Goal: Contribute content: Add original content to the website for others to see

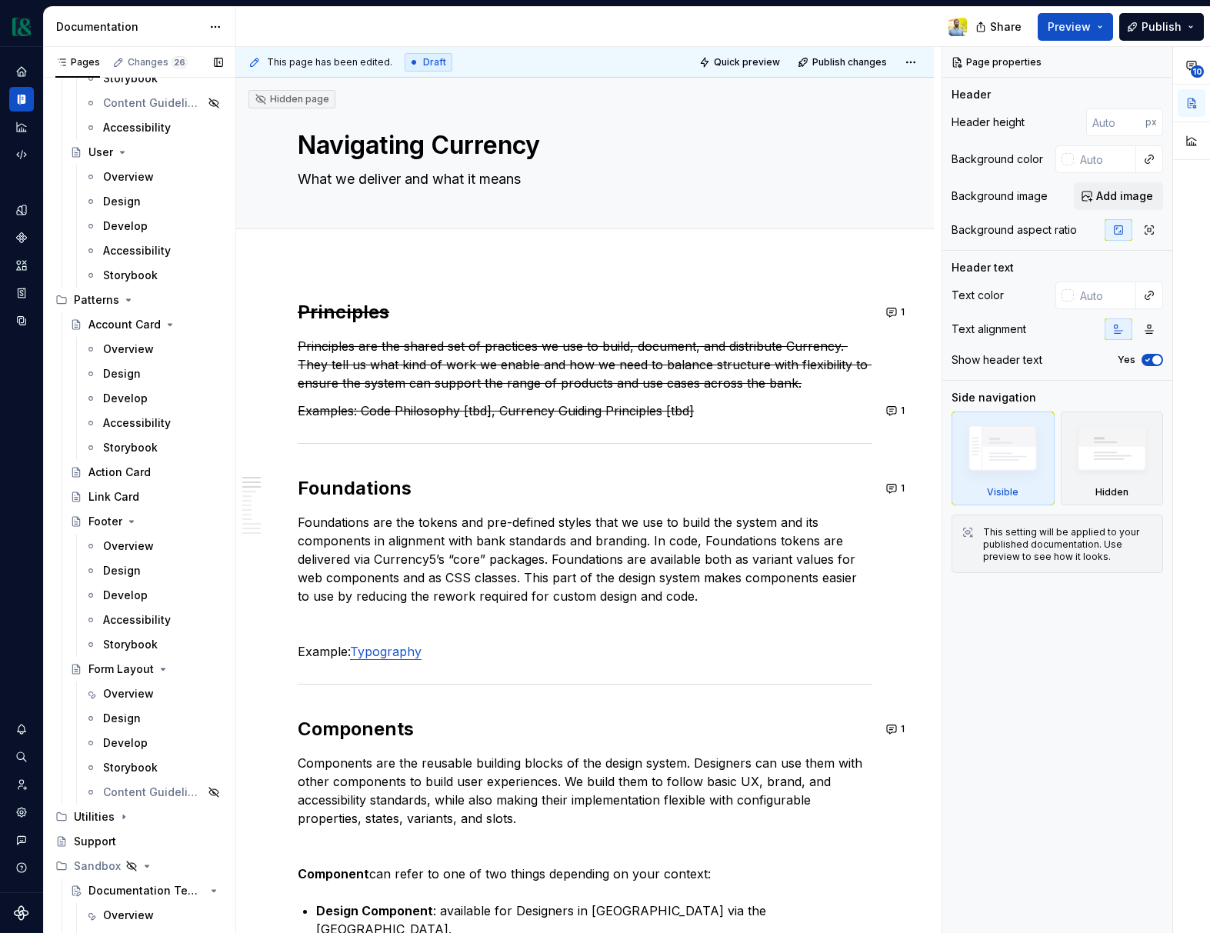
scroll to position [7875, 0]
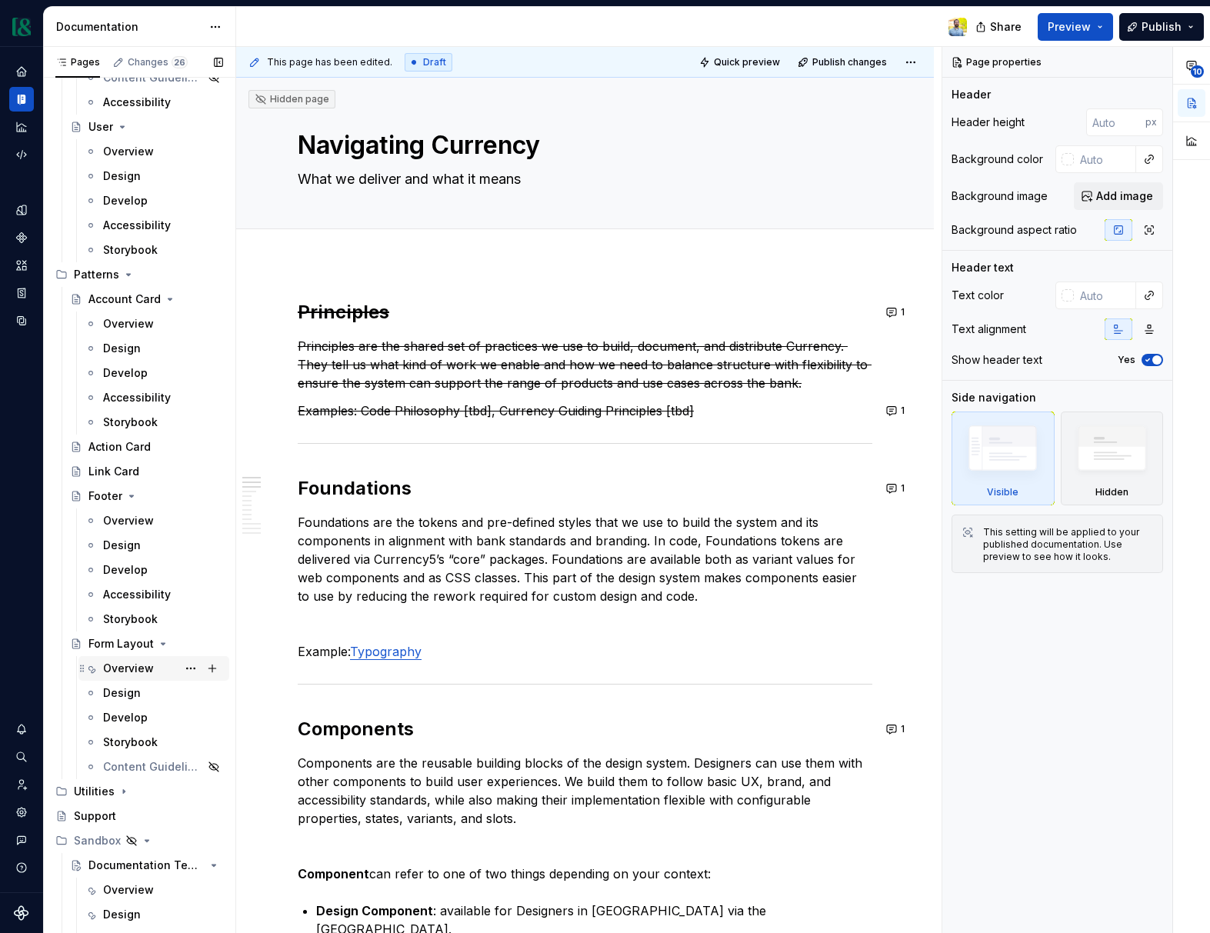
click at [132, 665] on div "Overview" at bounding box center [128, 668] width 51 height 15
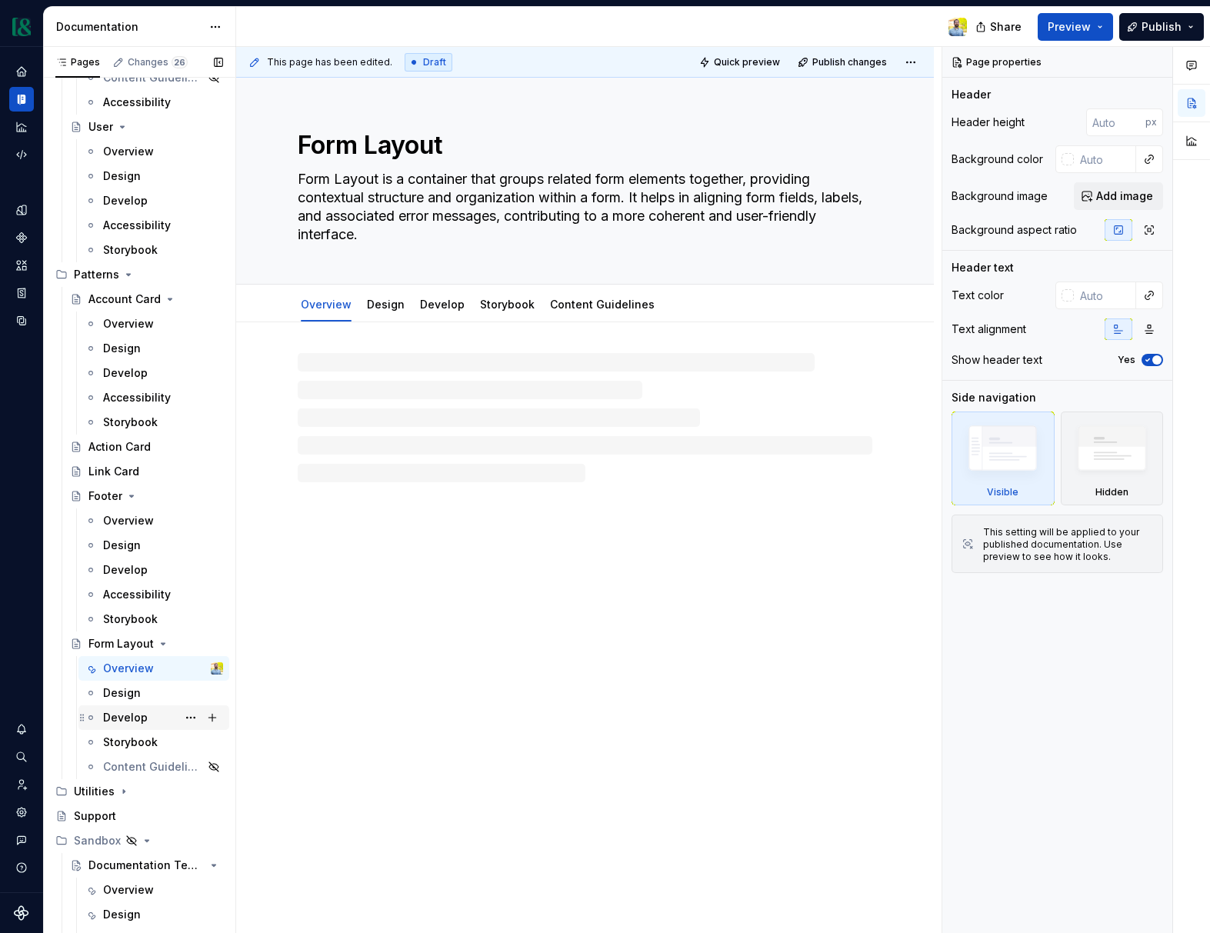
click at [134, 720] on div "Develop" at bounding box center [125, 717] width 45 height 15
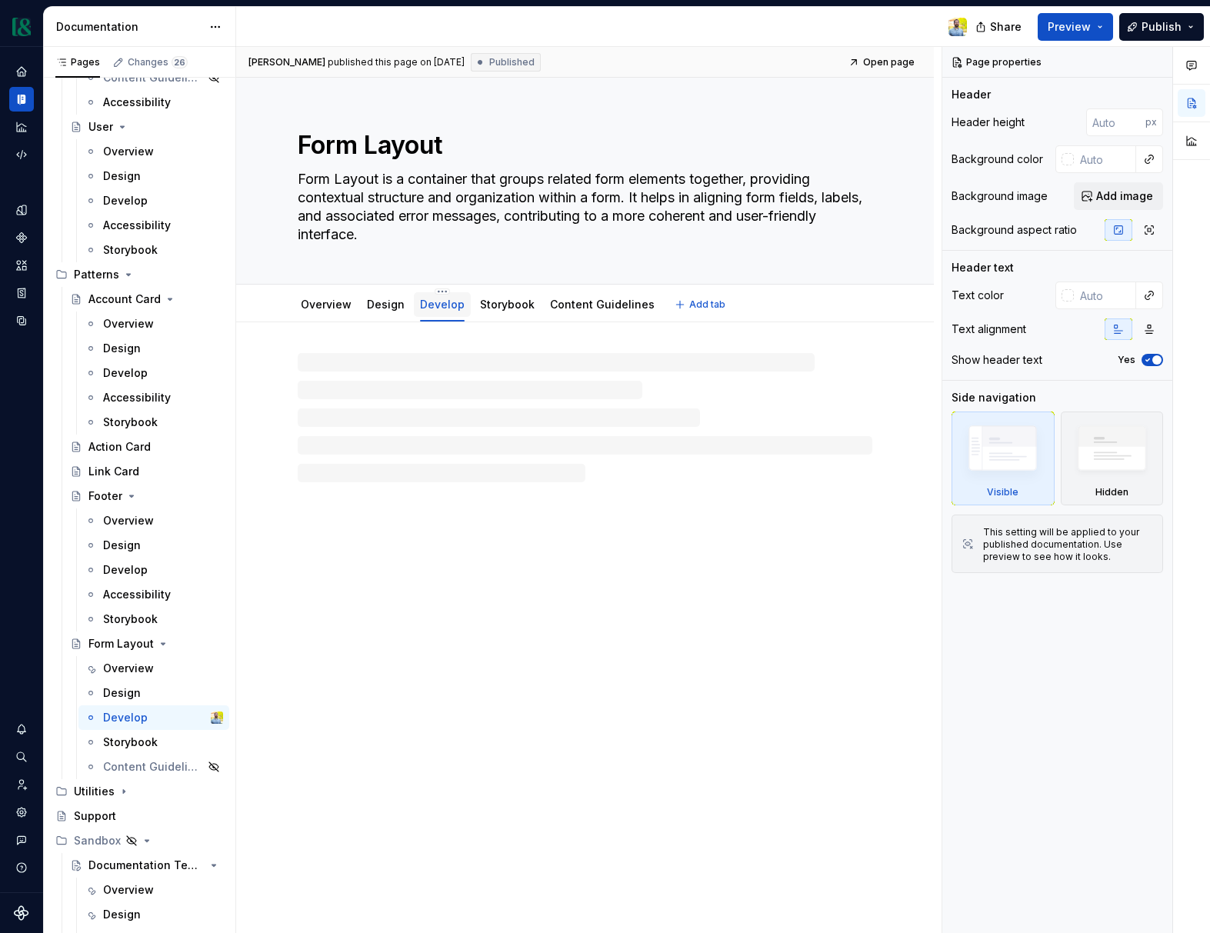
click at [462, 302] on div "Develop" at bounding box center [442, 304] width 57 height 25
click at [443, 301] on link "Develop" at bounding box center [442, 304] width 45 height 13
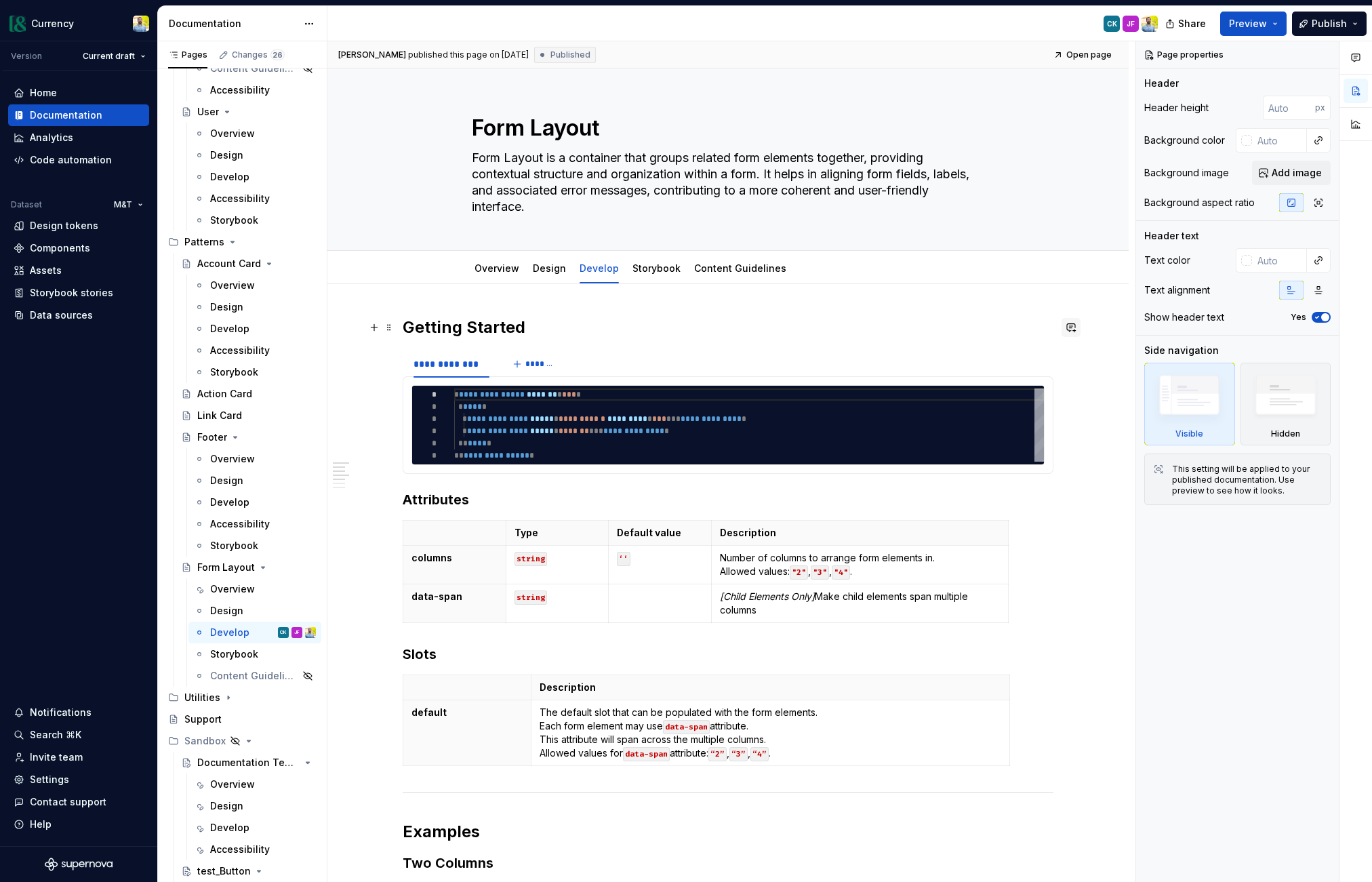
type textarea "*"
click at [1065, 328] on button "button" at bounding box center [1072, 328] width 19 height 19
click at [1065, 388] on icon "Send" at bounding box center [1069, 385] width 13 height 13
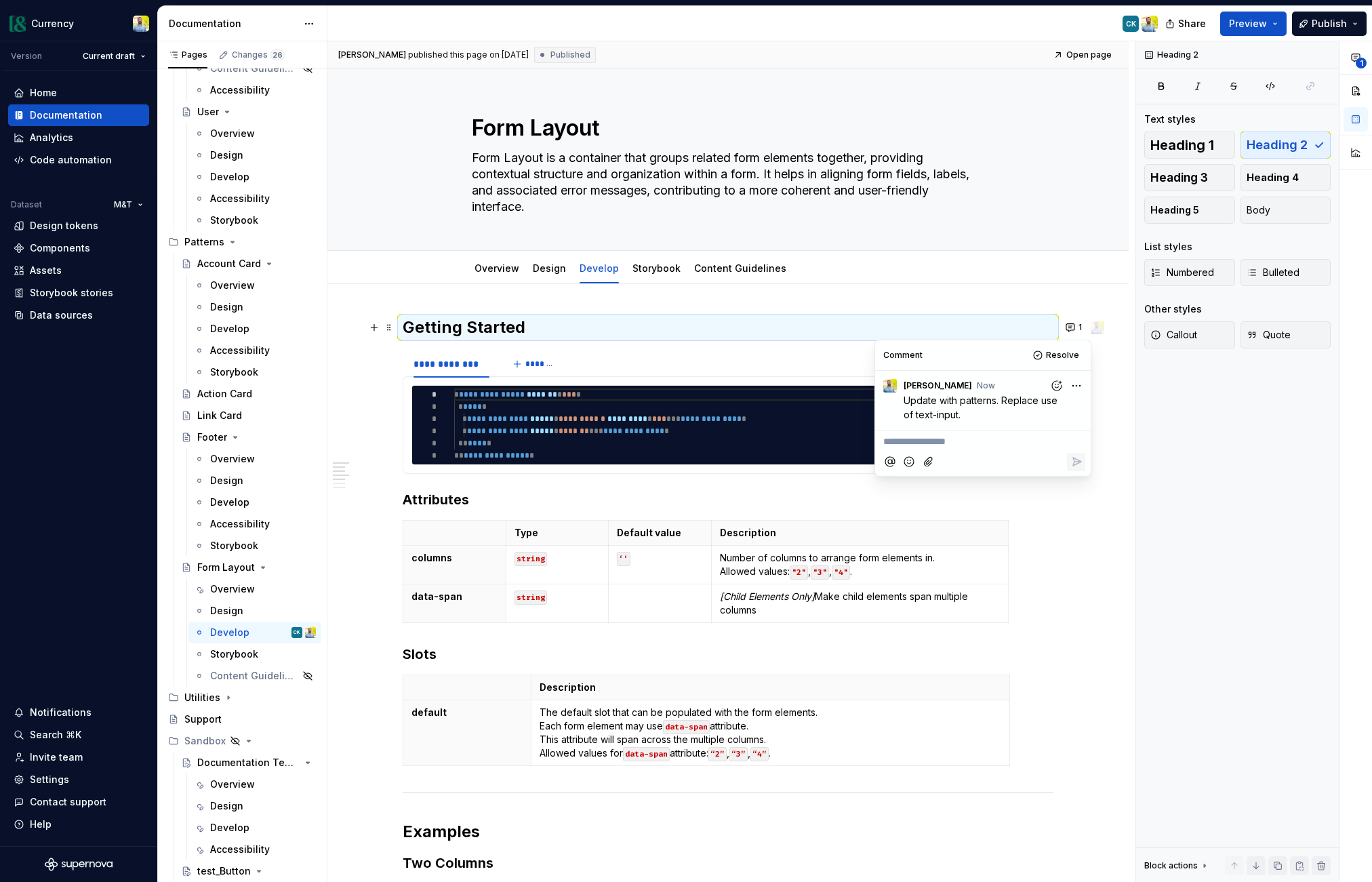
click at [919, 448] on div at bounding box center [983, 463] width 204 height 28
click at [909, 440] on p "**********" at bounding box center [983, 441] width 199 height 14
click at [908, 439] on p "**********" at bounding box center [983, 441] width 199 height 14
click at [1065, 472] on icon "Reply" at bounding box center [1076, 475] width 13 height 13
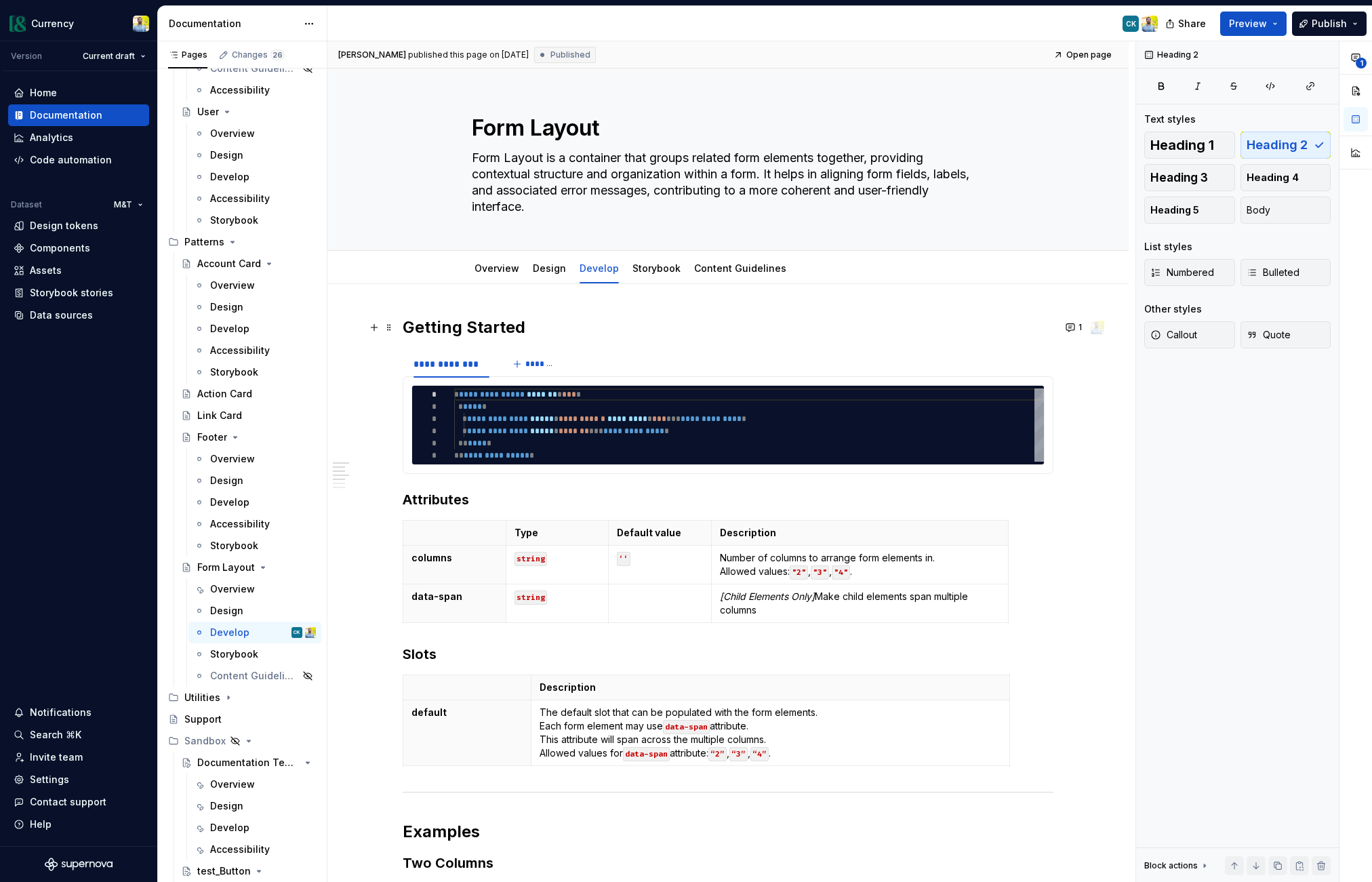
click at [711, 328] on h2 "Getting Started" at bounding box center [728, 327] width 651 height 22
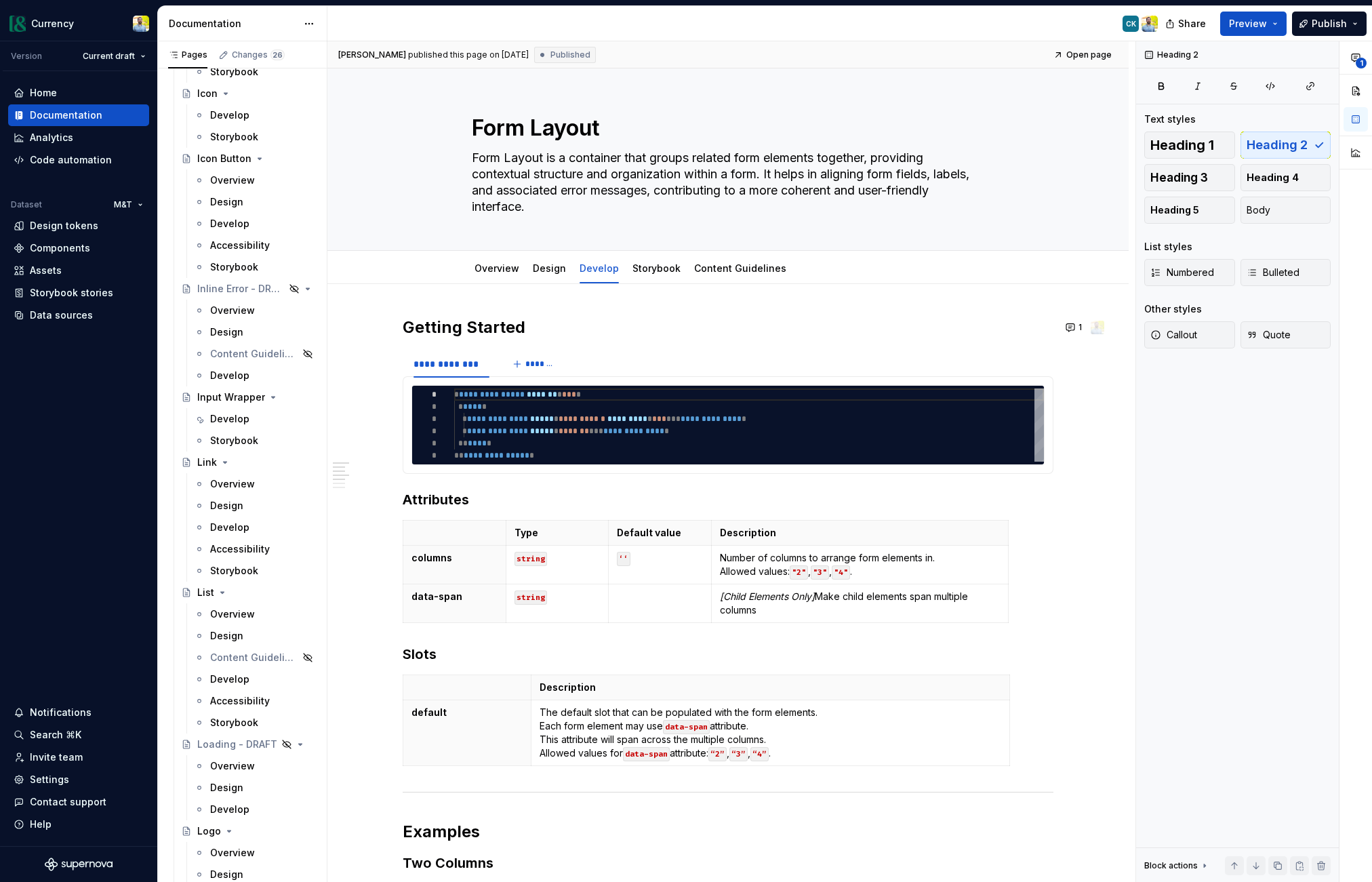
scroll to position [3500, 0]
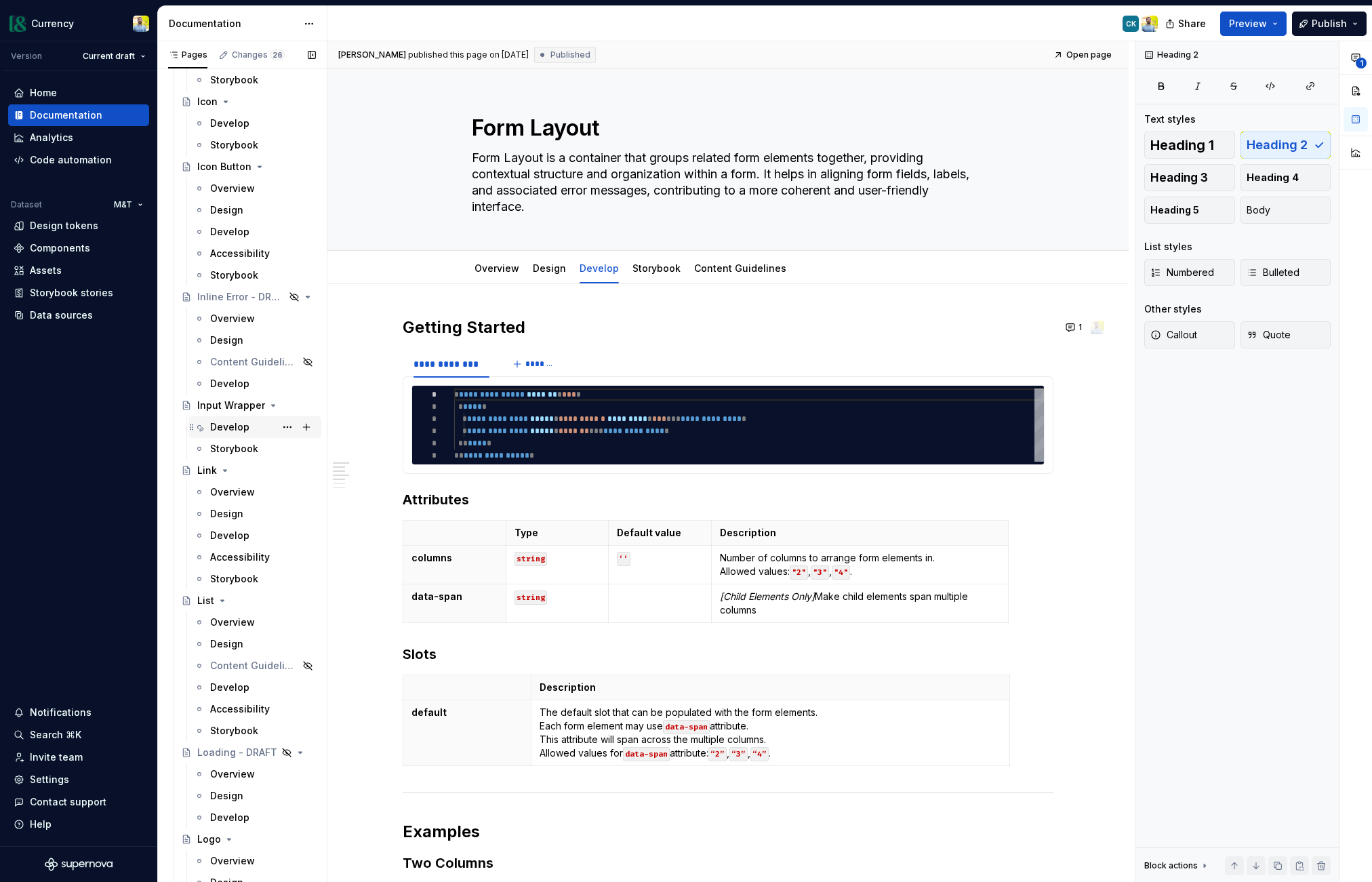
click at [225, 424] on div "Develop" at bounding box center [229, 426] width 40 height 13
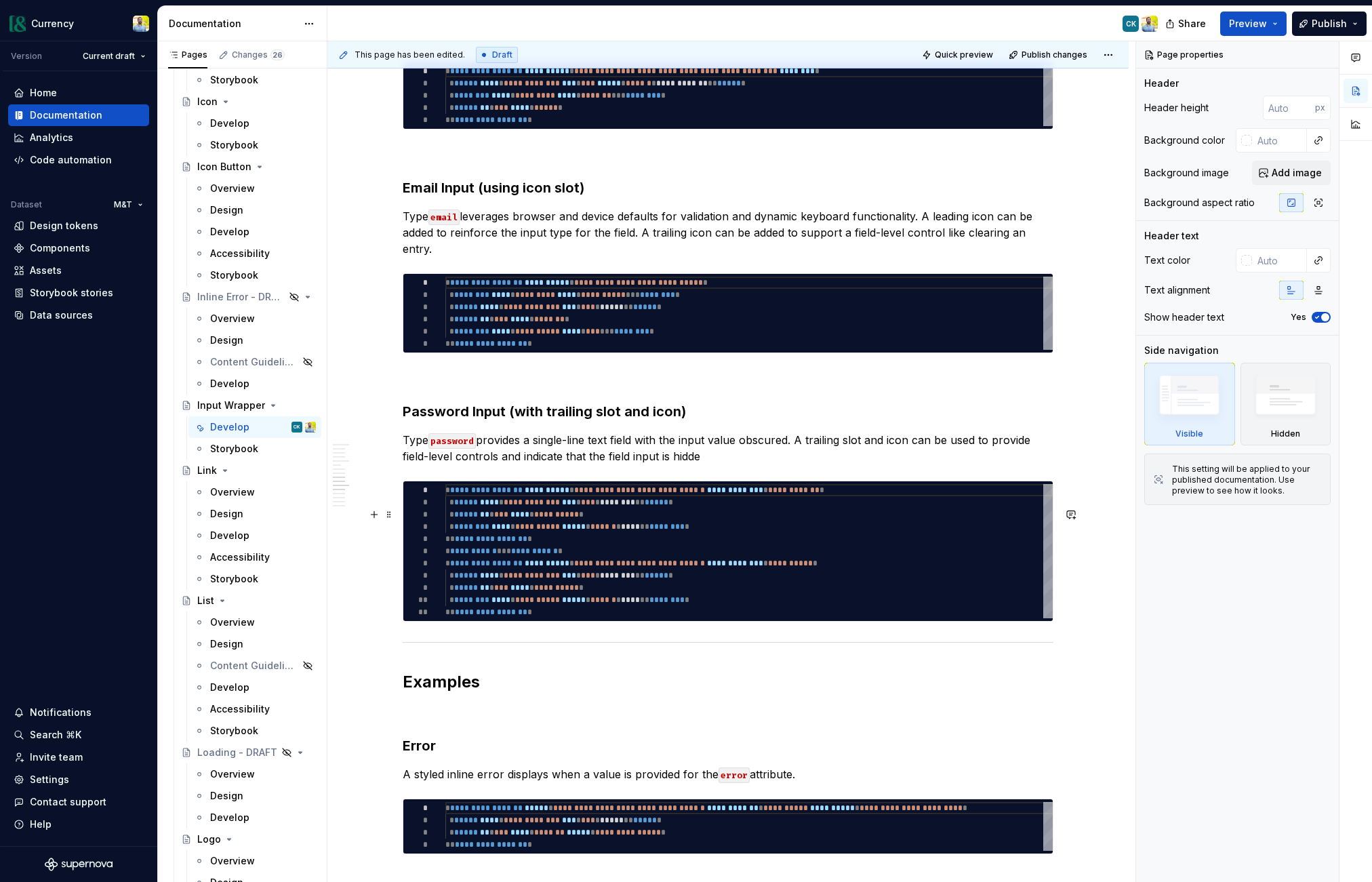
scroll to position [2205, 0]
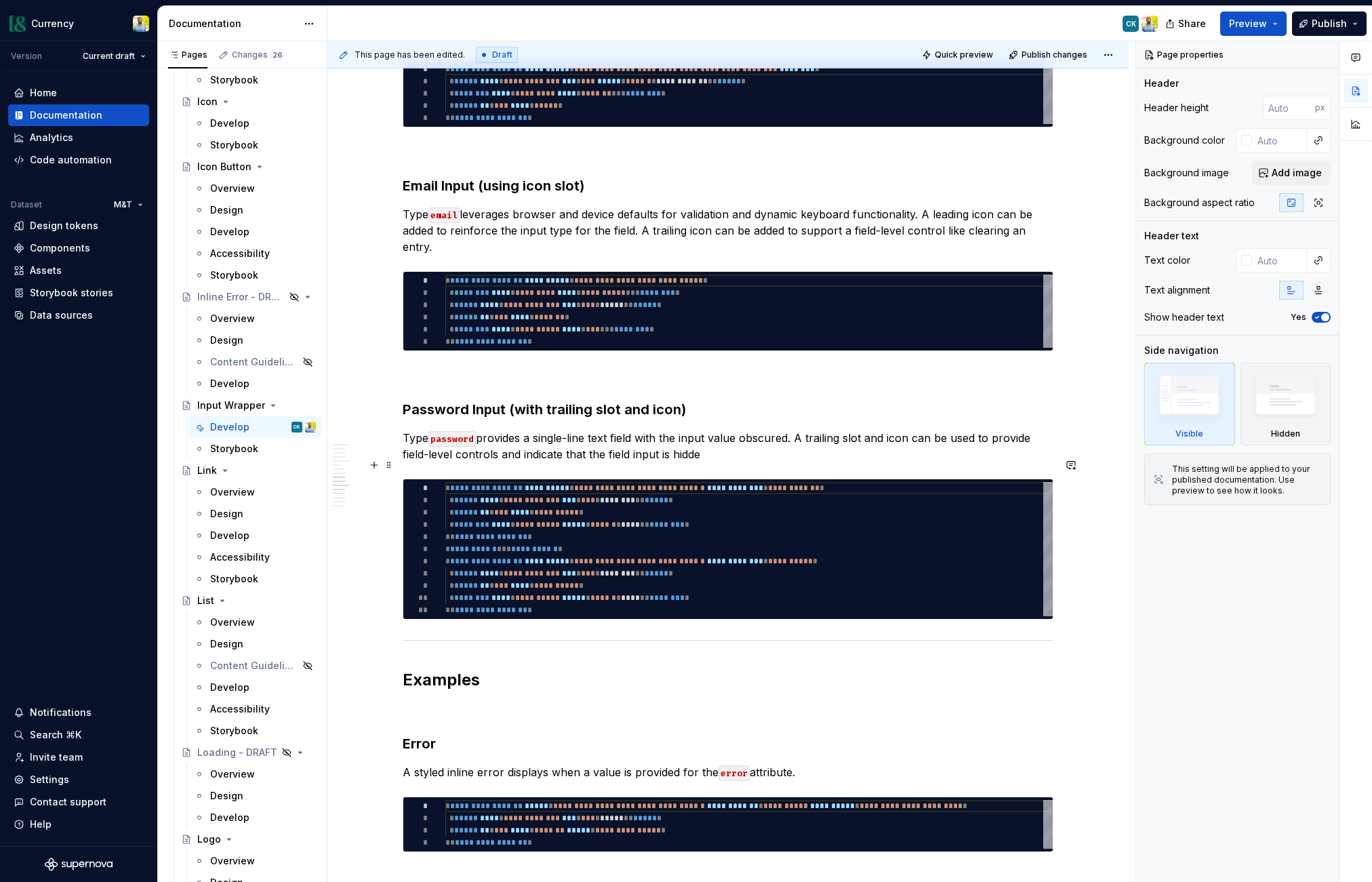
click at [717, 463] on p "Type password provides a single-line text field with the input value obscured. …" at bounding box center [728, 446] width 651 height 33
type textarea "*"
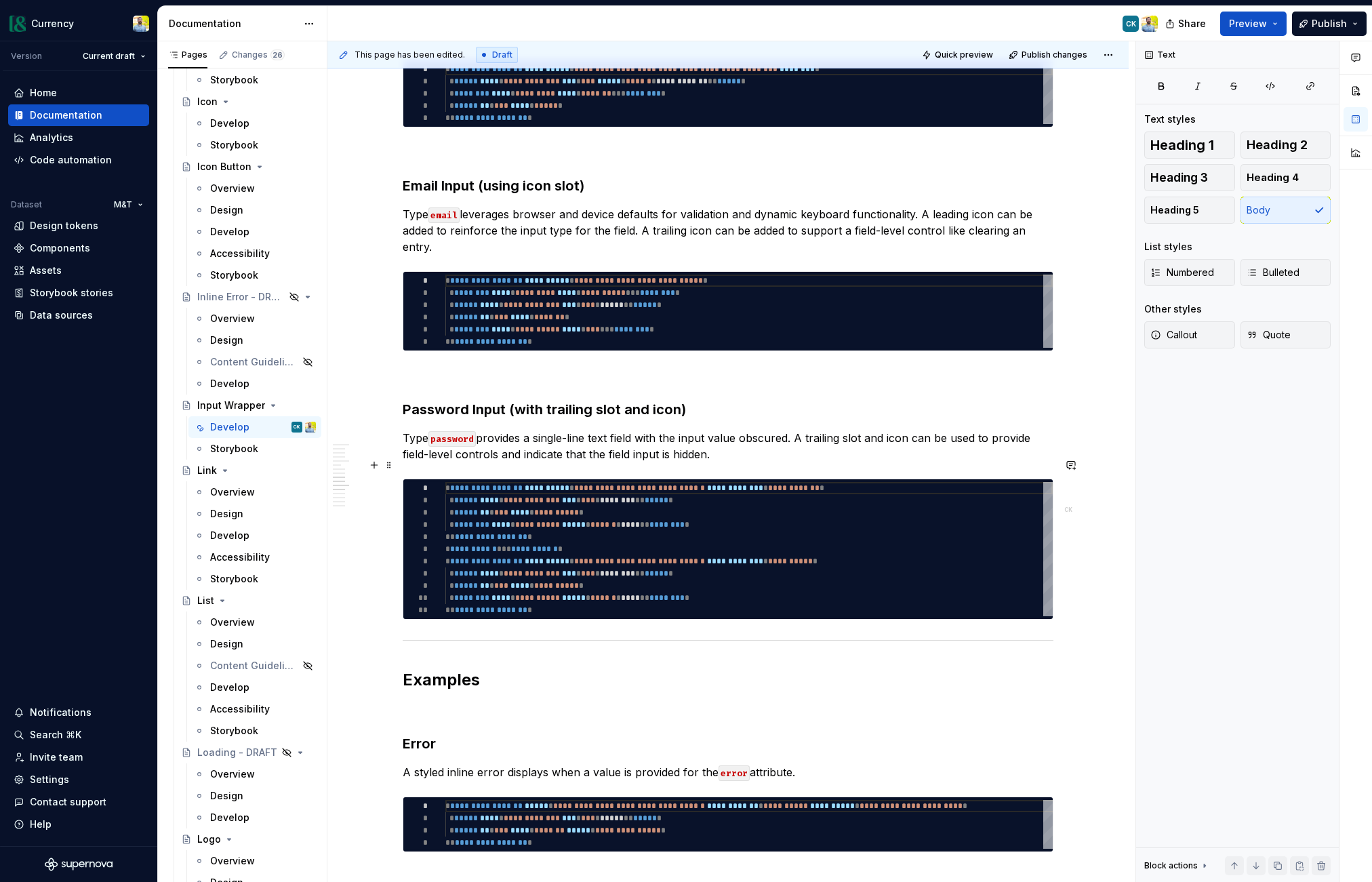
click at [1034, 463] on p "Type password provides a single-line text field with the input value obscured. …" at bounding box center [728, 446] width 651 height 33
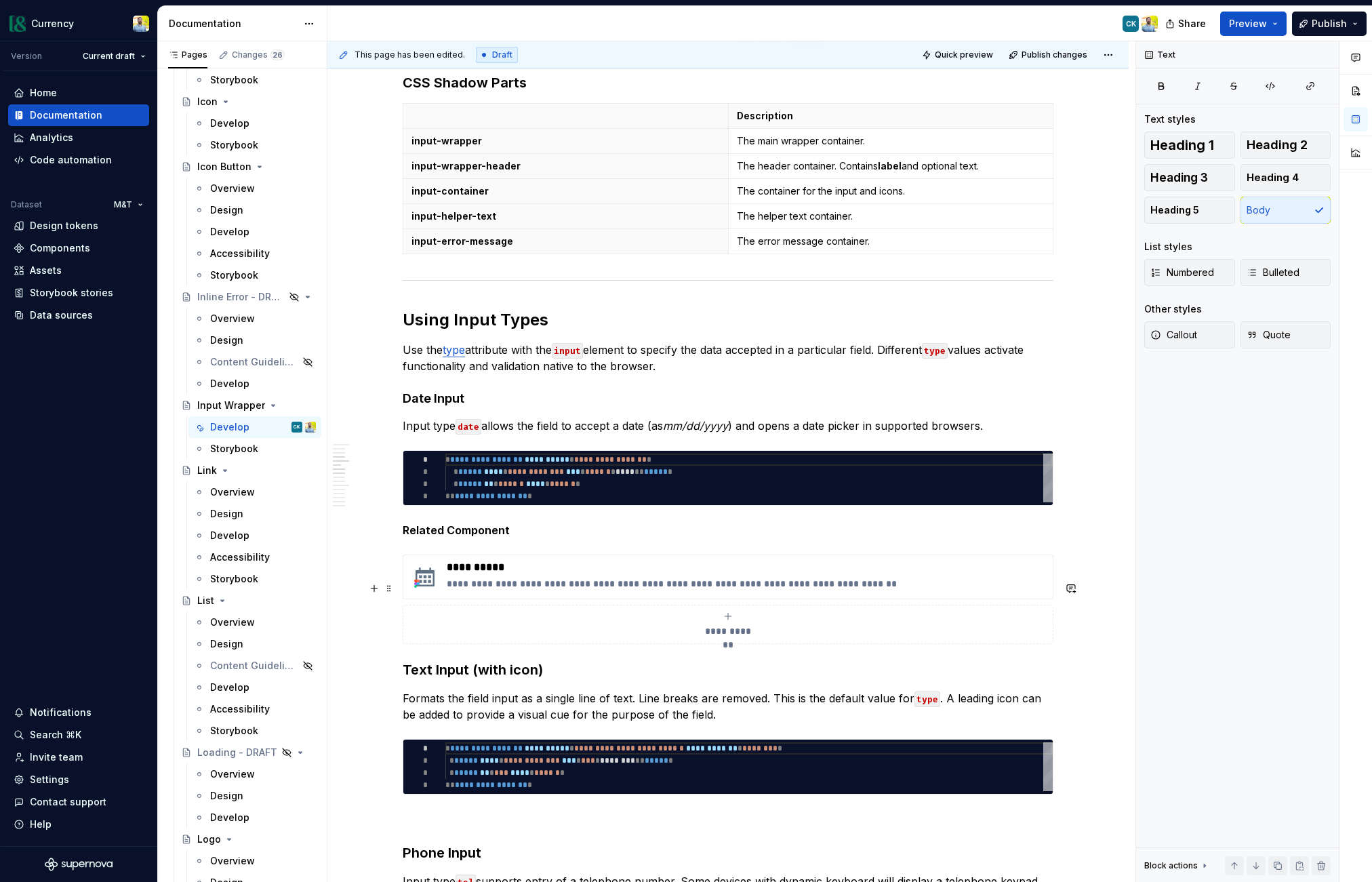
scroll to position [1218, 0]
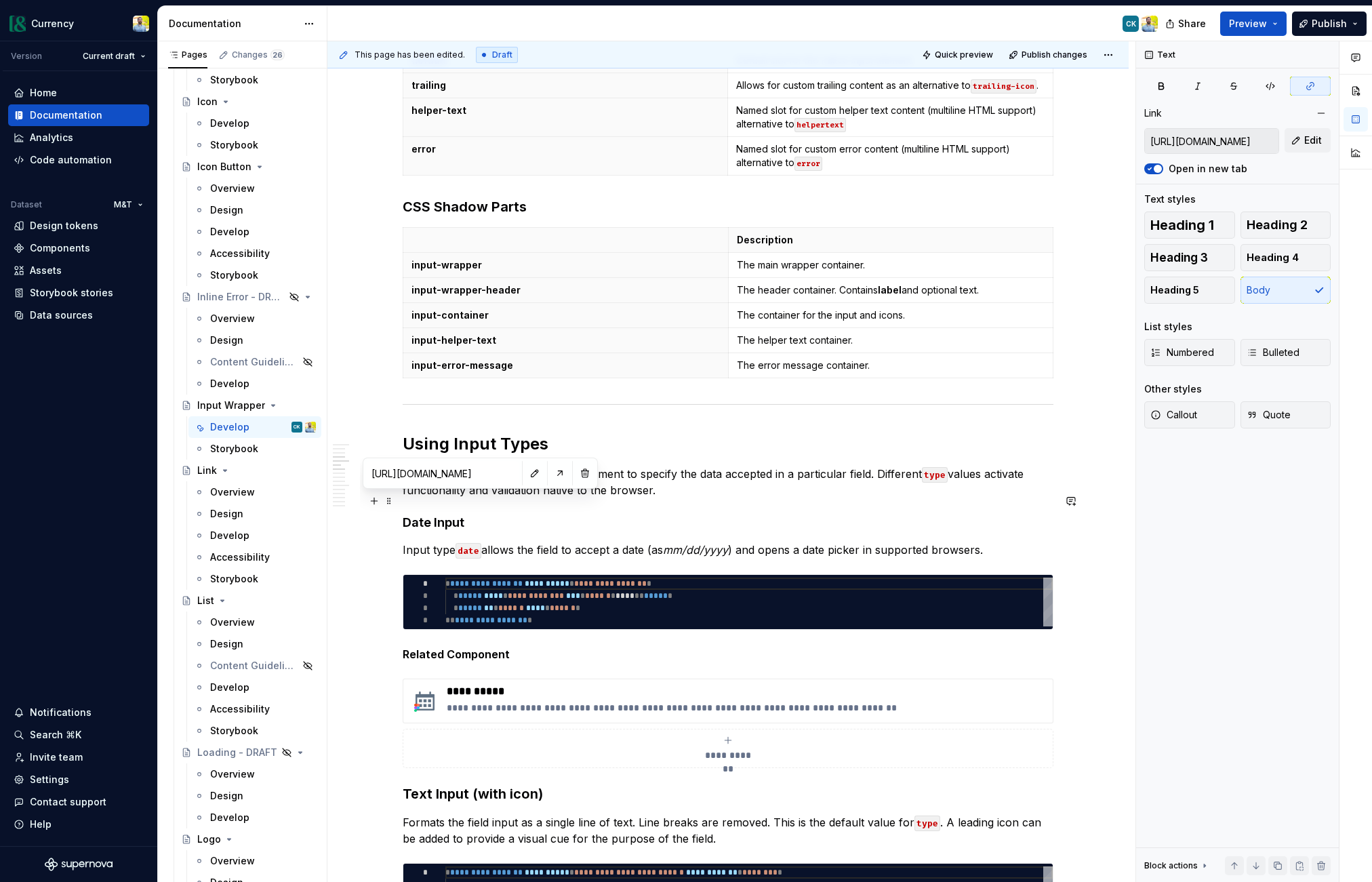
click at [464, 480] on link "type" at bounding box center [453, 473] width 22 height 13
click at [666, 498] on p "Use the type attribute with the input element to specify the data accepted in a…" at bounding box center [728, 482] width 651 height 33
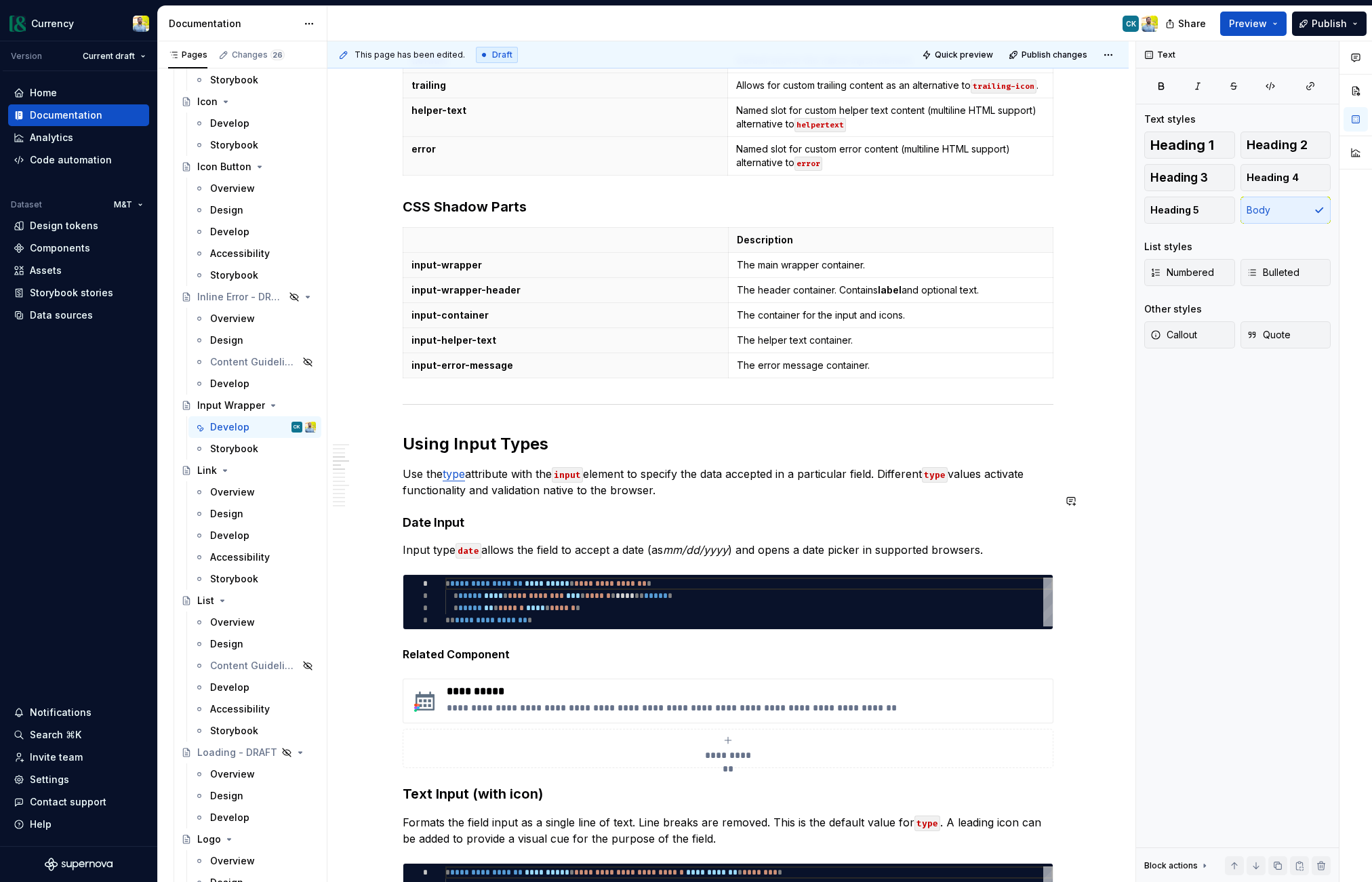
scroll to position [1249, 0]
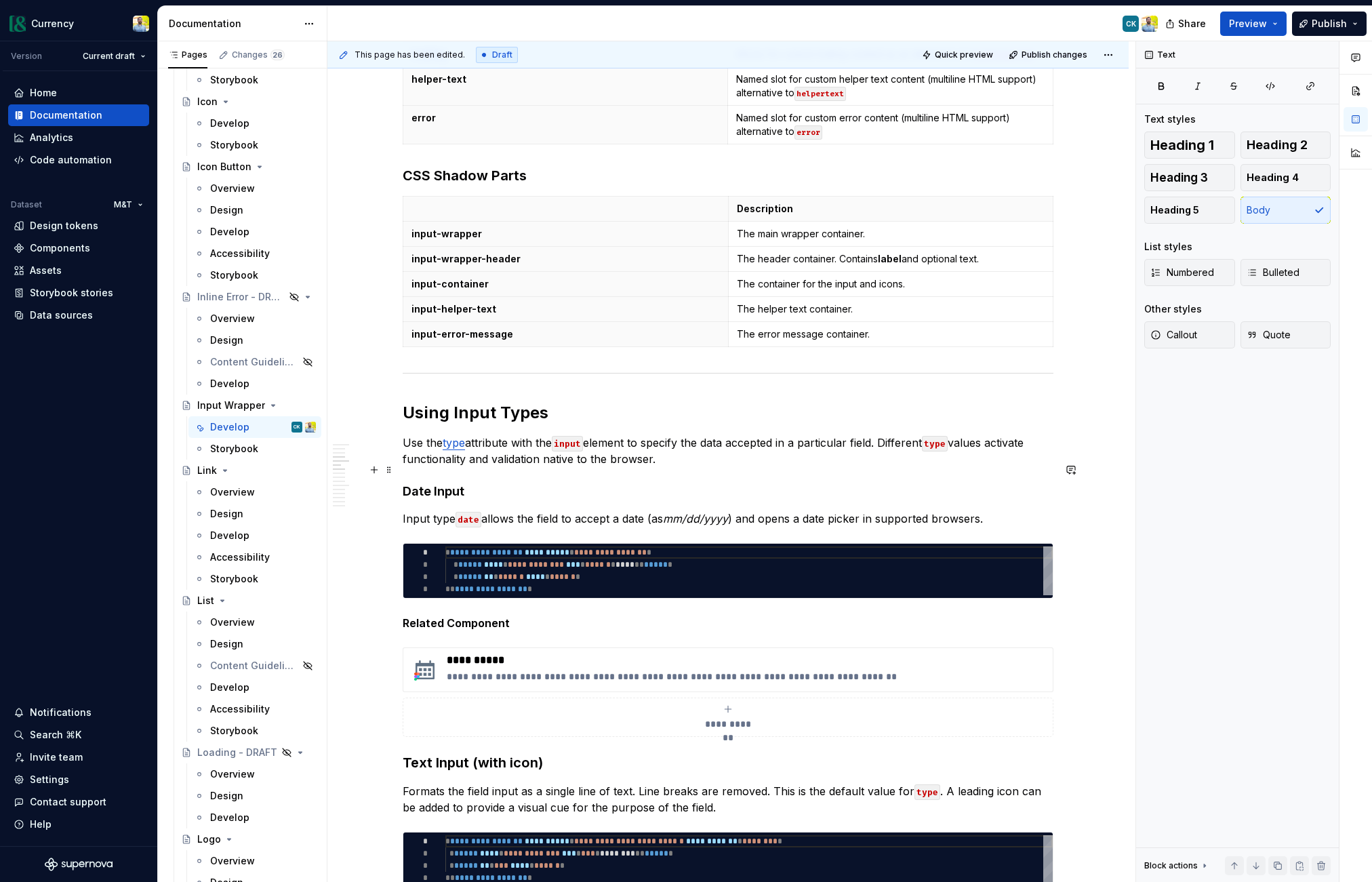
click at [464, 449] on link "type" at bounding box center [453, 442] width 22 height 13
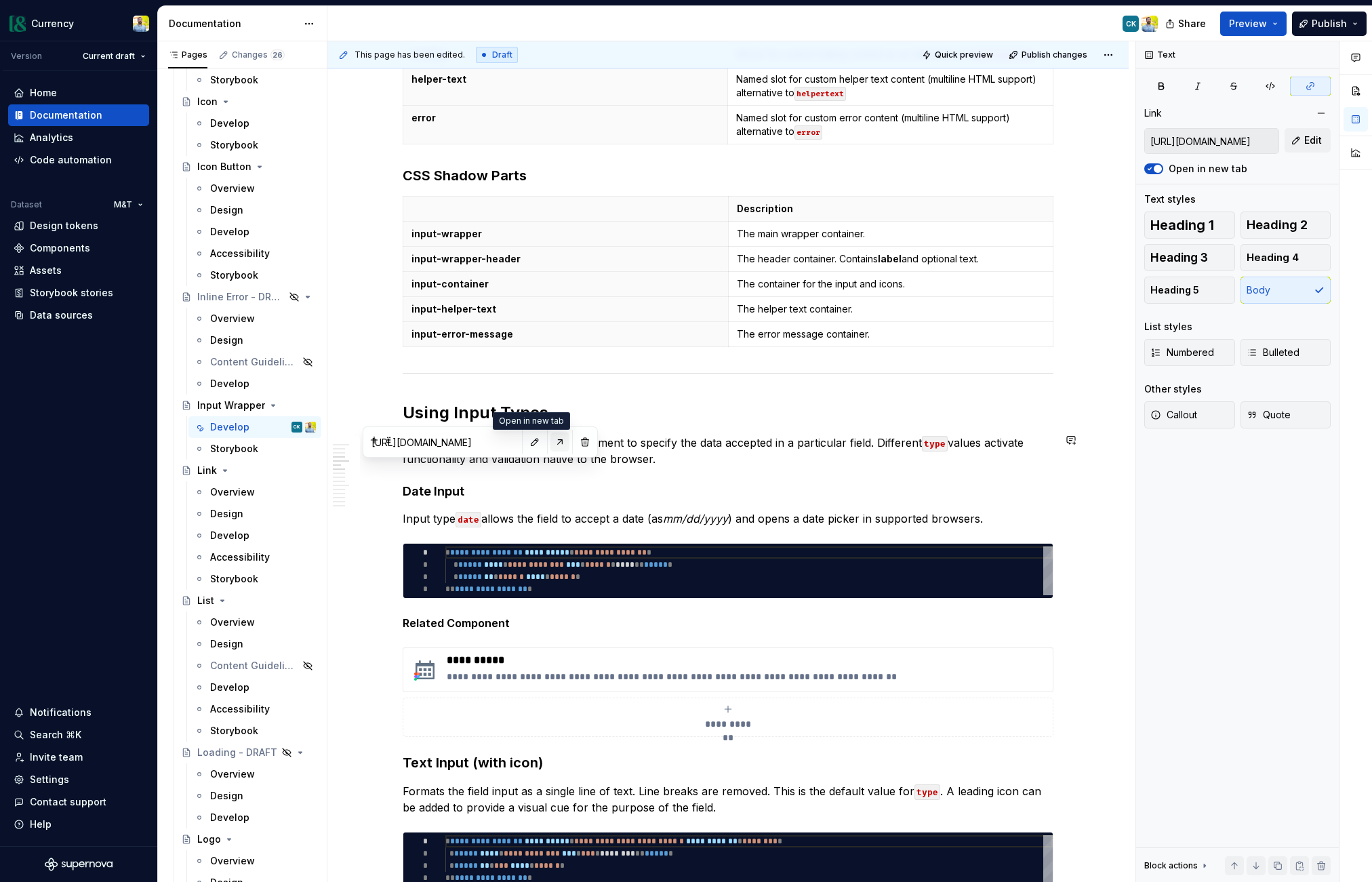
click at [551, 442] on button "button" at bounding box center [560, 442] width 19 height 19
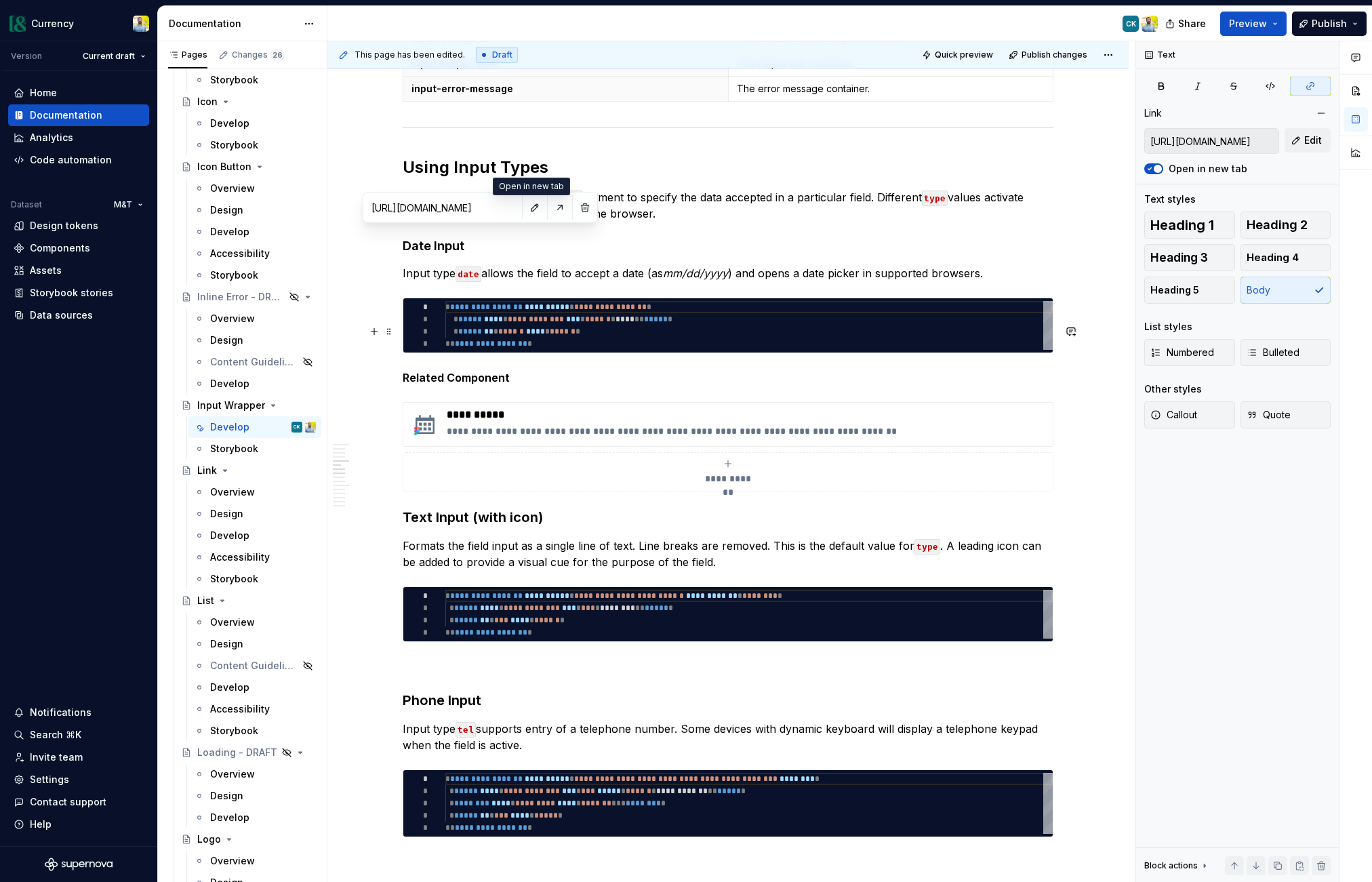
scroll to position [1454, 0]
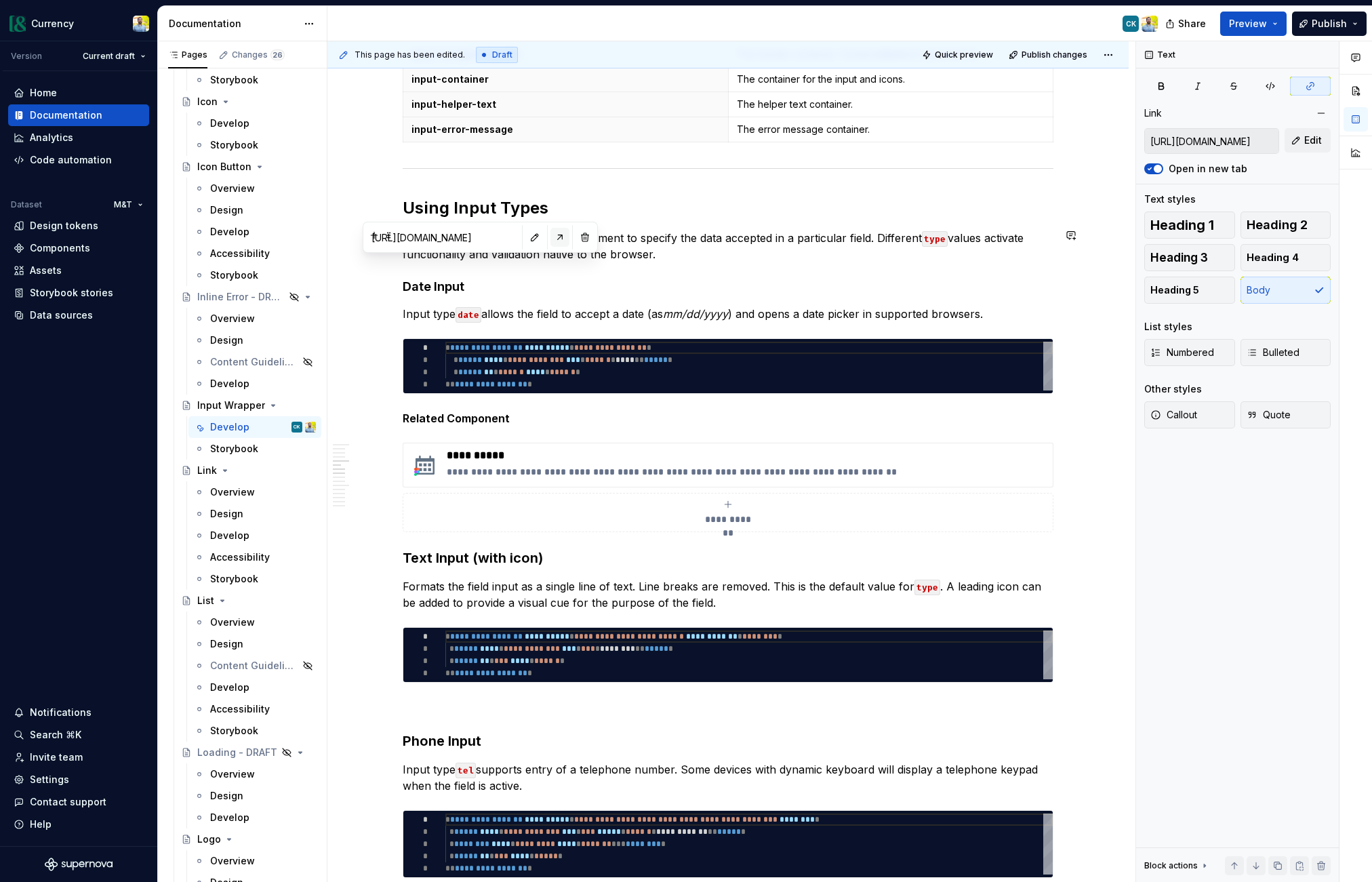
click at [551, 240] on button "button" at bounding box center [560, 237] width 19 height 19
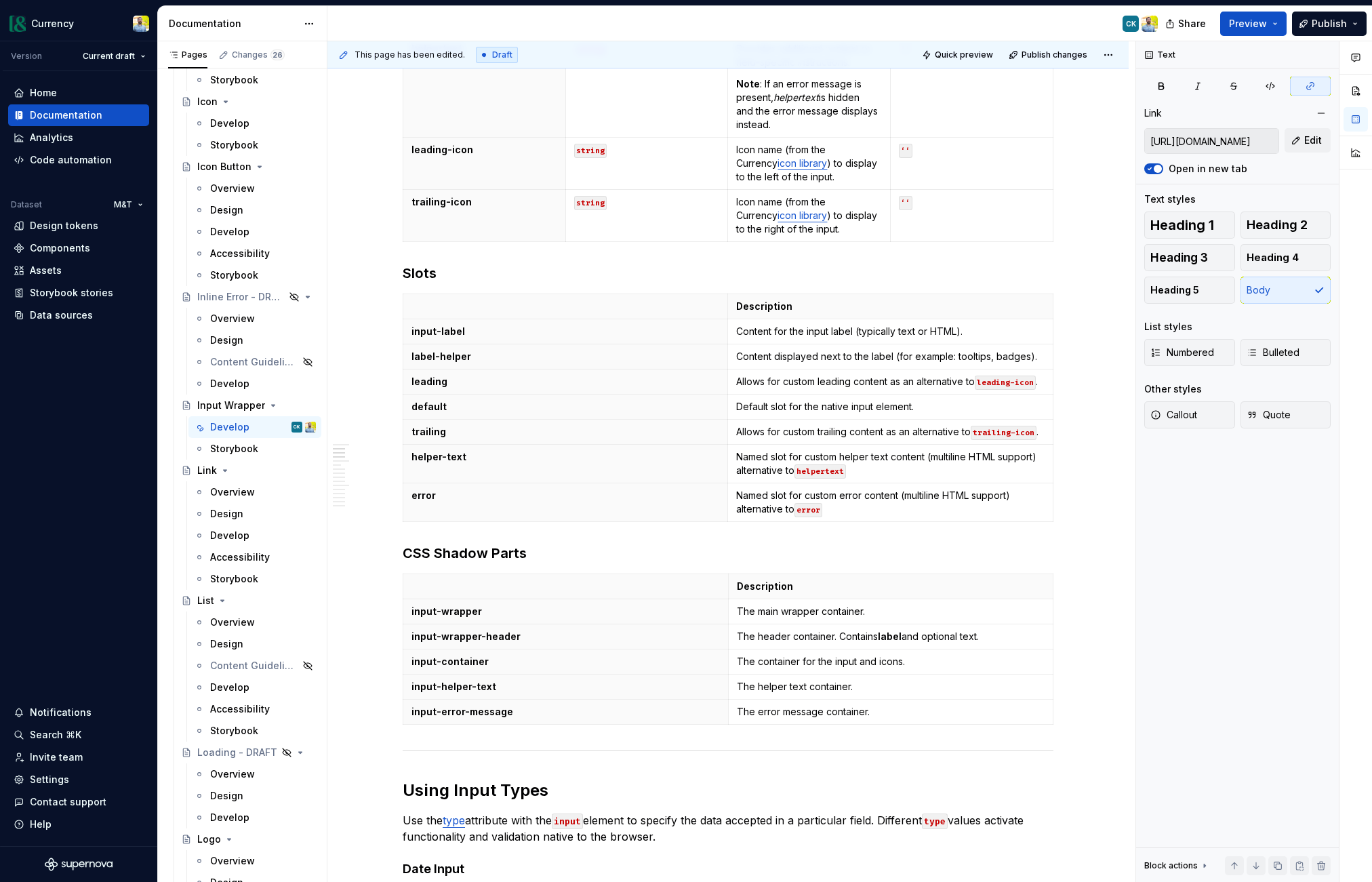
scroll to position [0, 0]
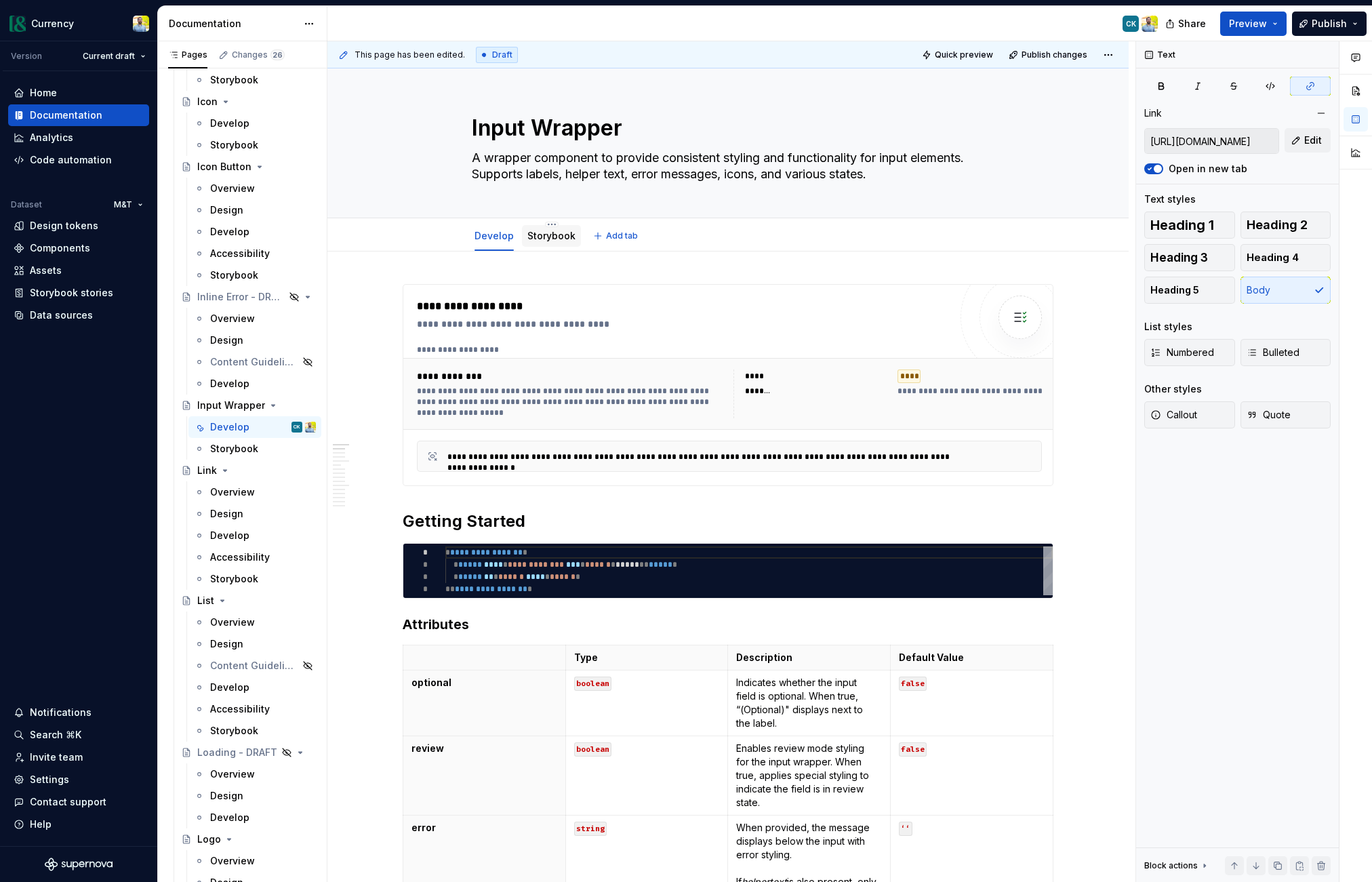
click at [553, 240] on link "Storybook" at bounding box center [552, 235] width 48 height 11
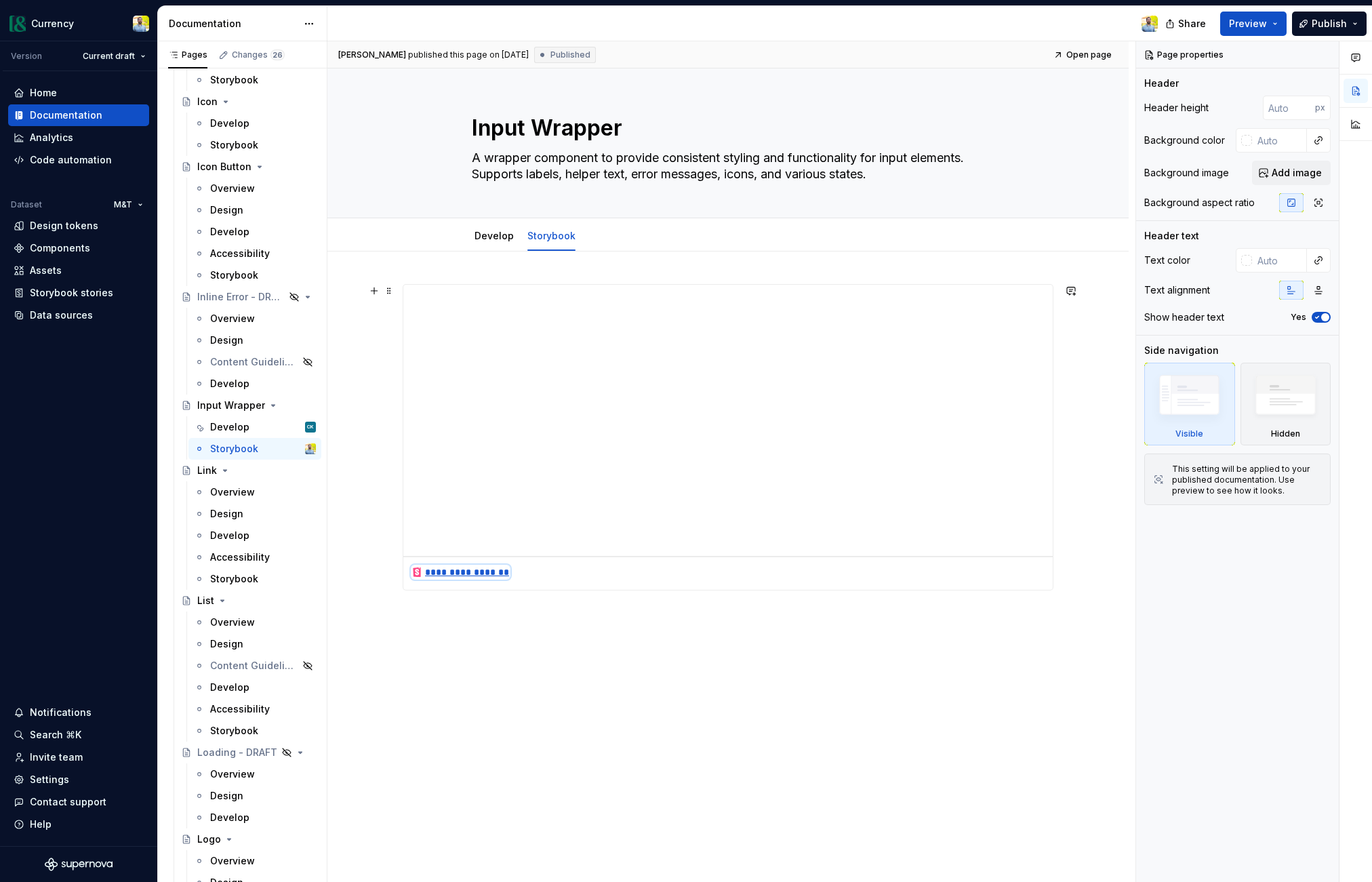
click at [458, 571] on div "**********" at bounding box center [461, 572] width 99 height 13
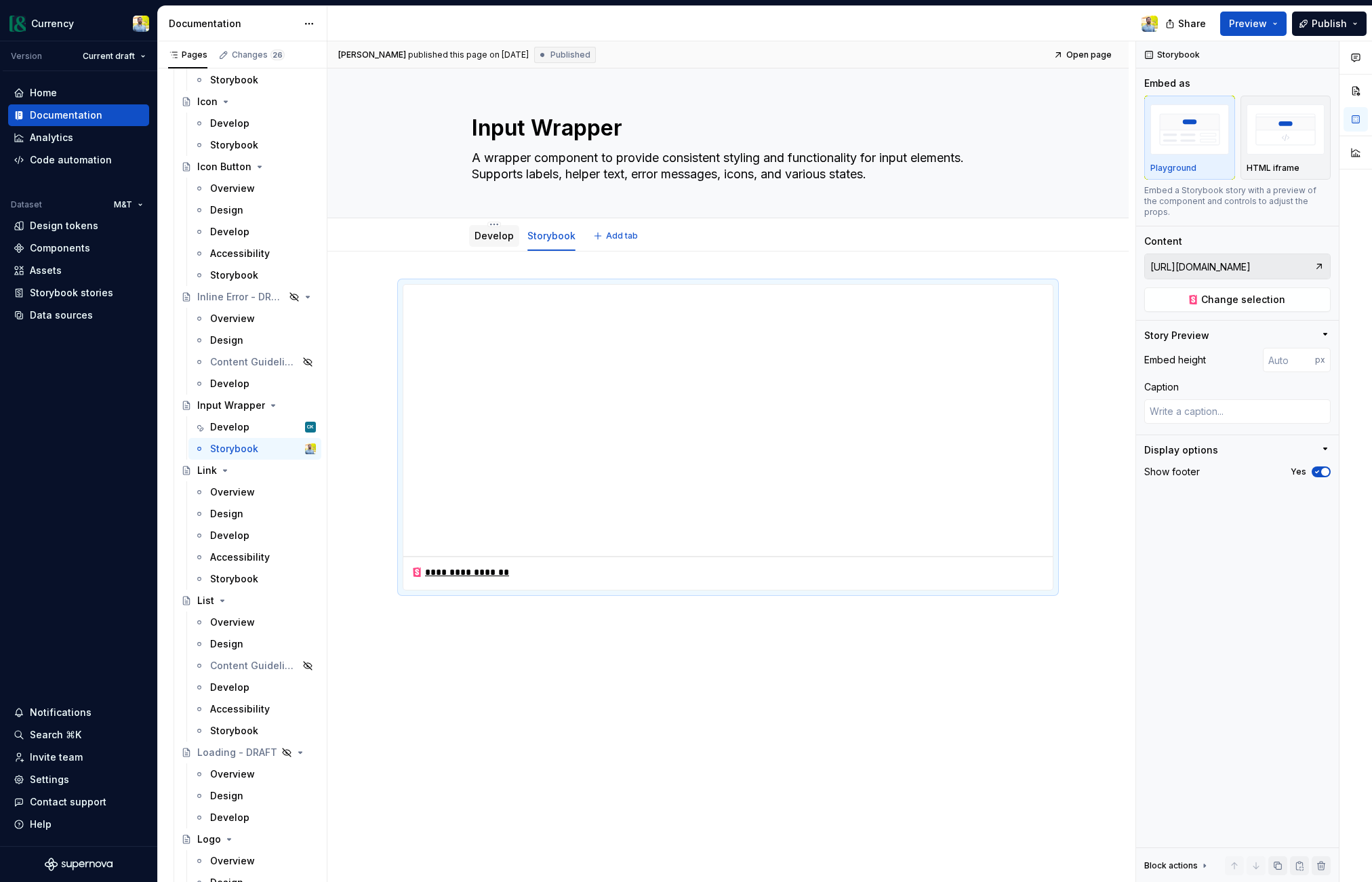
click at [486, 230] on link "Develop" at bounding box center [494, 235] width 40 height 11
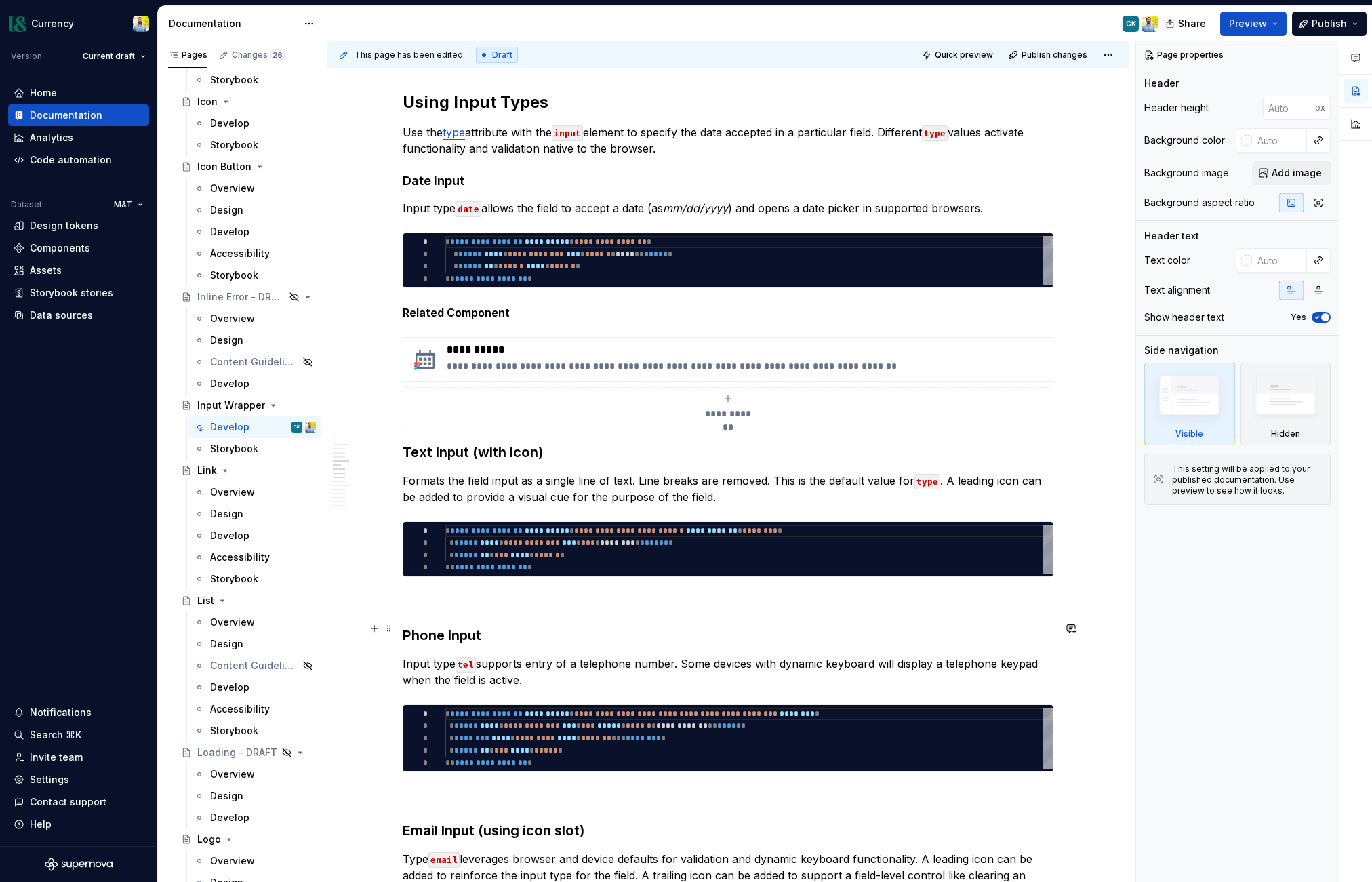
scroll to position [1583, 0]
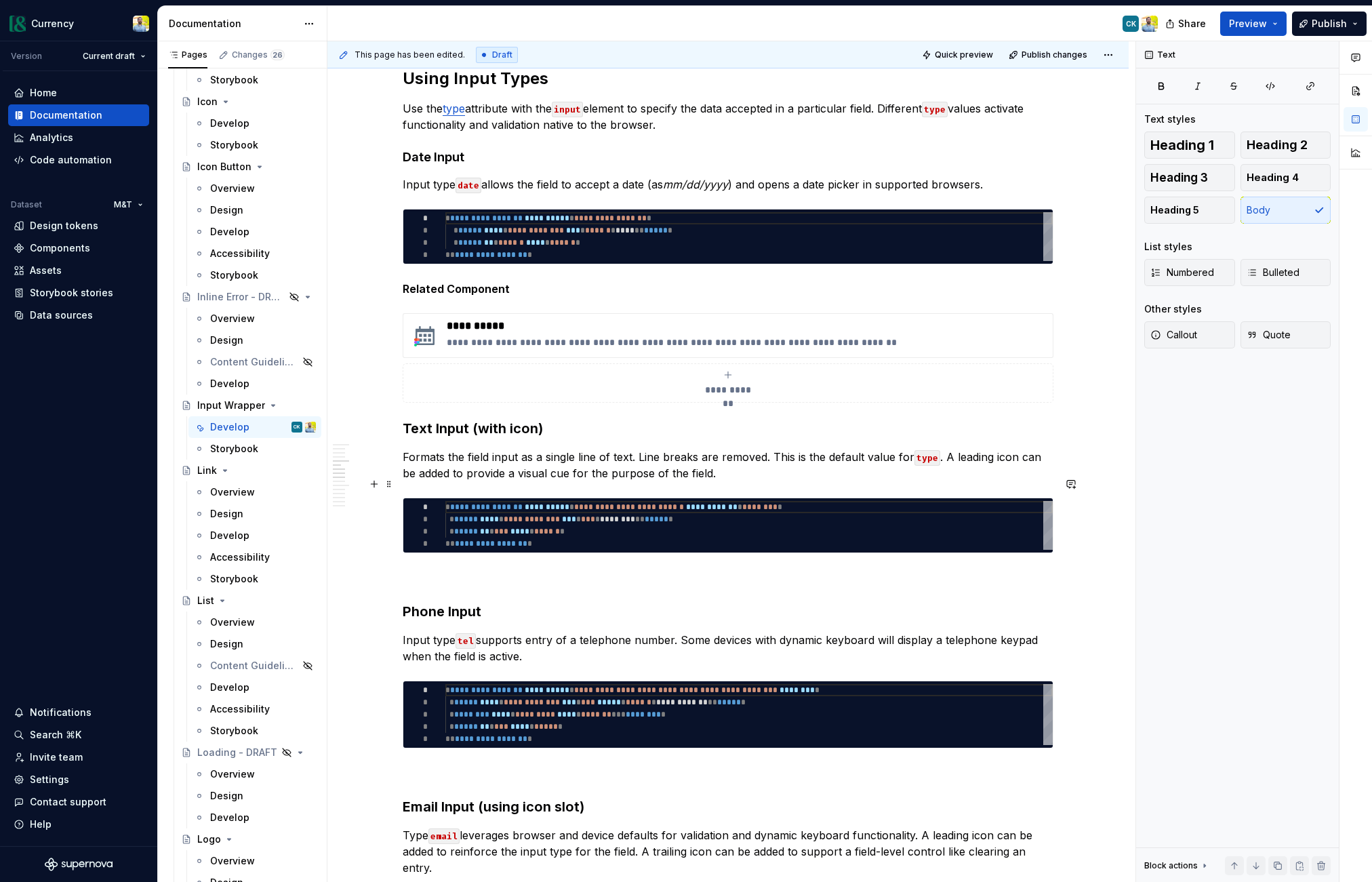
click at [733, 481] on p "Formats the field input as a single line of text. Line breaks are removed. This…" at bounding box center [728, 464] width 651 height 33
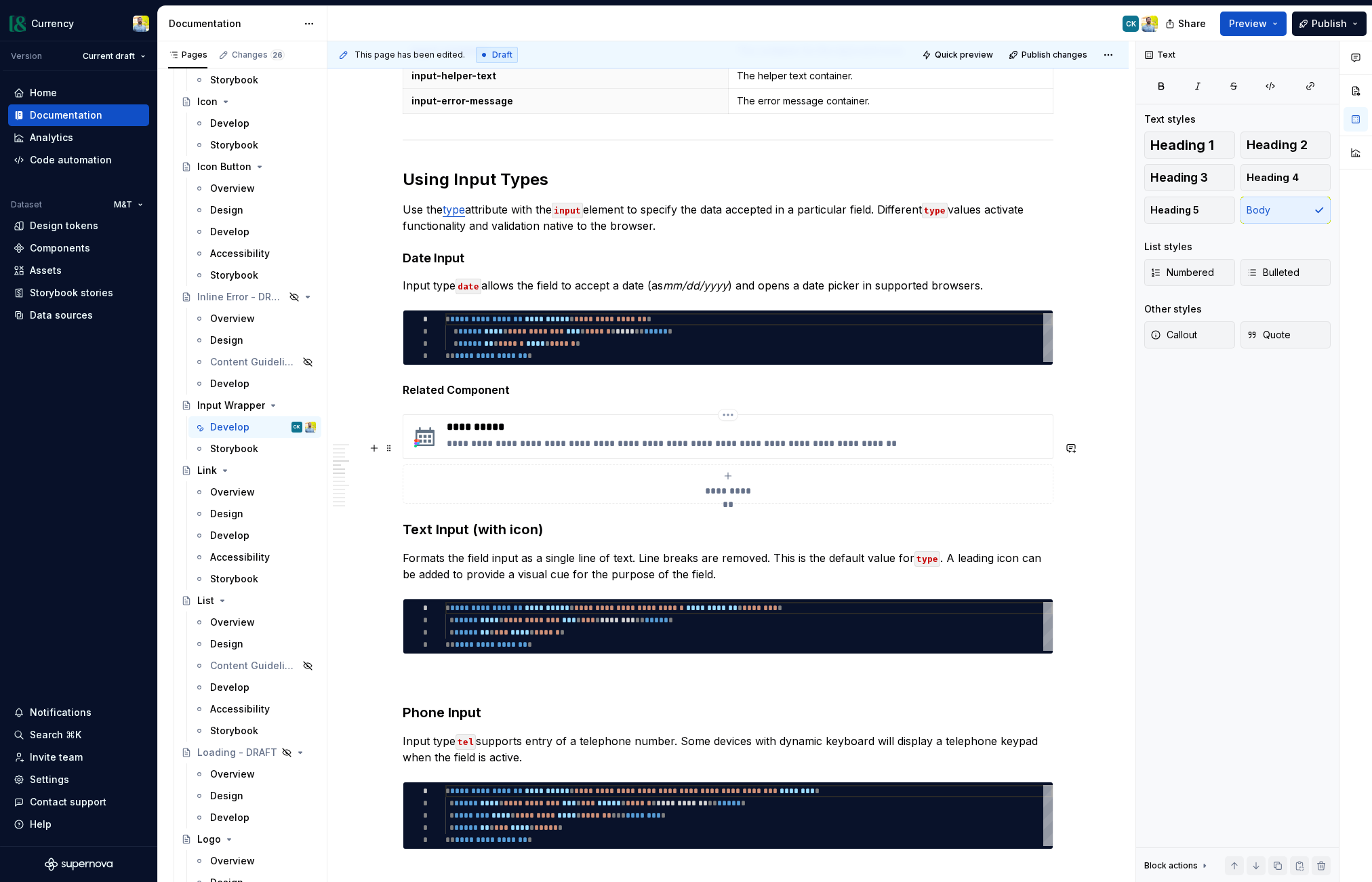
scroll to position [1481, 0]
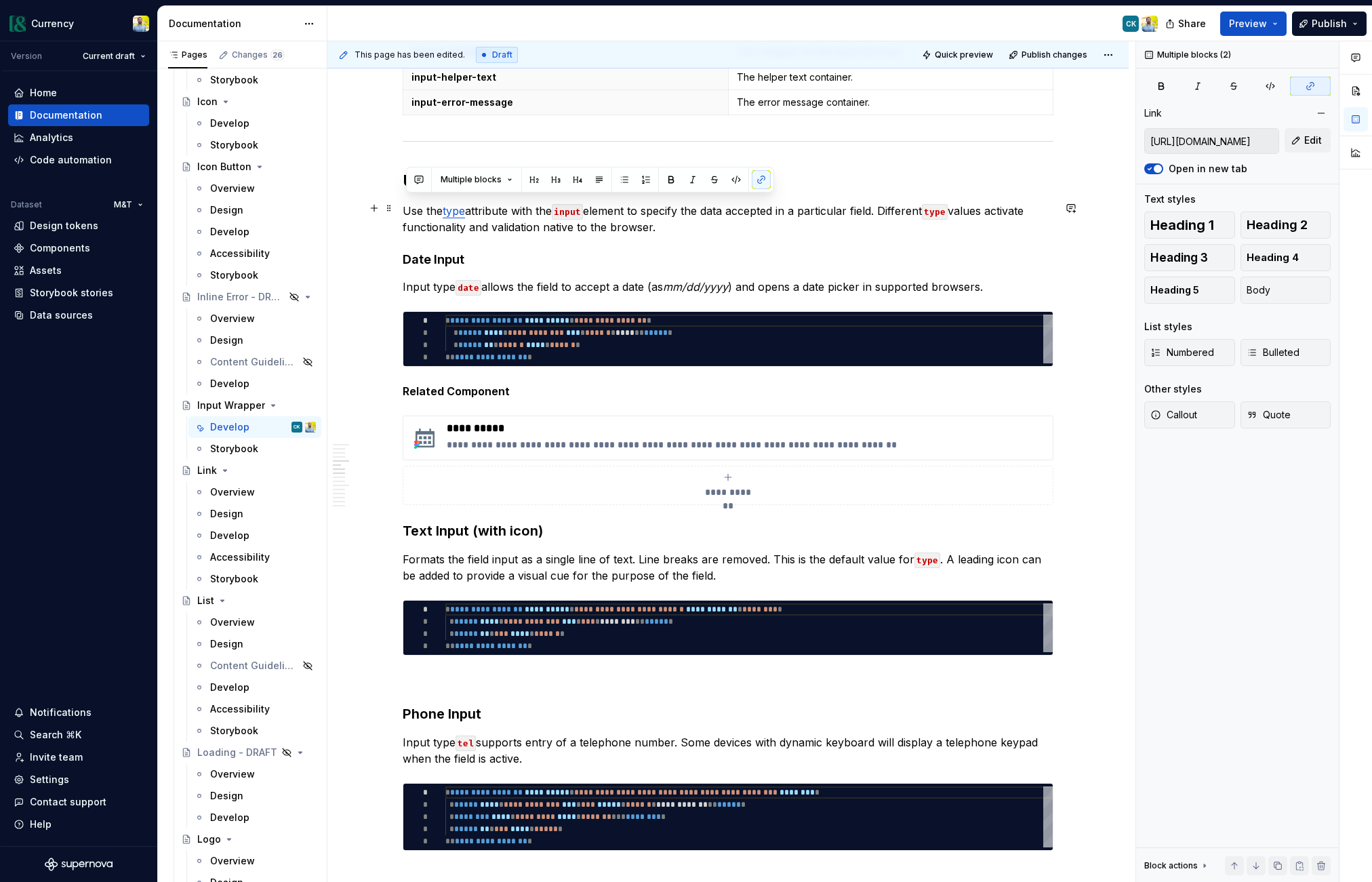
drag, startPoint x: 680, startPoint y: 251, endPoint x: 401, endPoint y: 207, distance: 282.4
click at [401, 207] on div "**********" at bounding box center [728, 649] width 801 height 3758
click at [721, 235] on p "Use the type attribute with the input element to specify the data accepted in a…" at bounding box center [728, 219] width 651 height 33
drag, startPoint x: 692, startPoint y: 254, endPoint x: 360, endPoint y: 207, distance: 335.3
click at [360, 207] on div "**********" at bounding box center [728, 649] width 801 height 3758
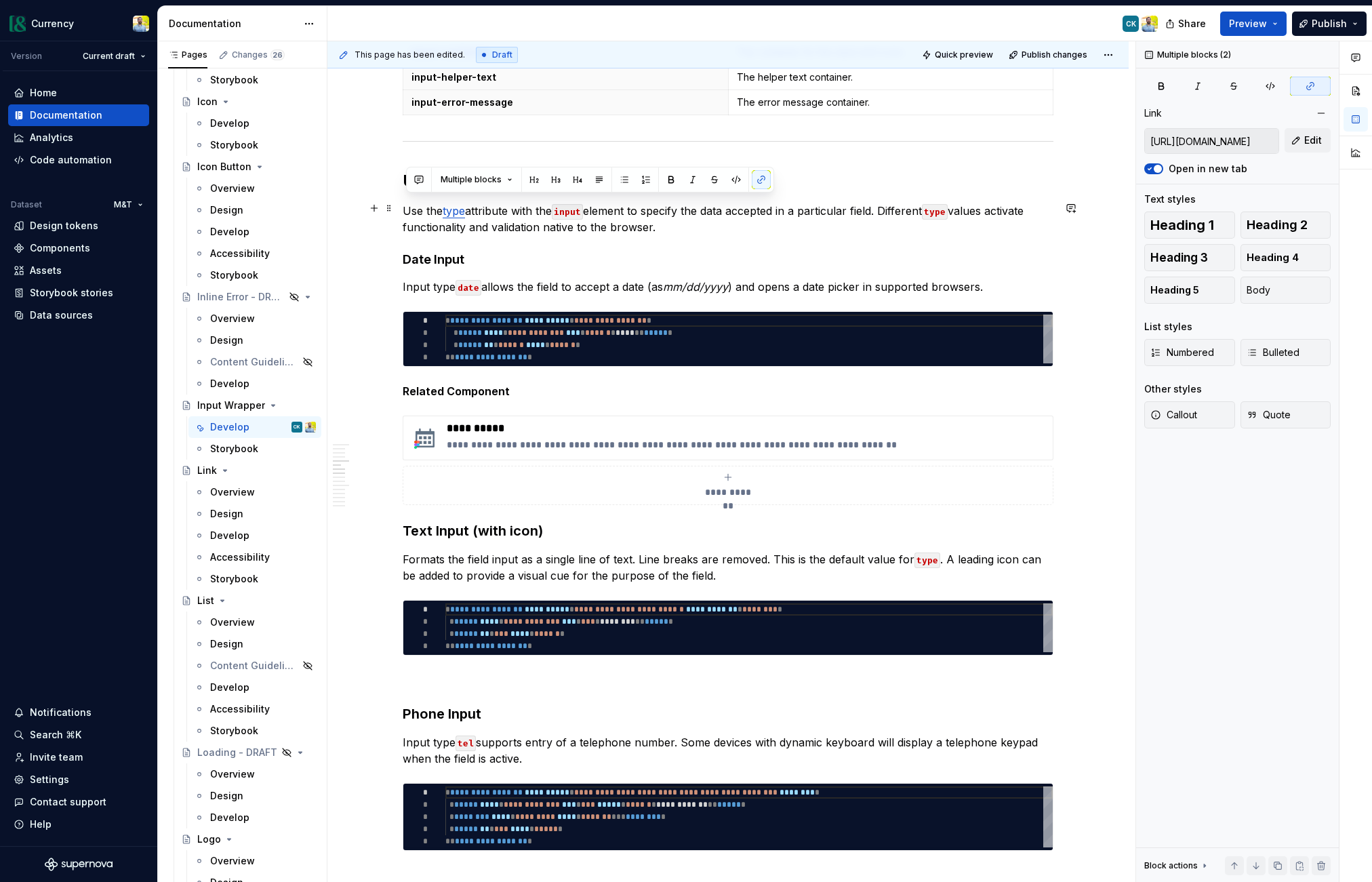
copy div "Using Input Types Use the type attribute with the input element to specify the …"
click at [530, 267] on div "**********" at bounding box center [728, 525] width 651 height 3445
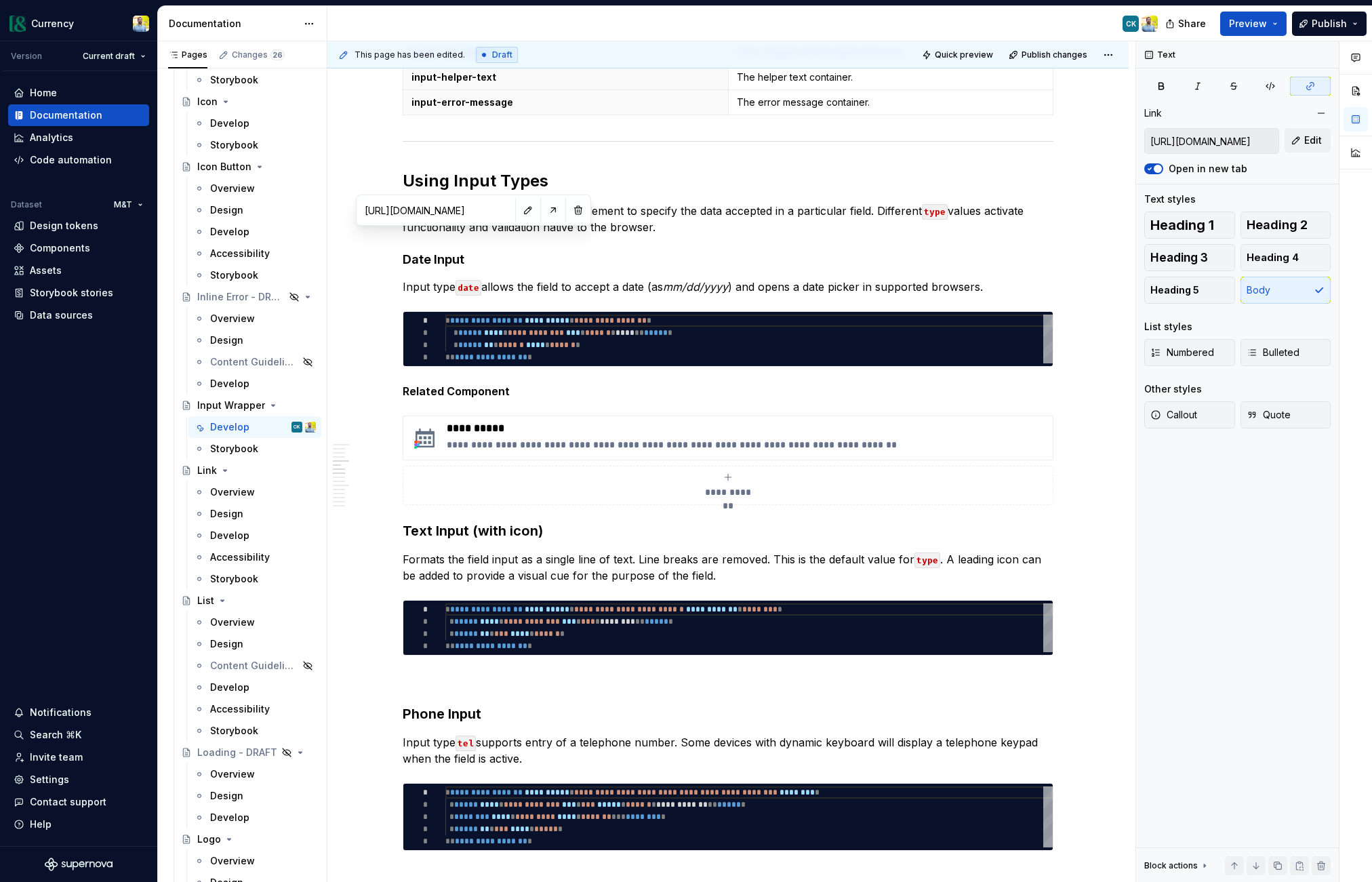
type textarea "*"
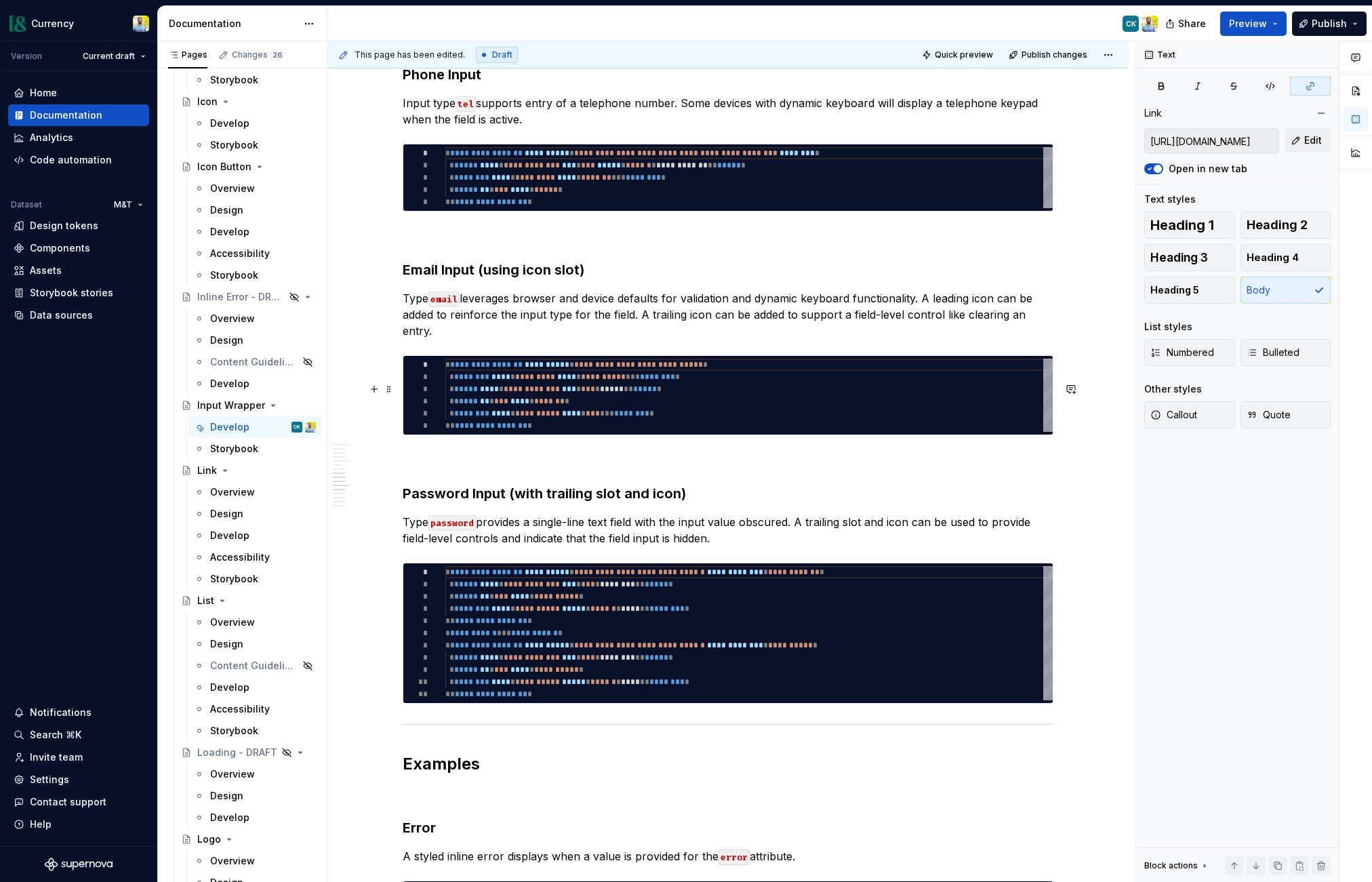
scroll to position [2127, 0]
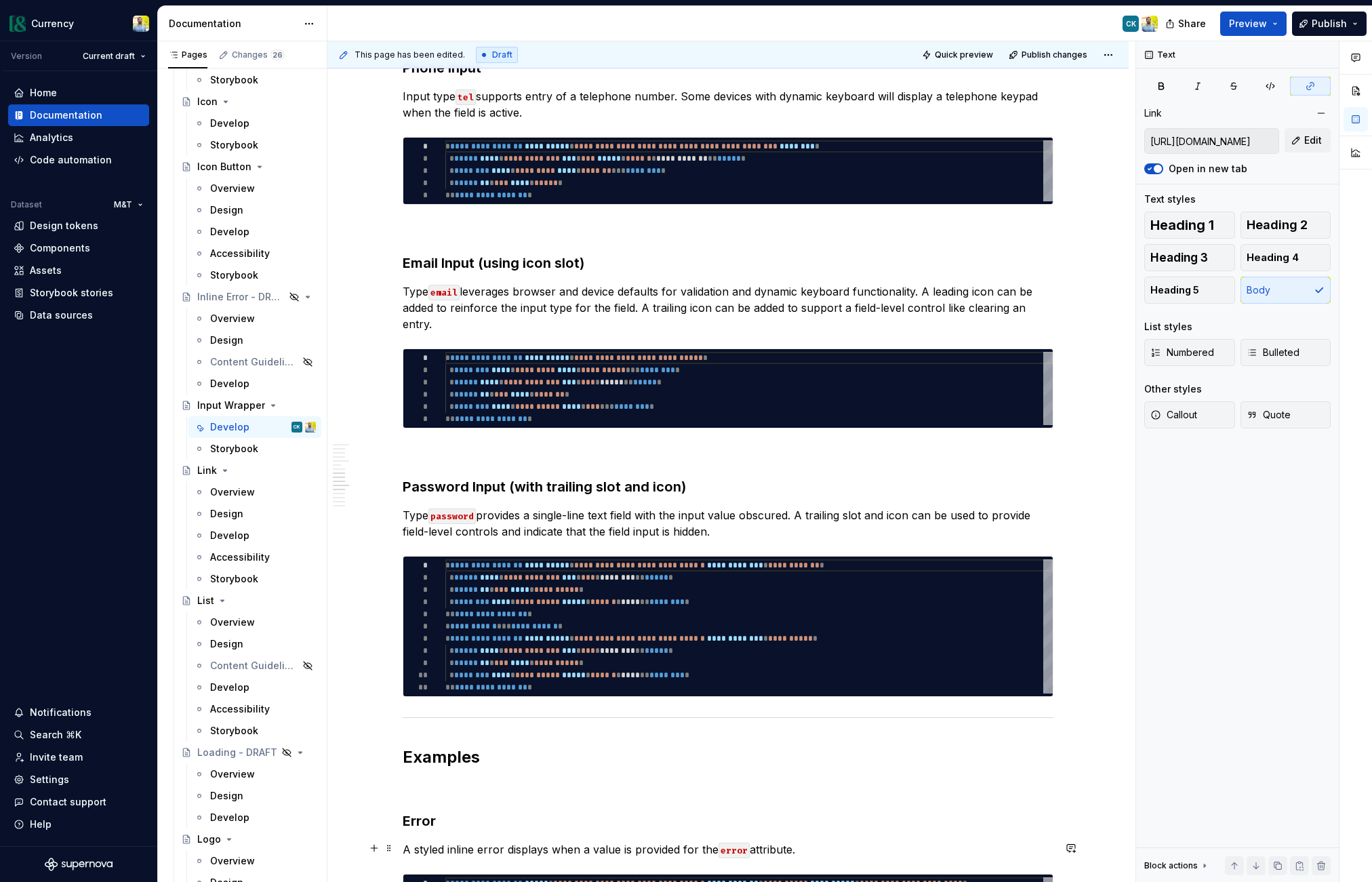
click at [745, 821] on h3 "Error" at bounding box center [728, 821] width 651 height 19
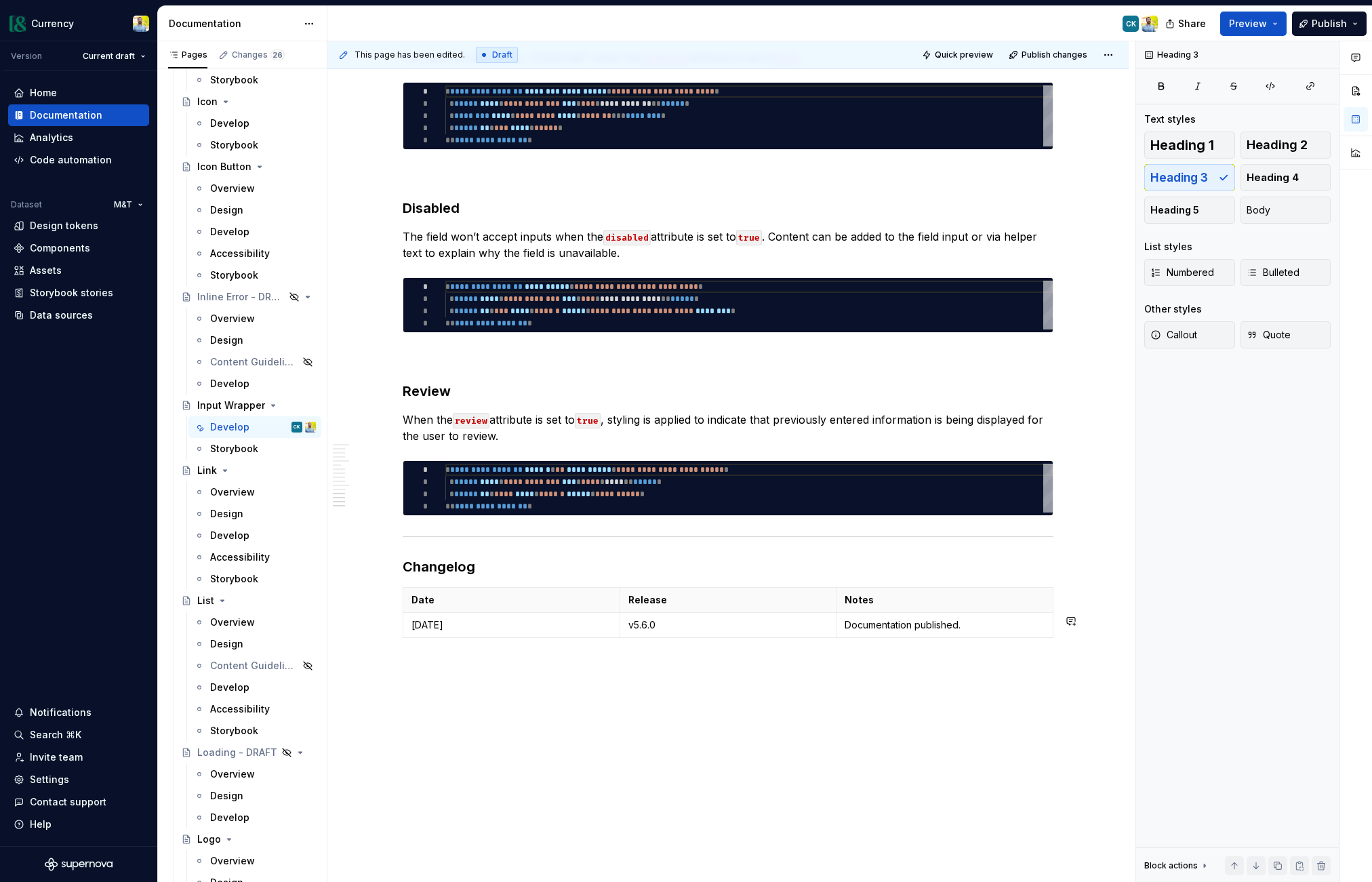
scroll to position [3154, 0]
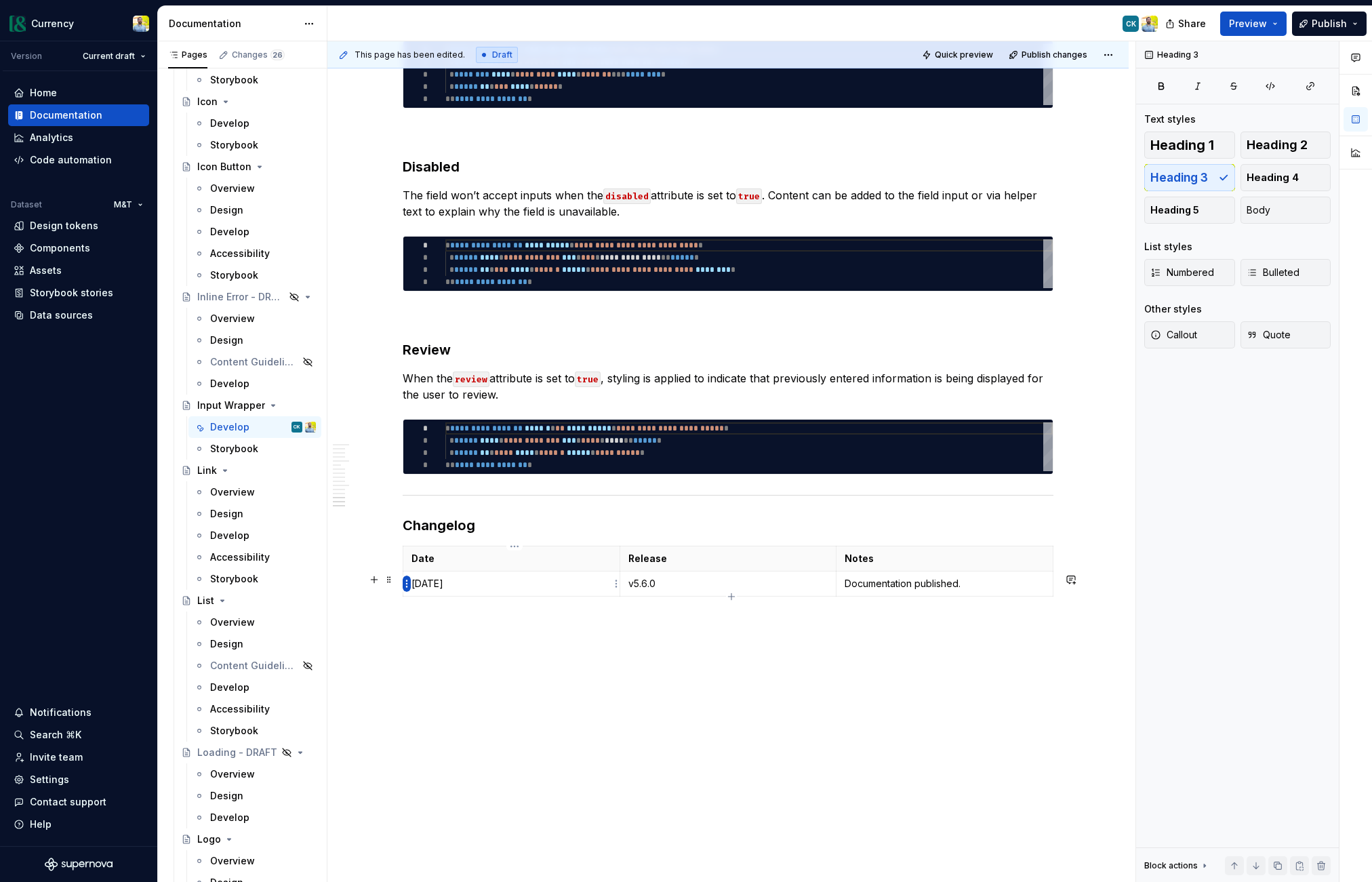
click at [406, 587] on html "Currency Version Current draft Home Documentation Analytics Code automation Dat…" at bounding box center [686, 441] width 1372 height 882
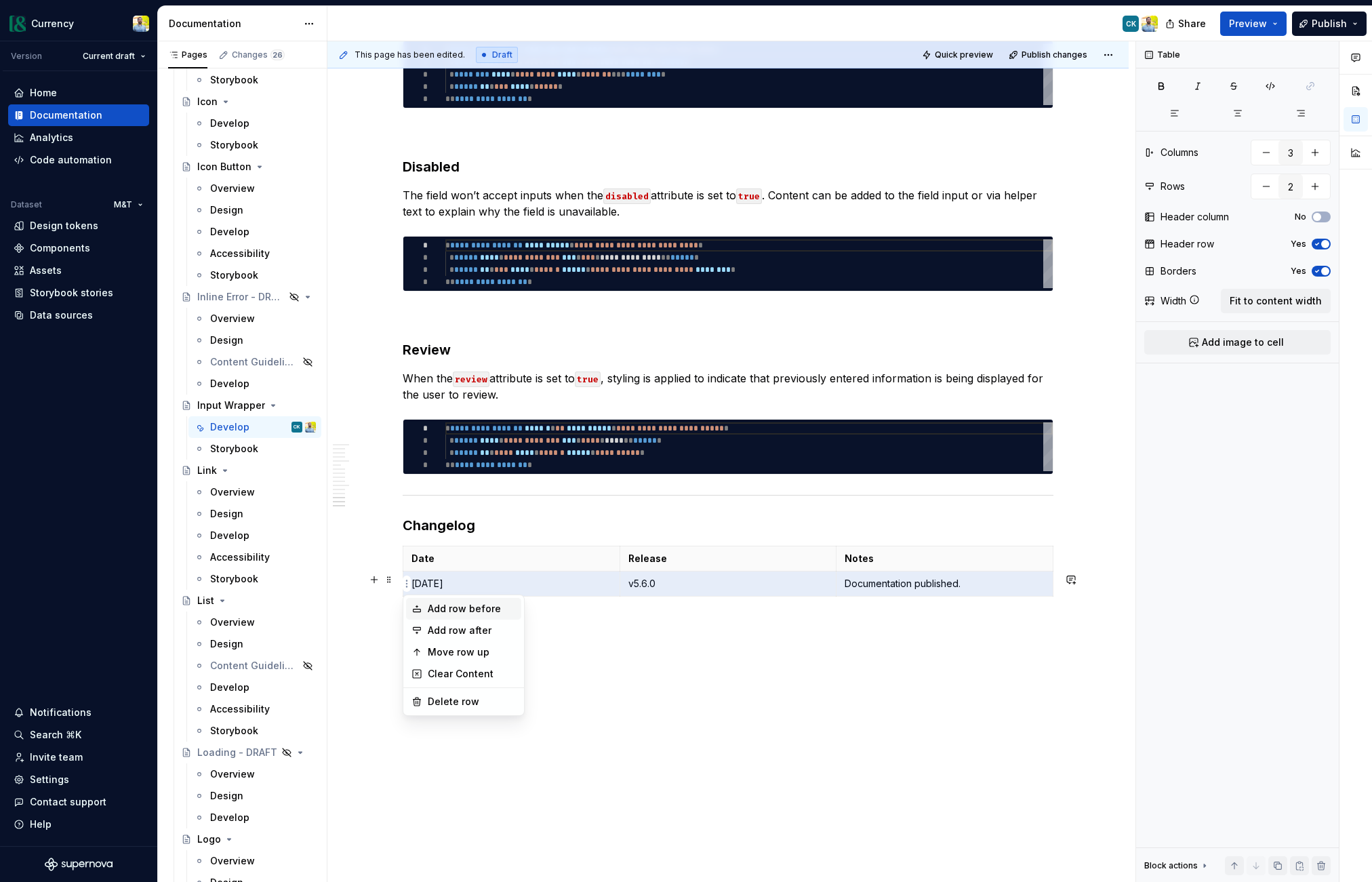
click at [468, 612] on div "Add row before" at bounding box center [471, 608] width 88 height 13
type input "3"
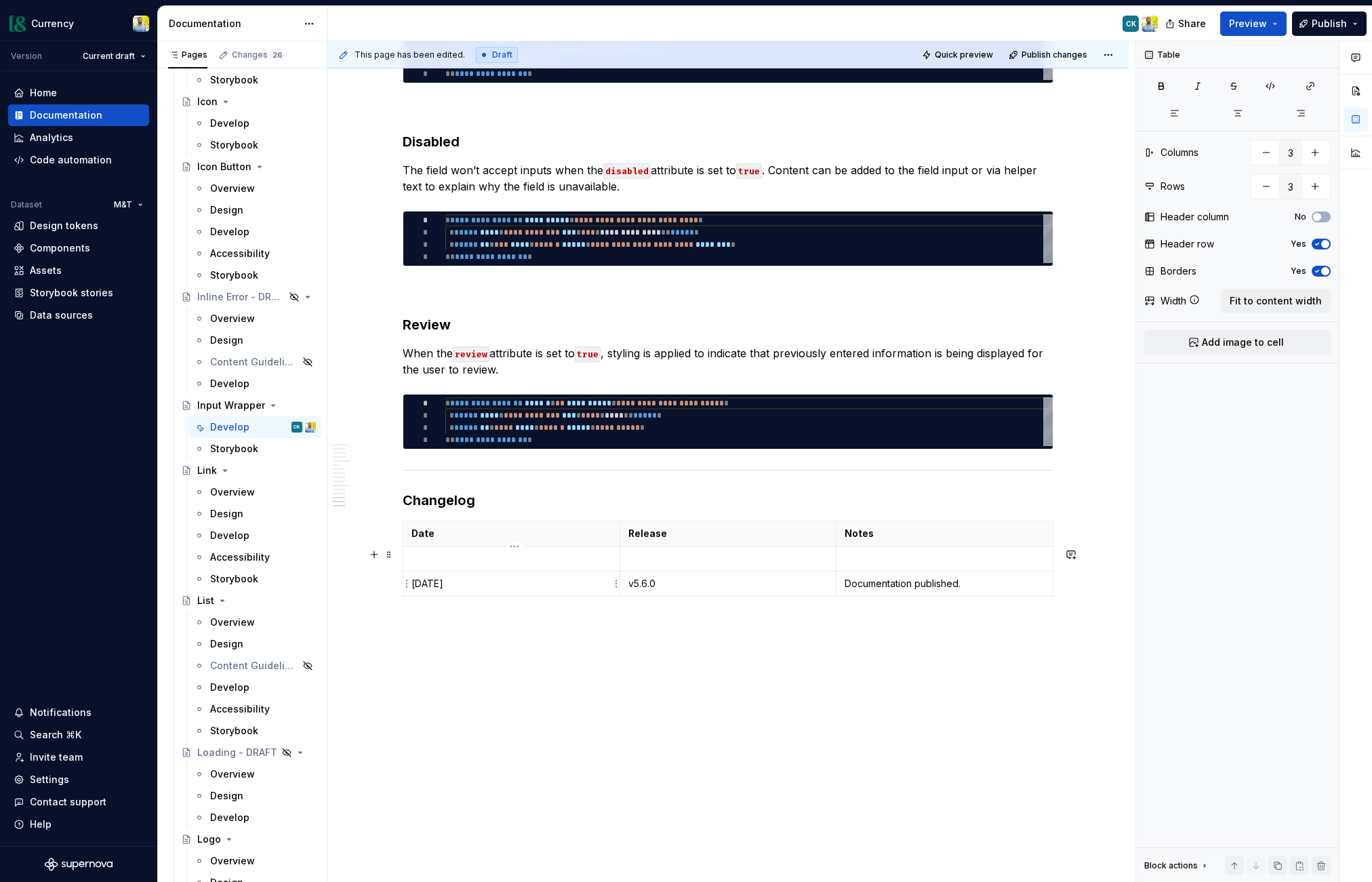
click at [459, 572] on td at bounding box center [512, 559] width 217 height 25
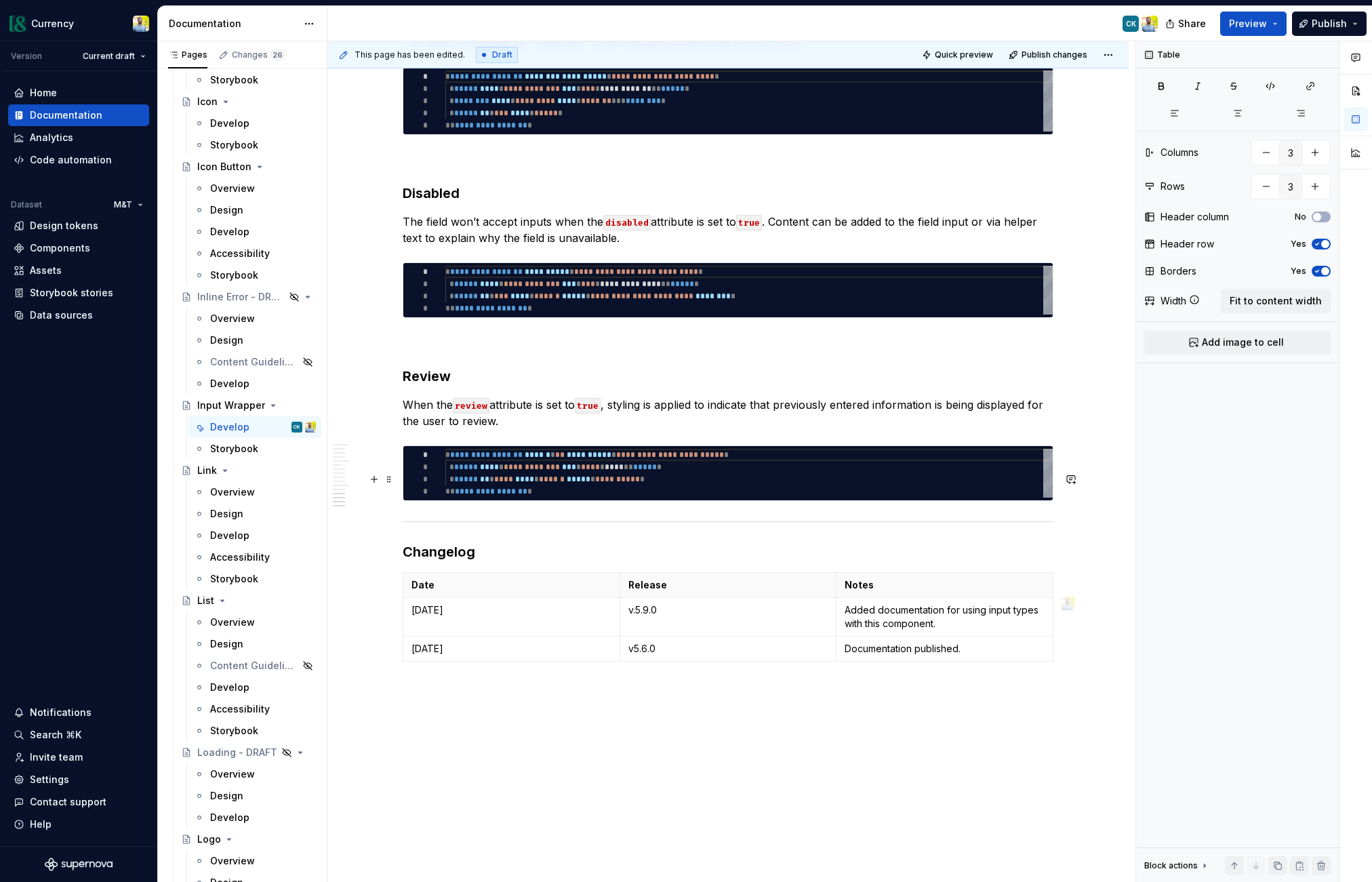
scroll to position [3100, 0]
click at [542, 627] on td "[DATE]" at bounding box center [512, 618] width 217 height 39
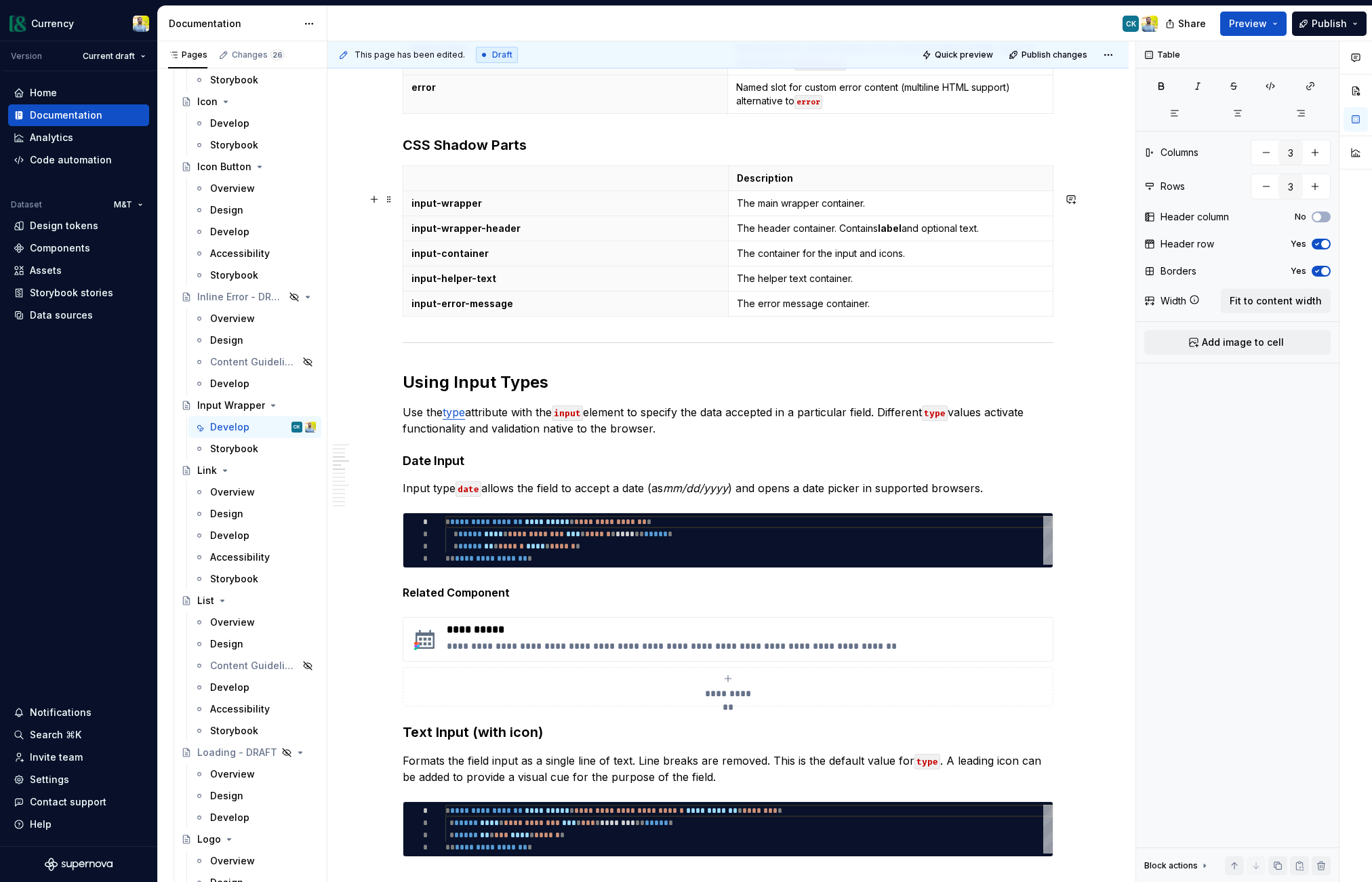
scroll to position [1290, 0]
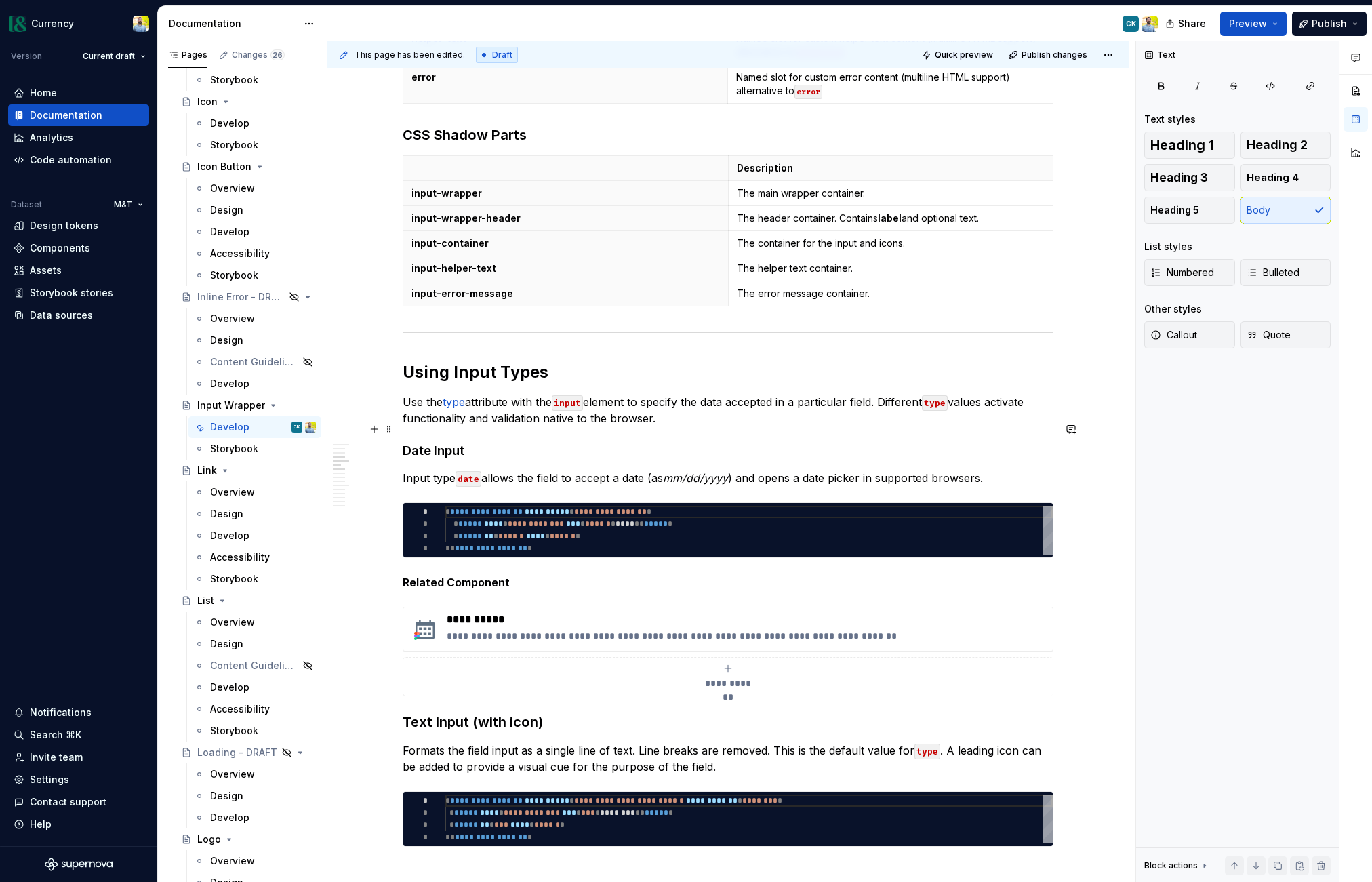
click at [668, 426] on p "Use the type attribute with the input element to specify the data accepted in a…" at bounding box center [728, 410] width 651 height 33
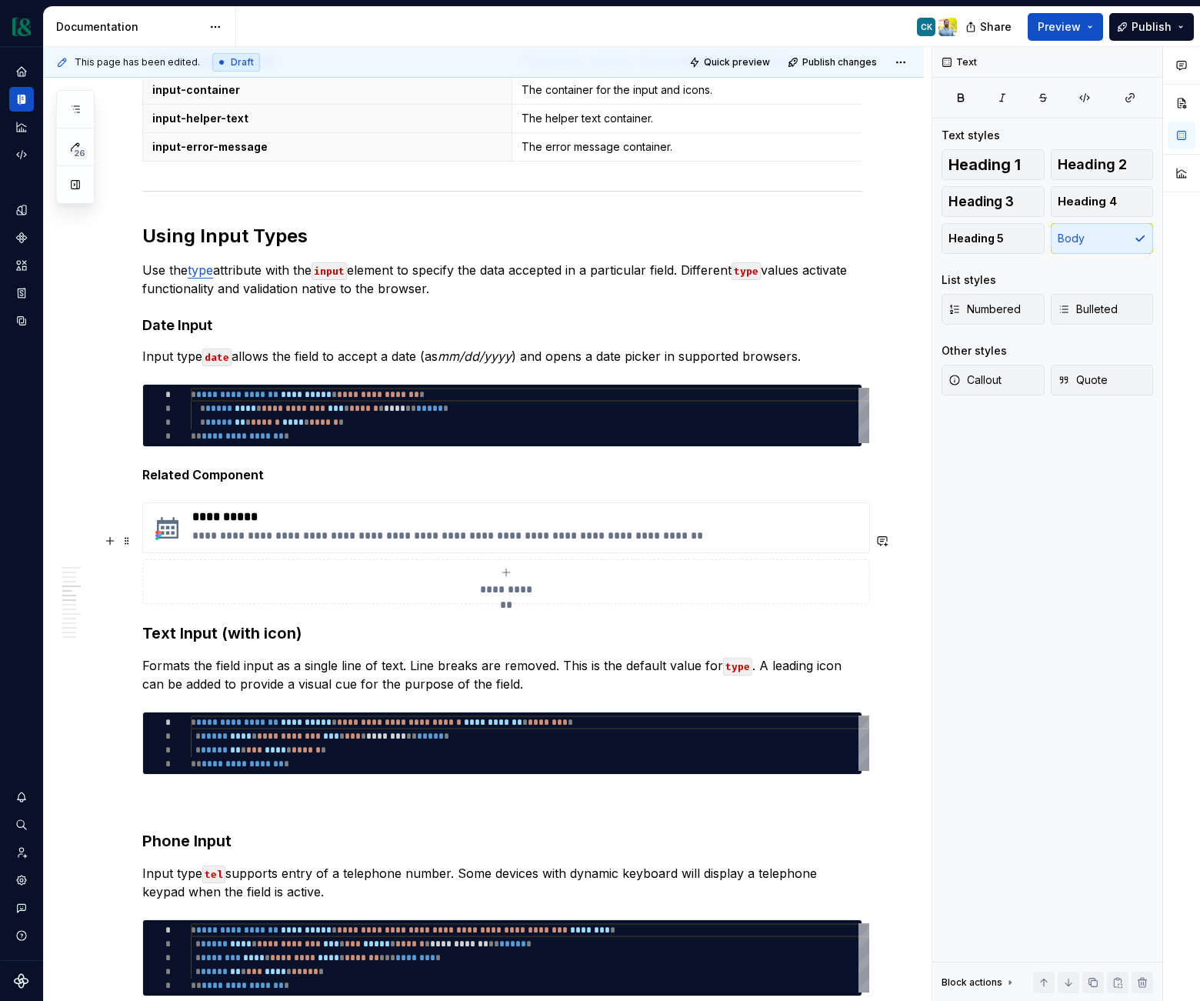
scroll to position [1674, 0]
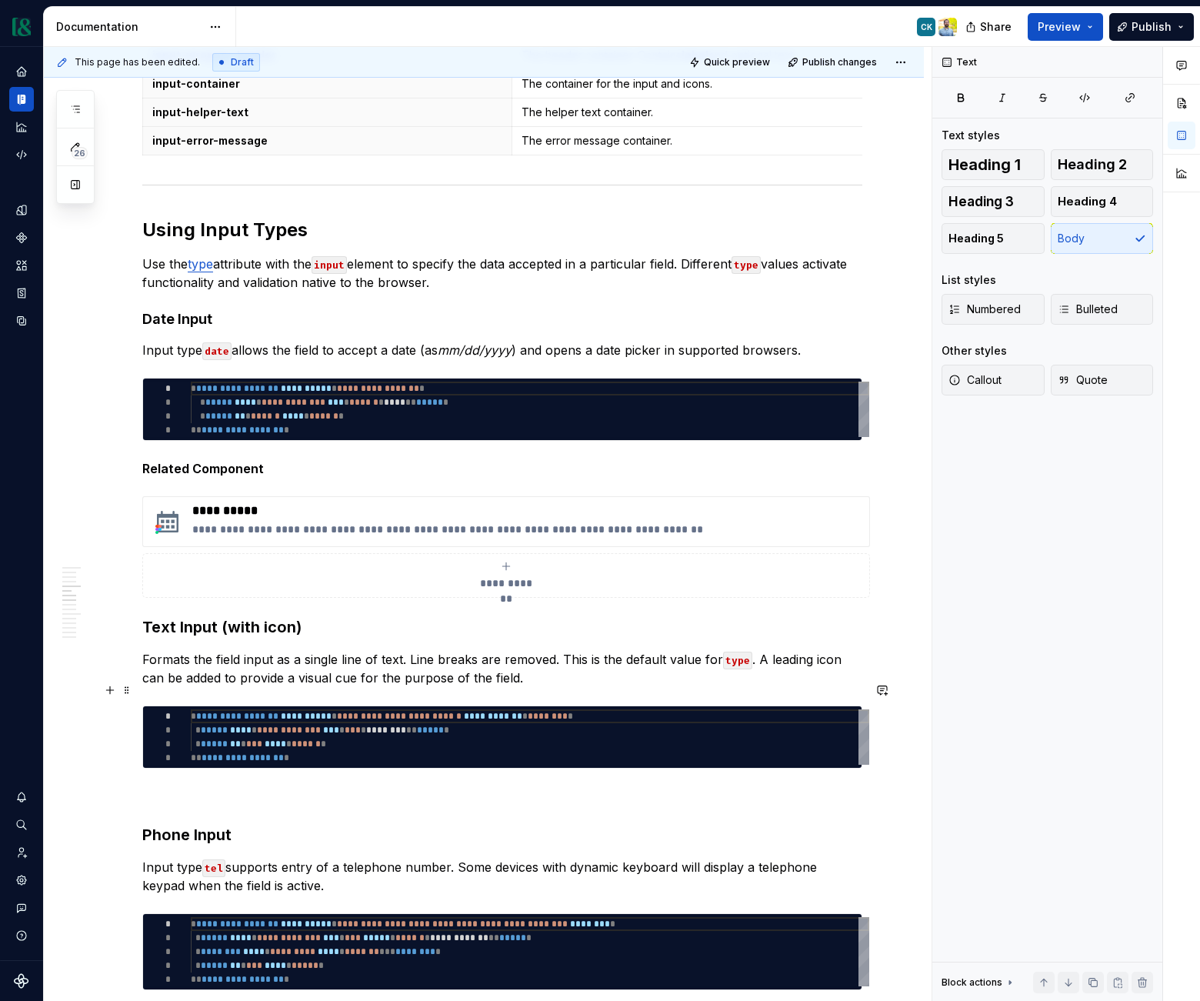
click at [527, 687] on p "Formats the field input as a single line of text. Line breaks are removed. This…" at bounding box center [502, 668] width 720 height 37
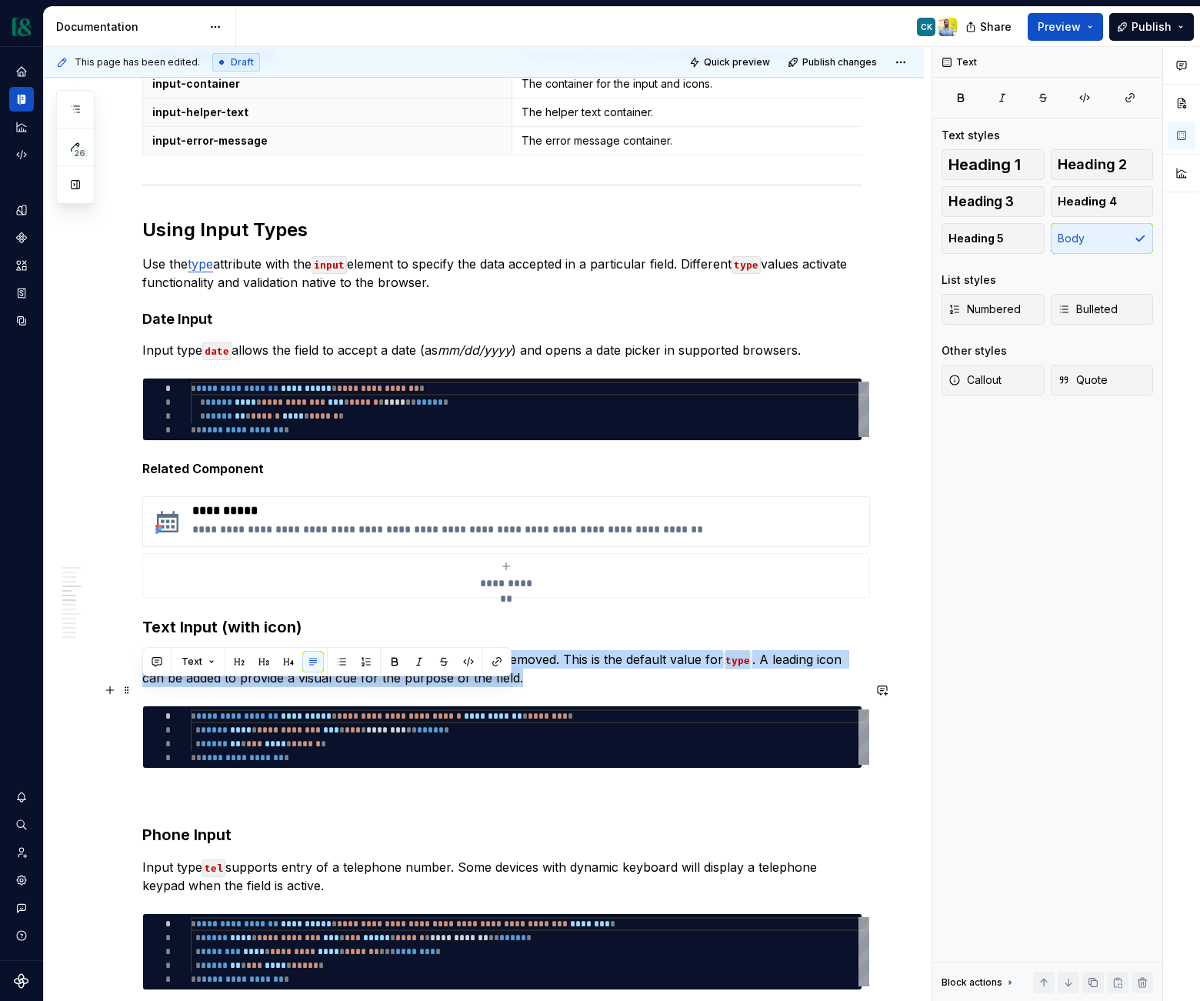
drag, startPoint x: 508, startPoint y: 709, endPoint x: 143, endPoint y: 681, distance: 365.7
click at [143, 681] on p "Formats the field input as a single line of text. Line breaks are removed. This…" at bounding box center [502, 668] width 720 height 37
copy p "Formats the field input as a single line of text. Line breaks are removed. This…"
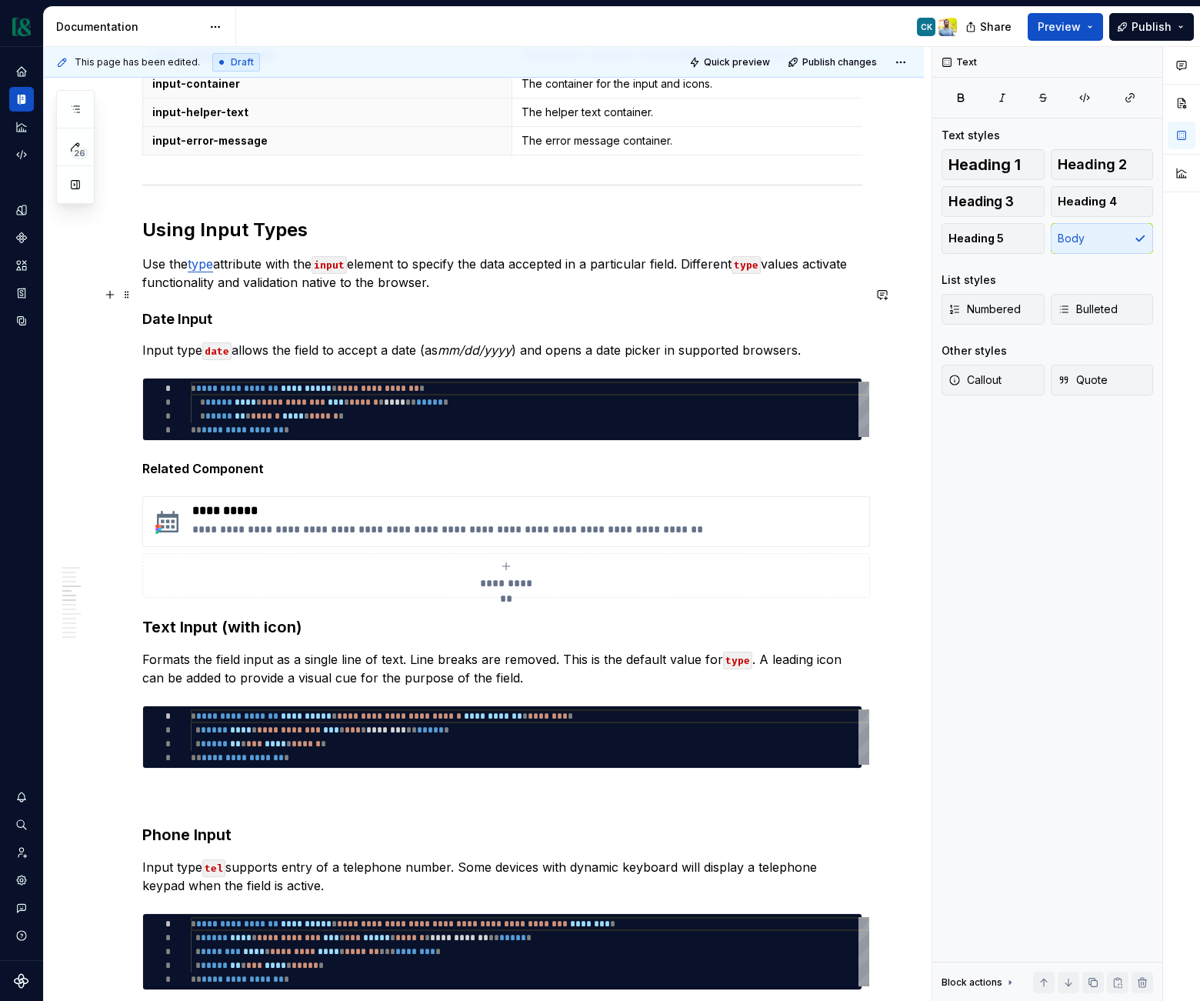
click at [484, 292] on p "Use the type attribute with the input element to specify the data accepted in a…" at bounding box center [502, 273] width 720 height 37
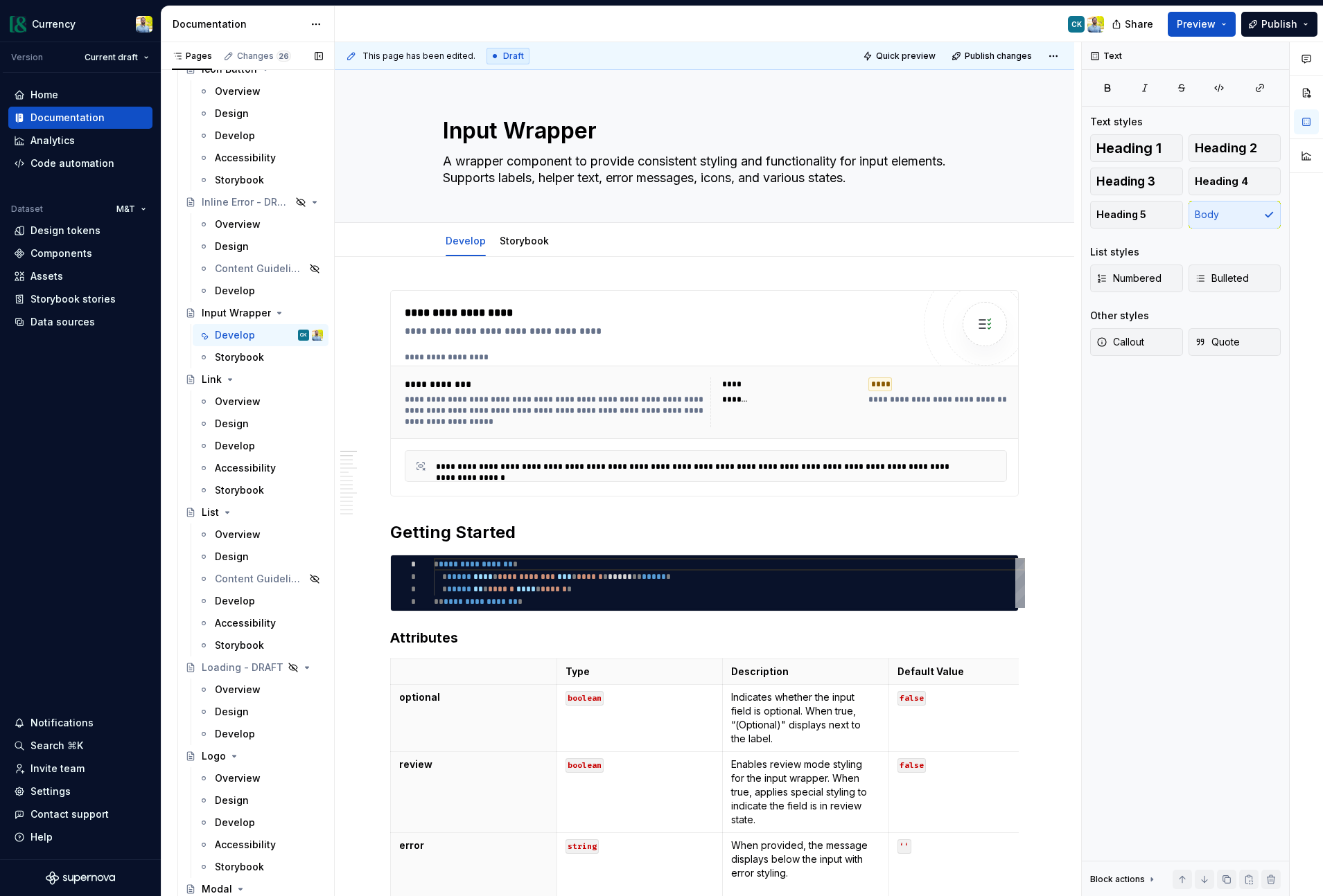
scroll to position [3629, 0]
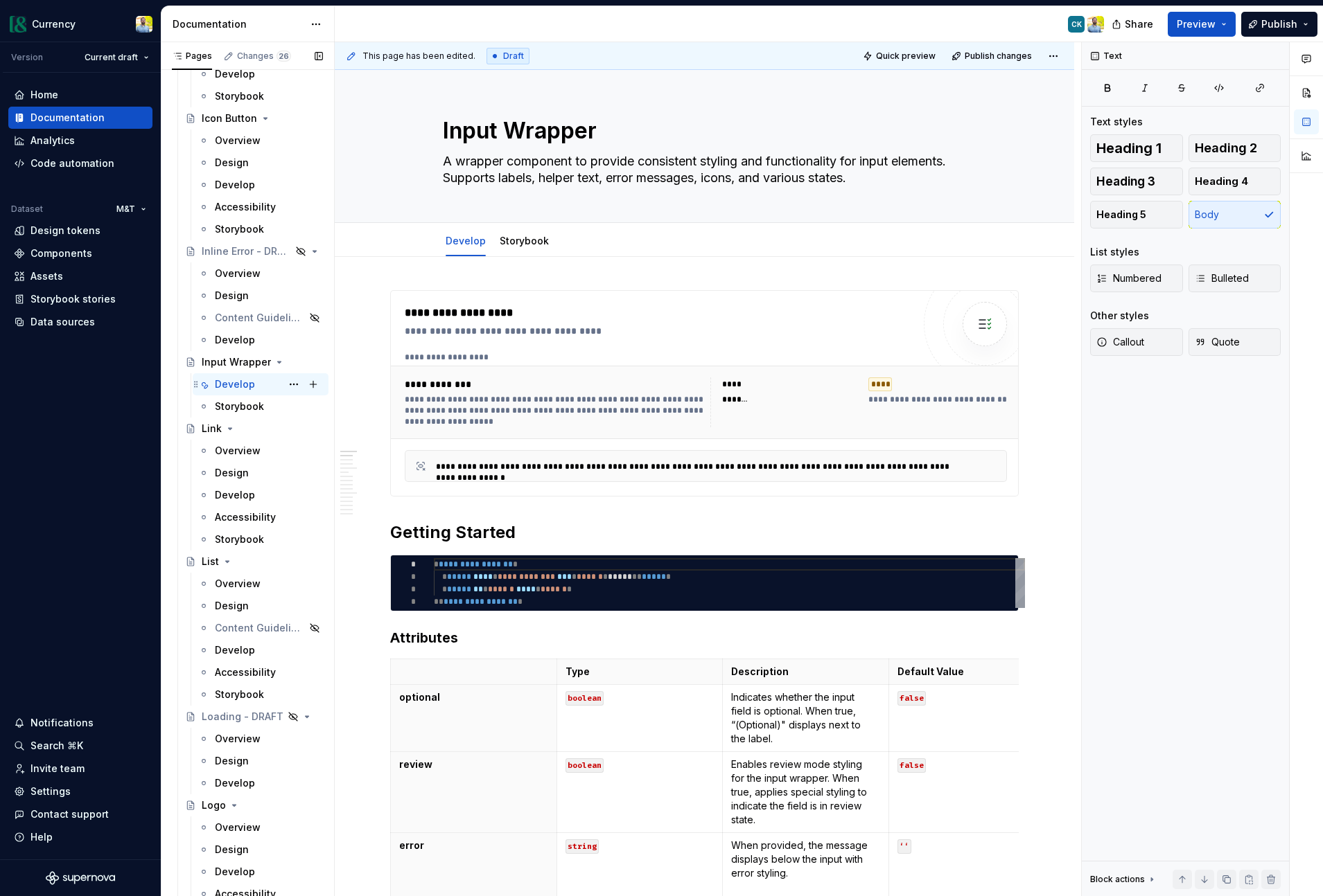
click at [248, 379] on div "Develop" at bounding box center [234, 384] width 41 height 14
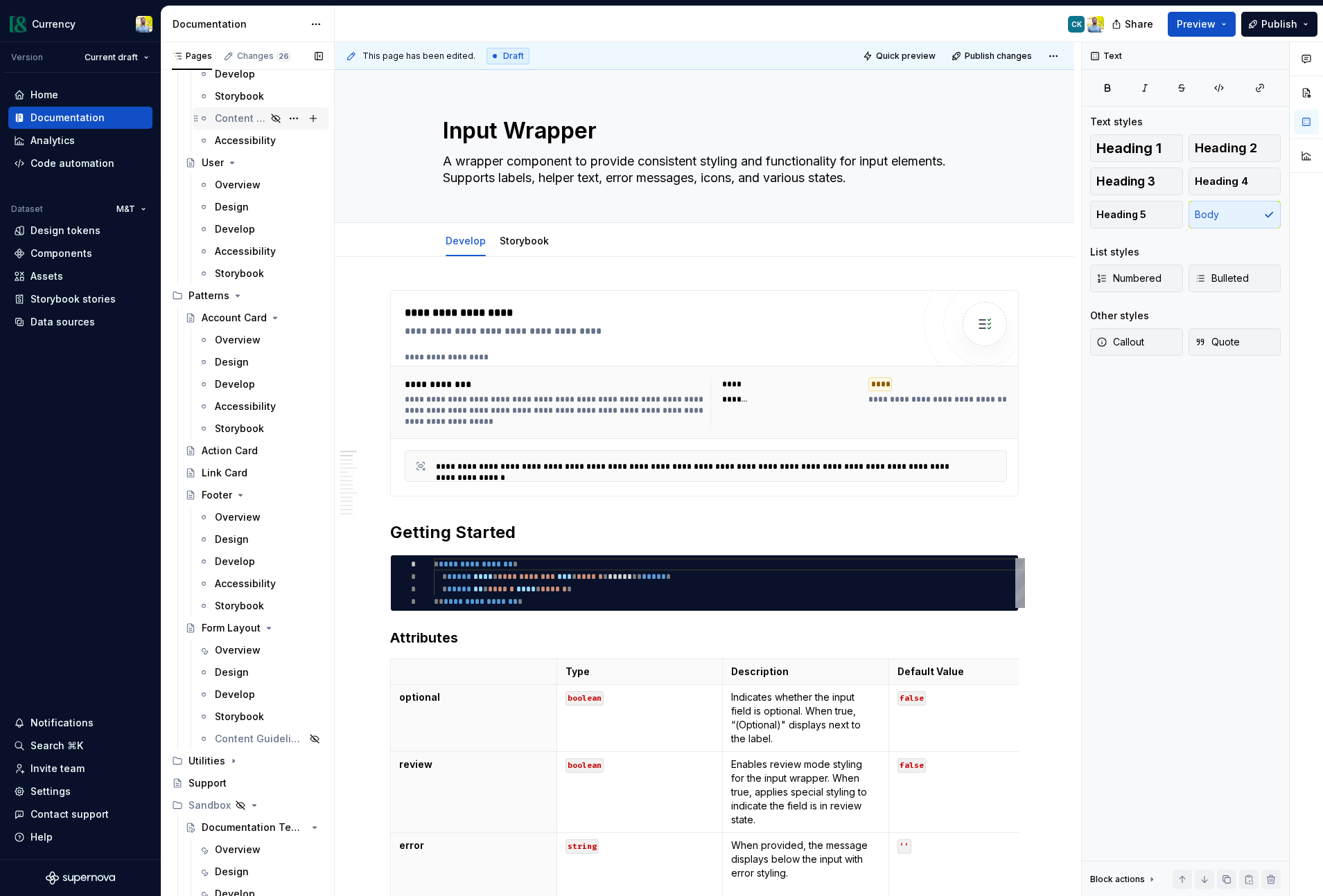
scroll to position [7044, 0]
click at [246, 649] on div "Overview" at bounding box center [237, 649] width 46 height 14
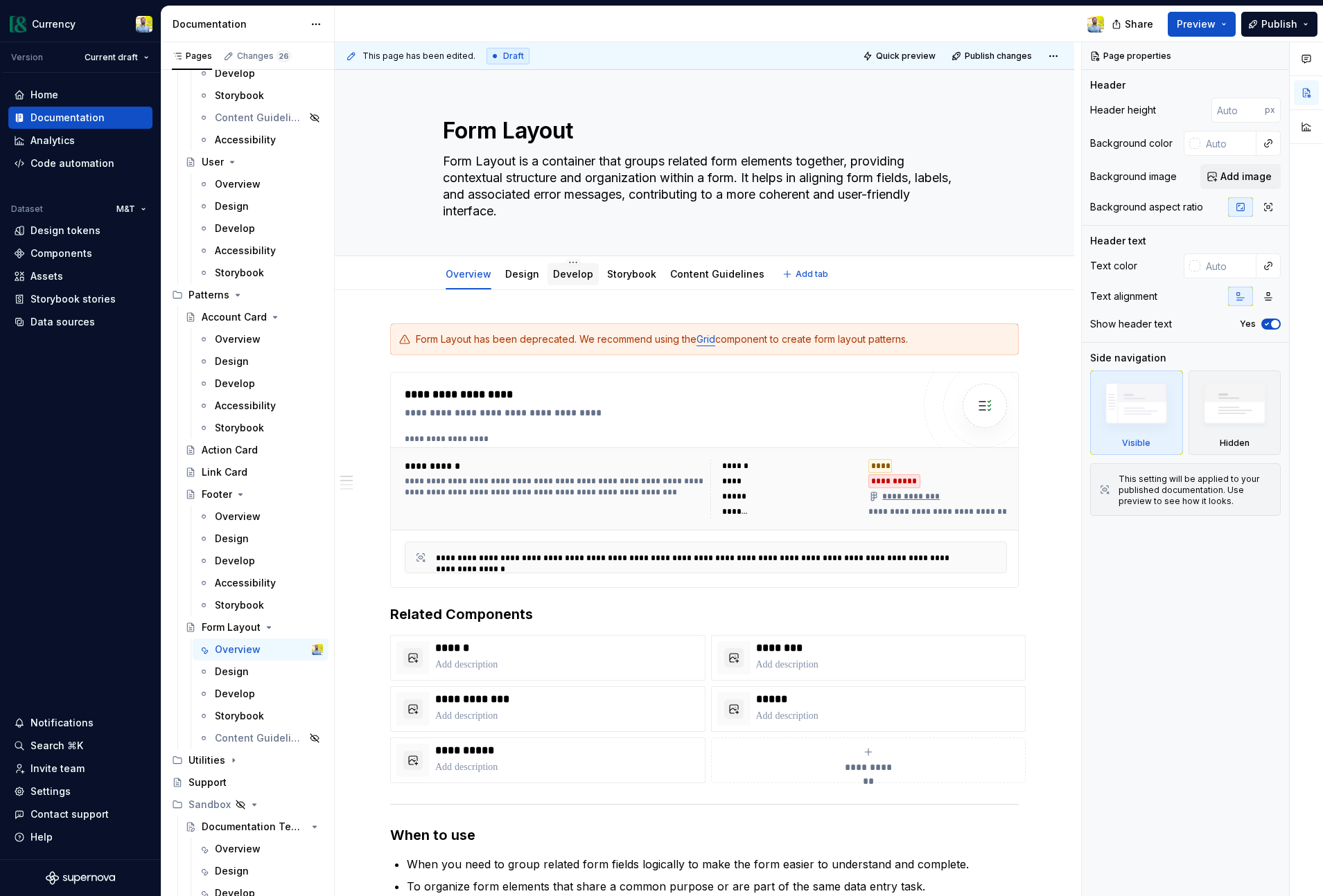
click at [575, 276] on link "Develop" at bounding box center [573, 274] width 41 height 12
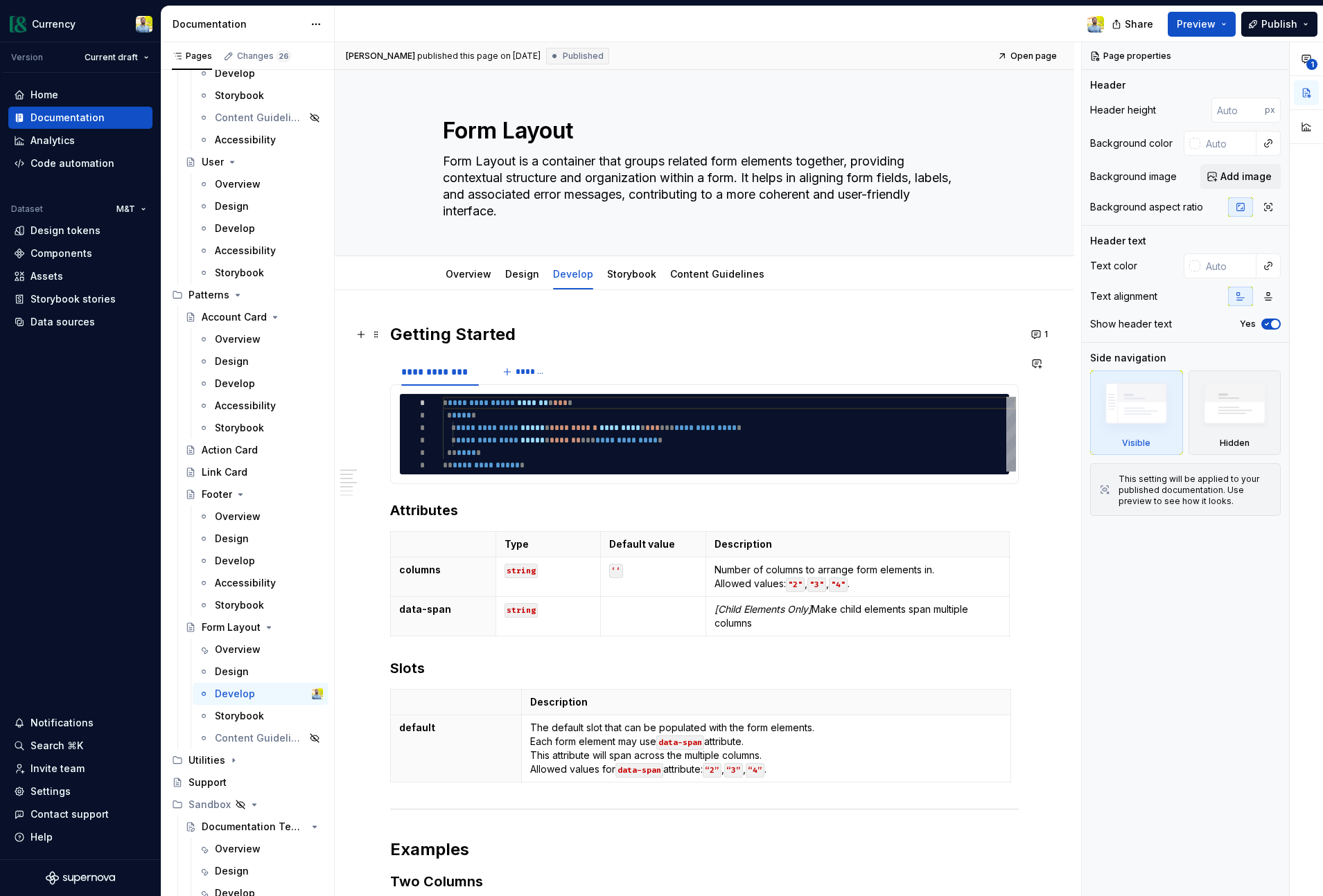
click at [607, 343] on h2 "Getting Started" at bounding box center [704, 334] width 629 height 23
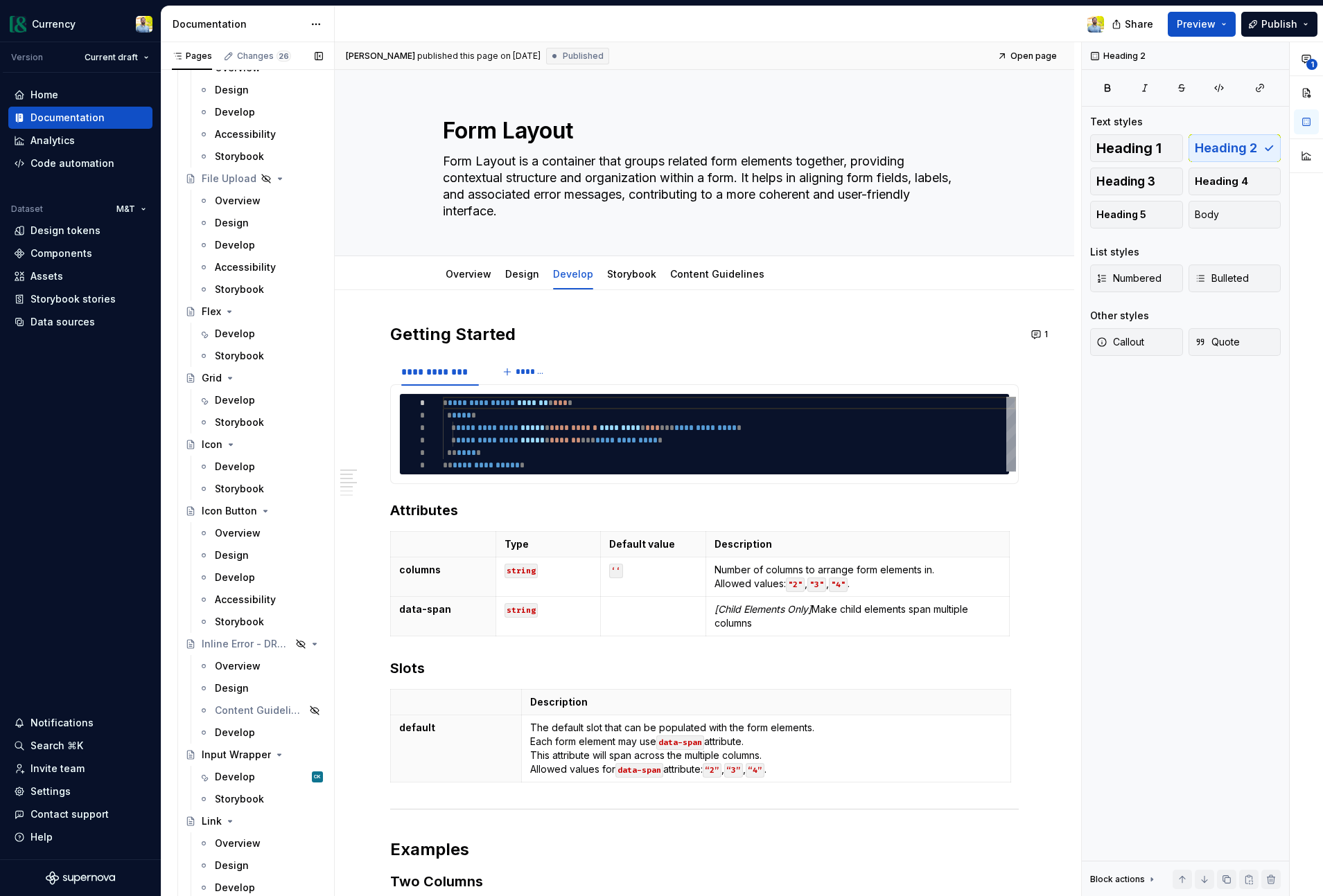
scroll to position [3219, 0]
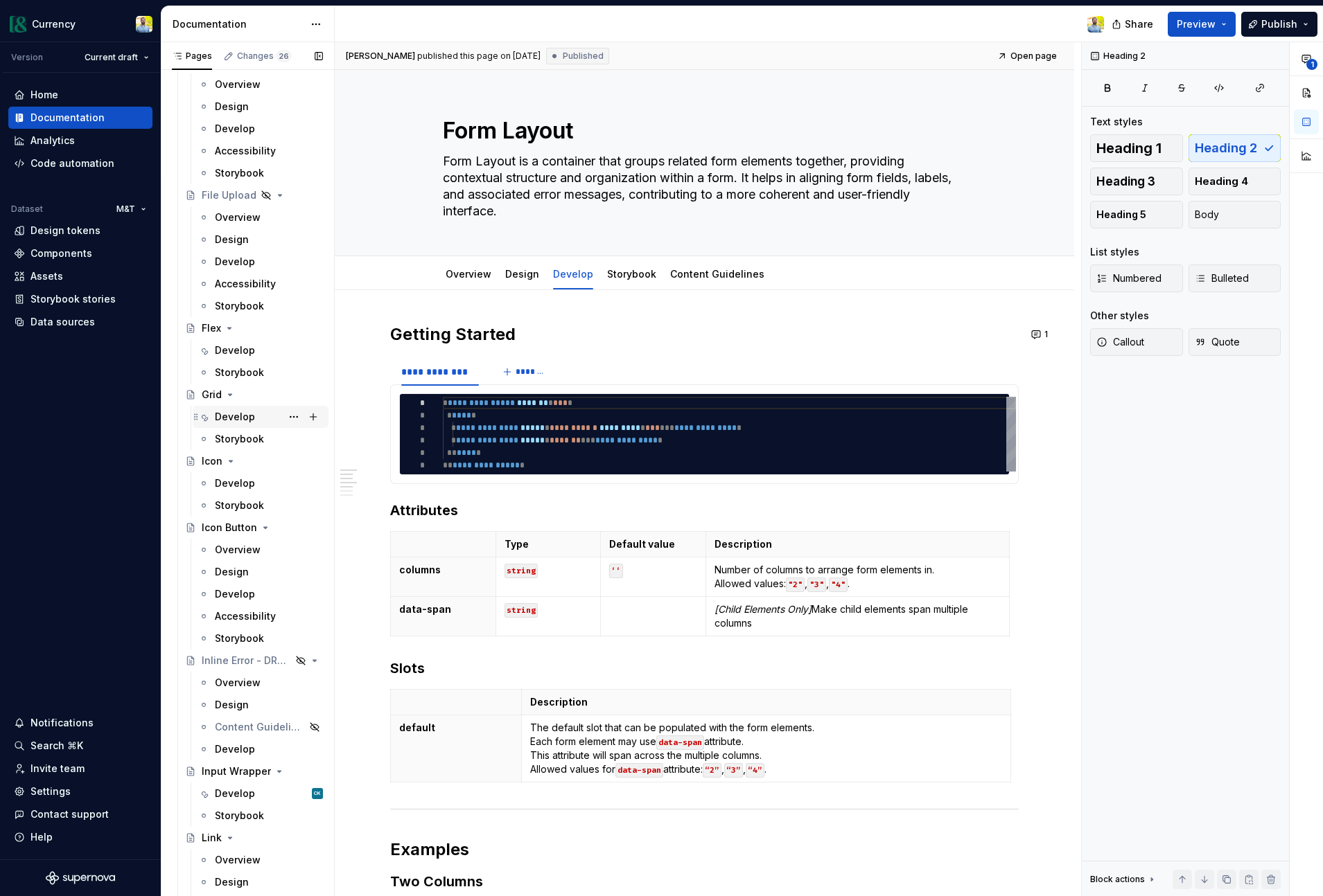
click at [236, 421] on div "Develop" at bounding box center [234, 416] width 41 height 14
click at [239, 416] on div "Develop" at bounding box center [234, 416] width 41 height 14
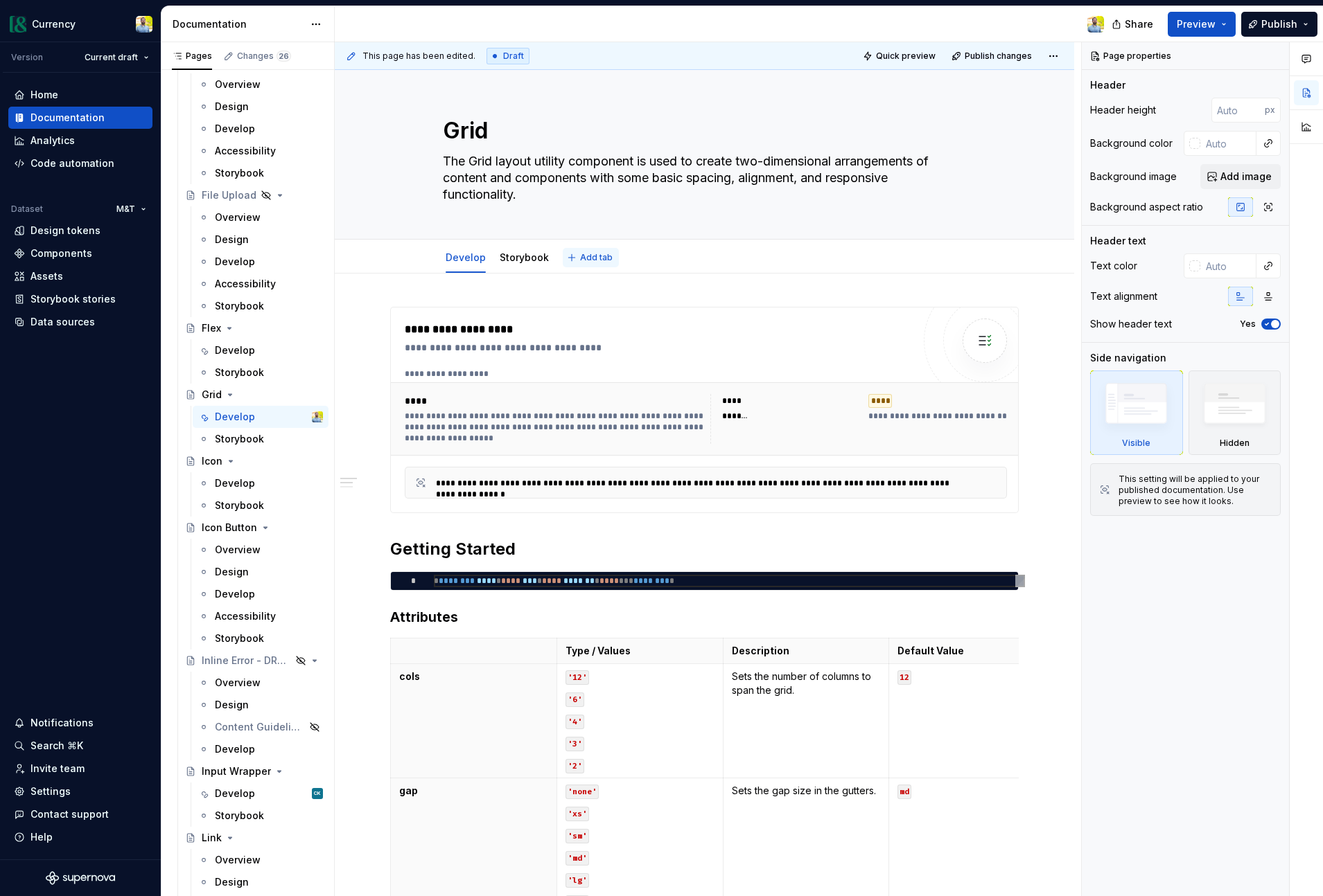
type textarea "*"
click at [596, 257] on span "Add tab" at bounding box center [596, 258] width 32 height 11
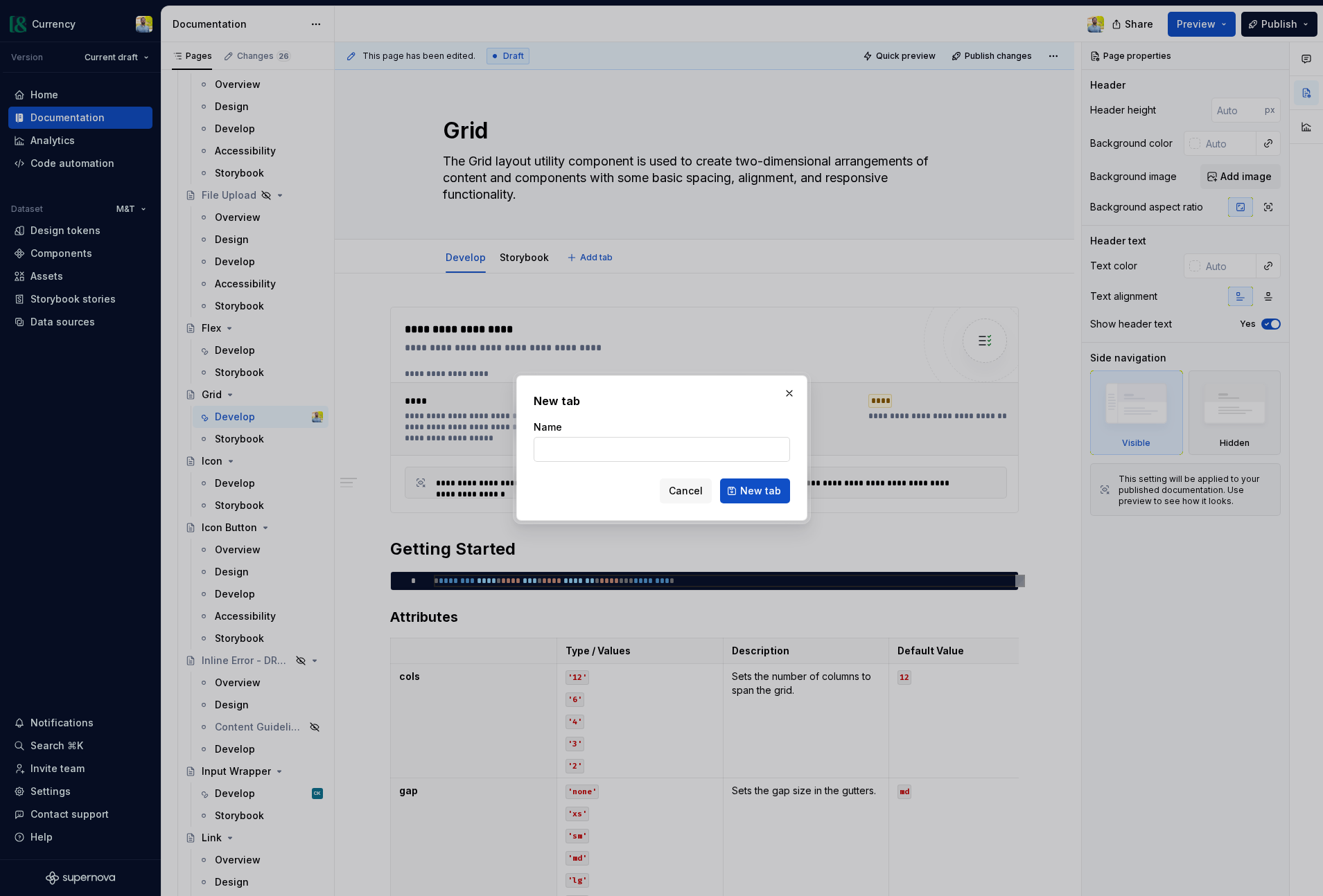
click at [584, 448] on input "Name" at bounding box center [661, 449] width 257 height 25
click at [674, 491] on span "Cancel" at bounding box center [685, 491] width 34 height 14
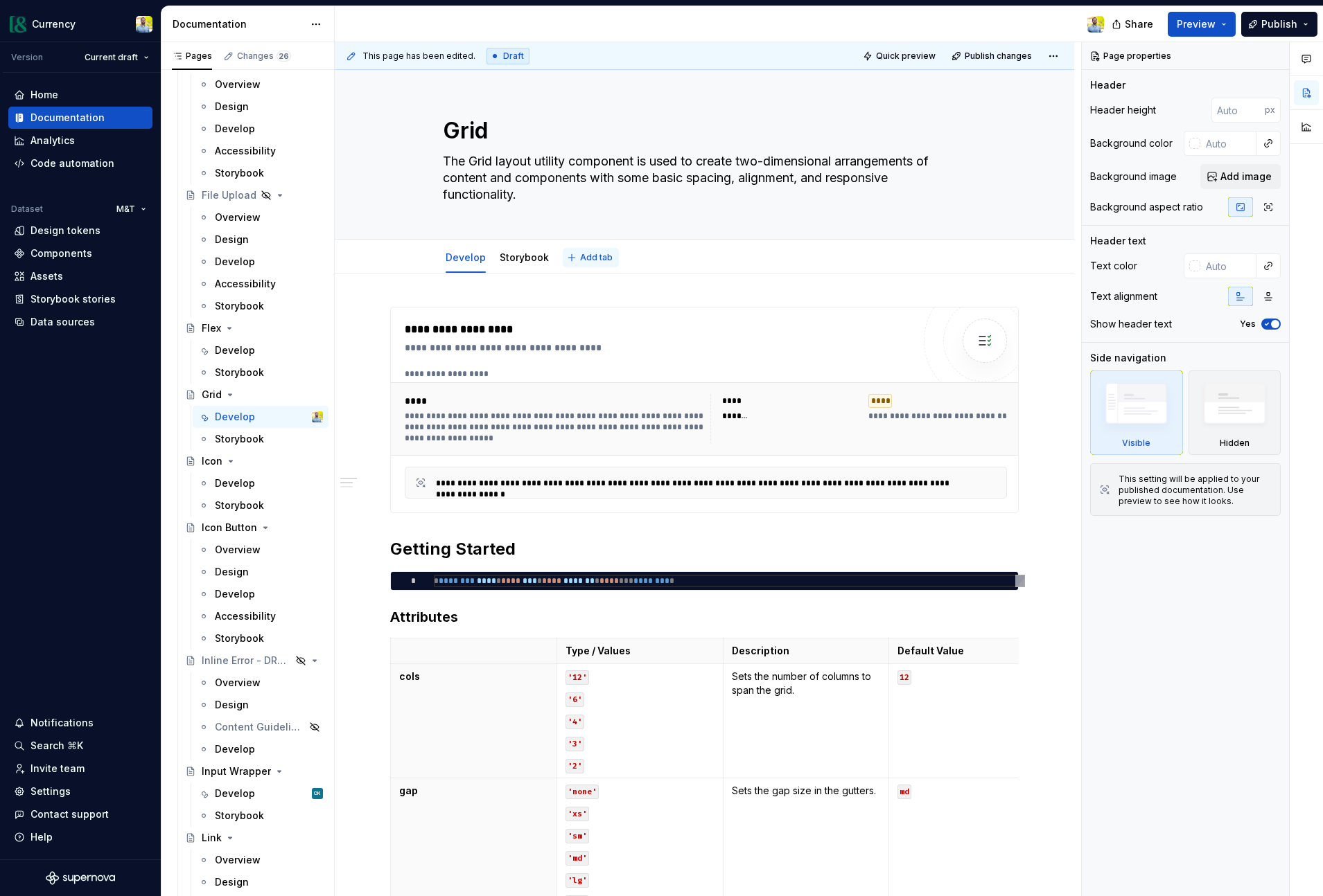
click at [600, 252] on span "Add tab" at bounding box center [596, 258] width 32 height 11
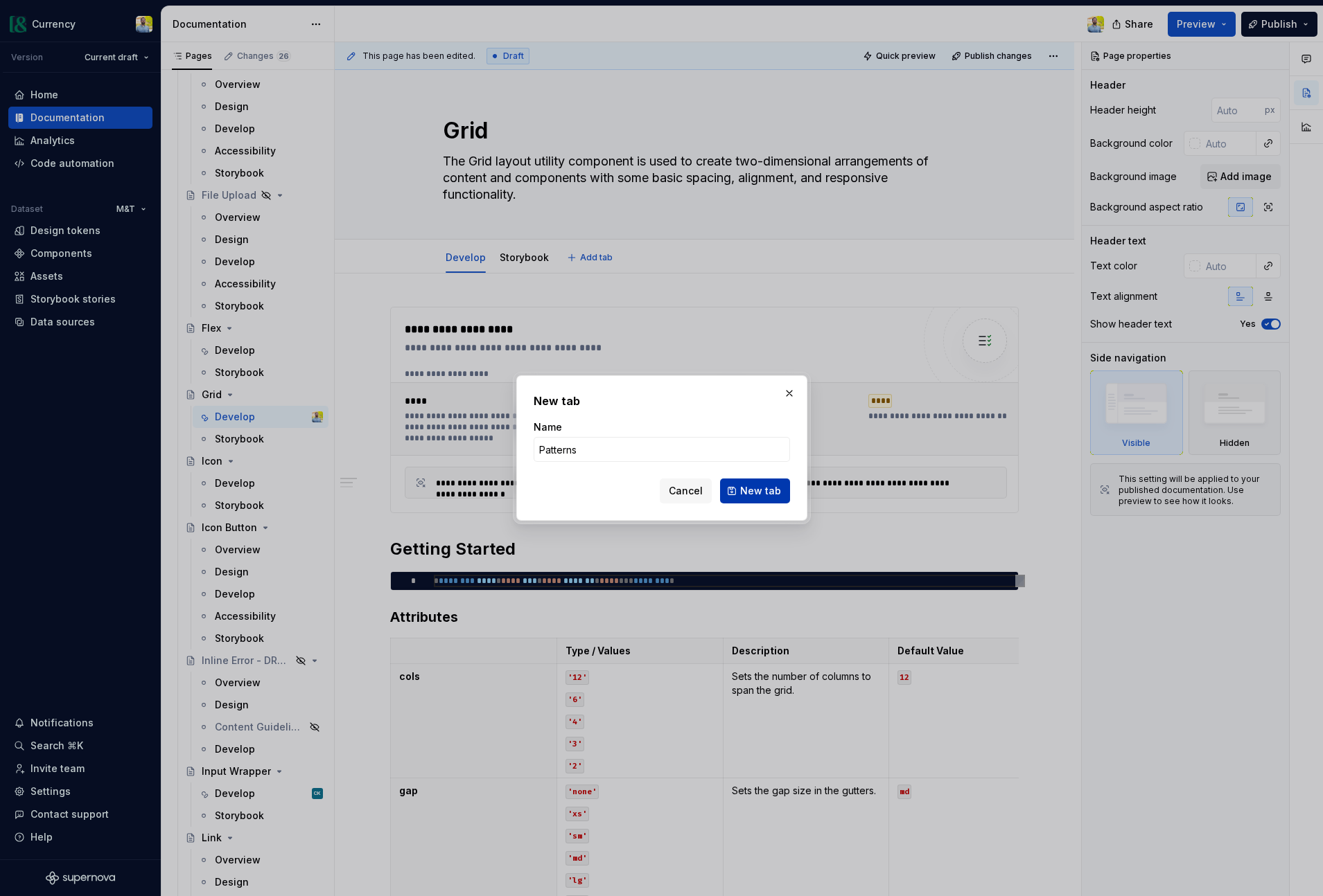
type input "Patterns"
click at [771, 488] on span "New tab" at bounding box center [760, 491] width 41 height 14
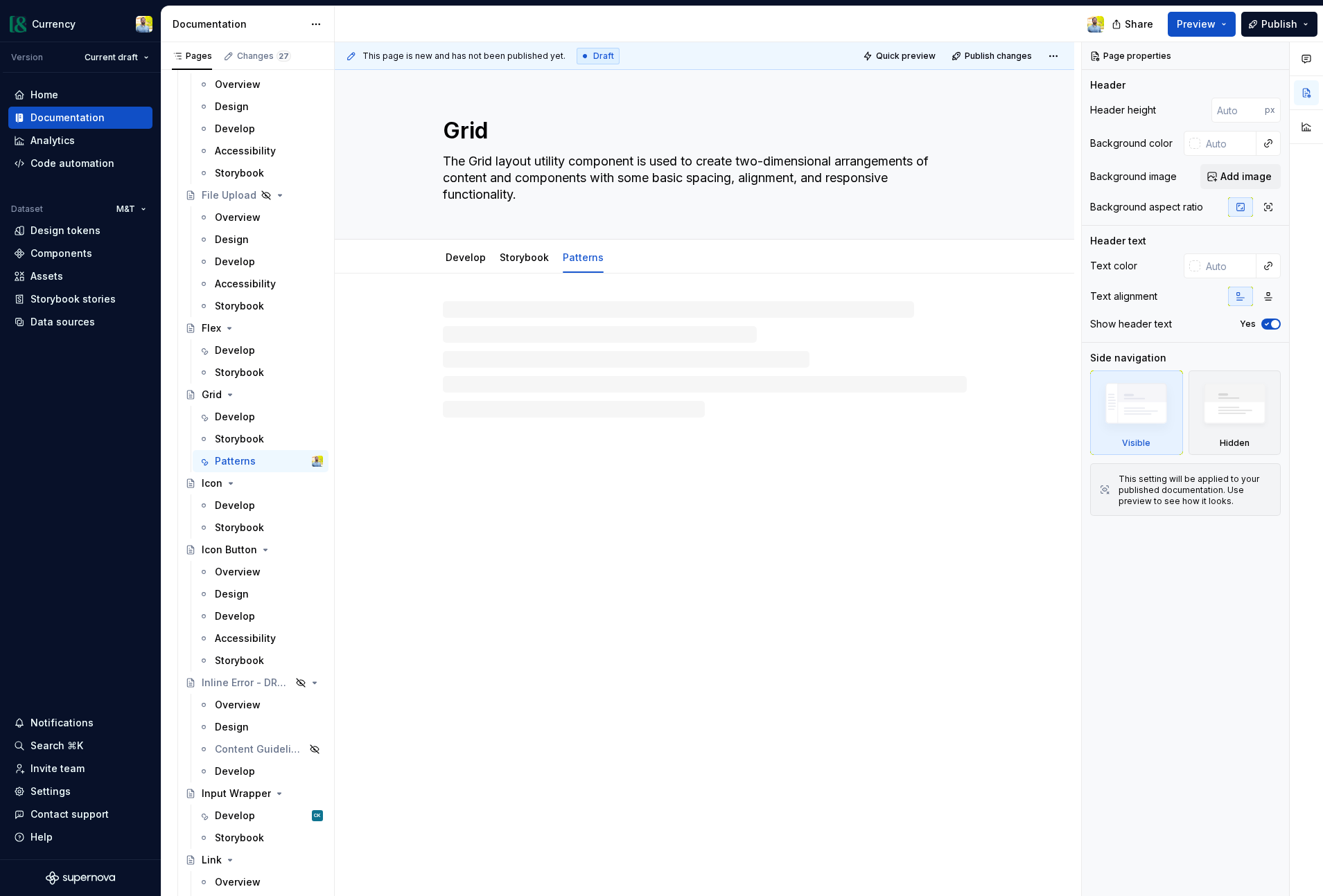
type textarea "*"
click at [494, 310] on p at bounding box center [704, 315] width 629 height 16
drag, startPoint x: 536, startPoint y: 308, endPoint x: 538, endPoint y: 323, distance: 15.1
click at [536, 308] on div at bounding box center [705, 359] width 524 height 116
type textarea "*"
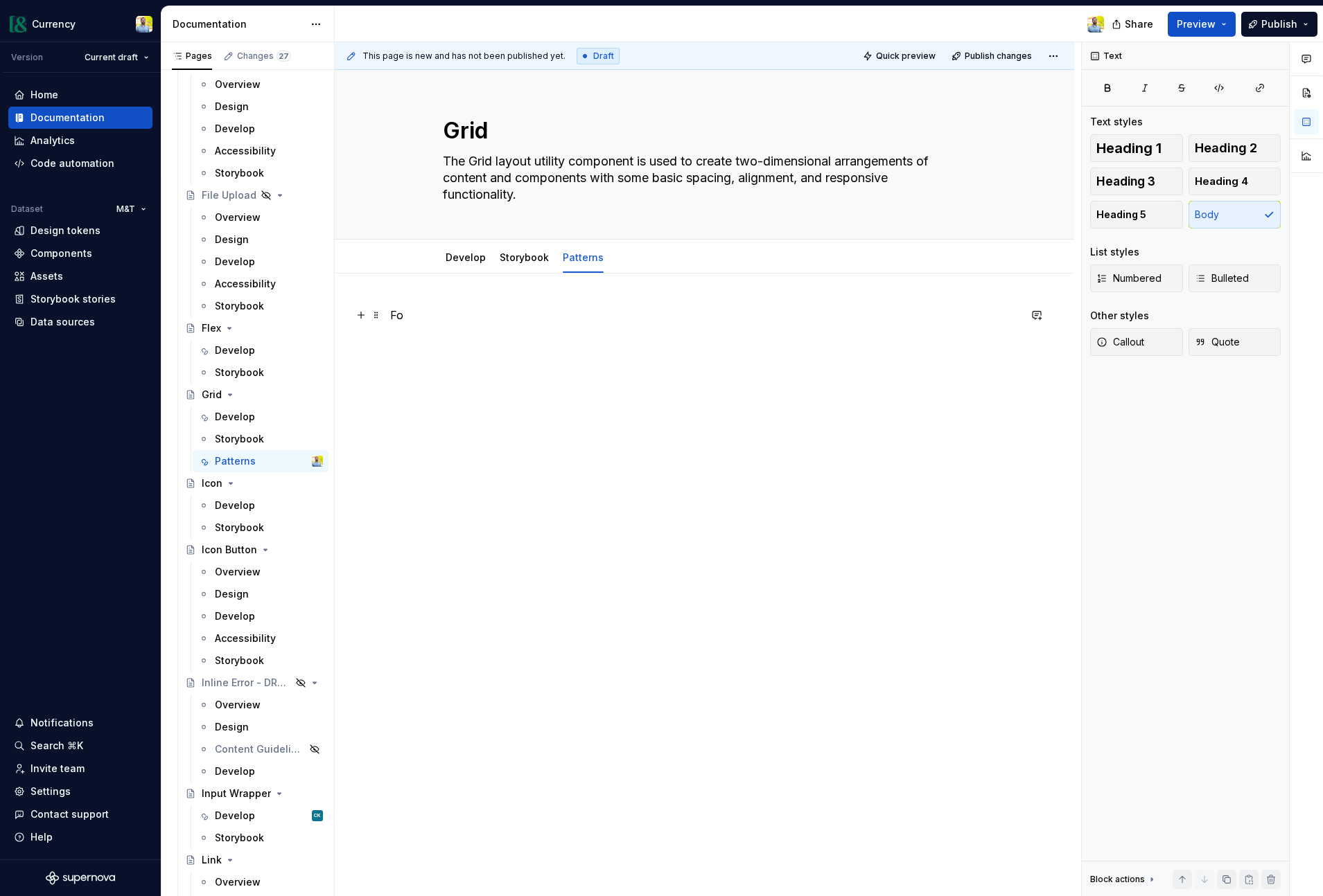
click at [431, 318] on p "Fo" at bounding box center [704, 315] width 629 height 16
click at [482, 319] on p at bounding box center [704, 315] width 629 height 16
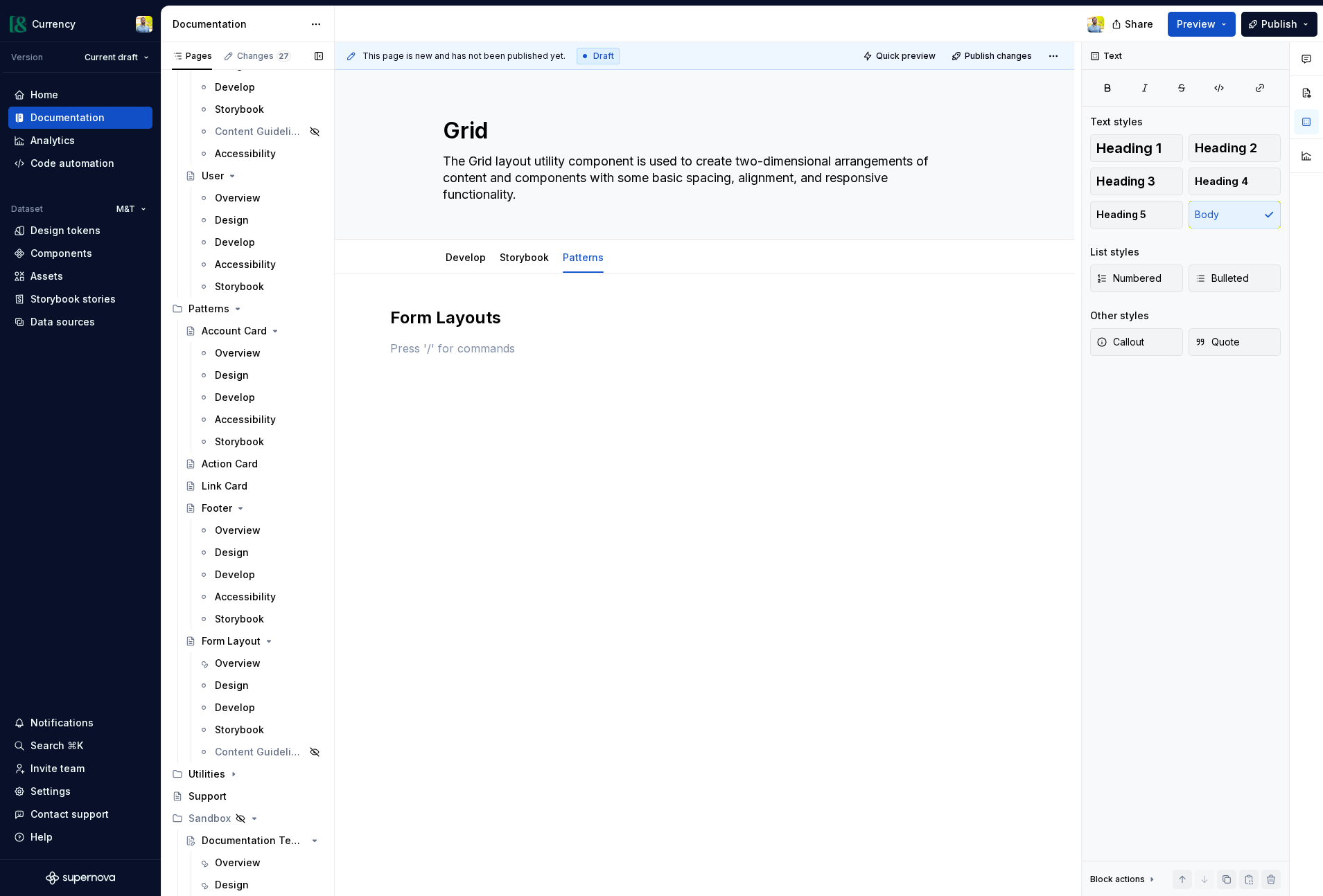
scroll to position [7128, 0]
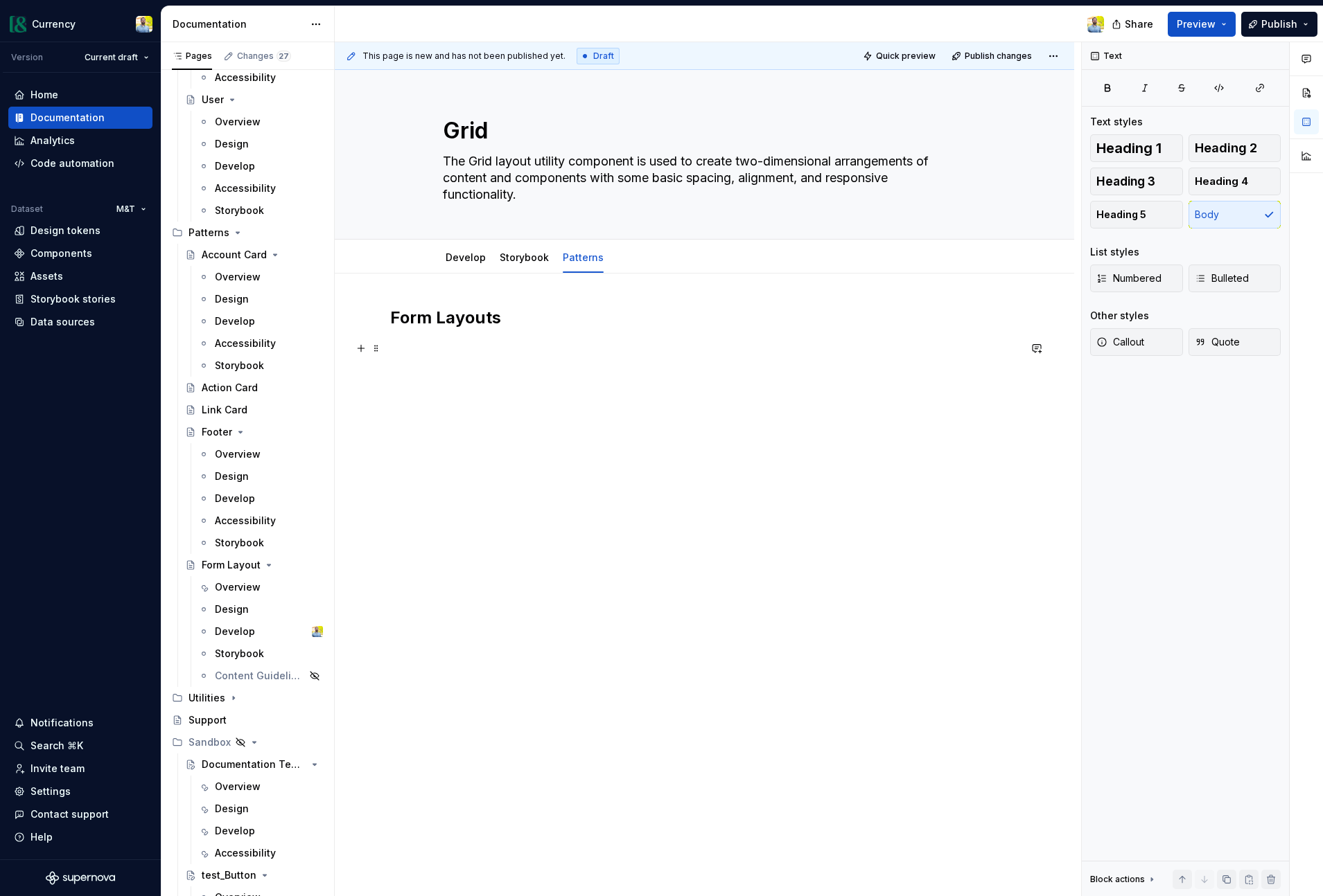
click at [396, 342] on p at bounding box center [704, 348] width 629 height 16
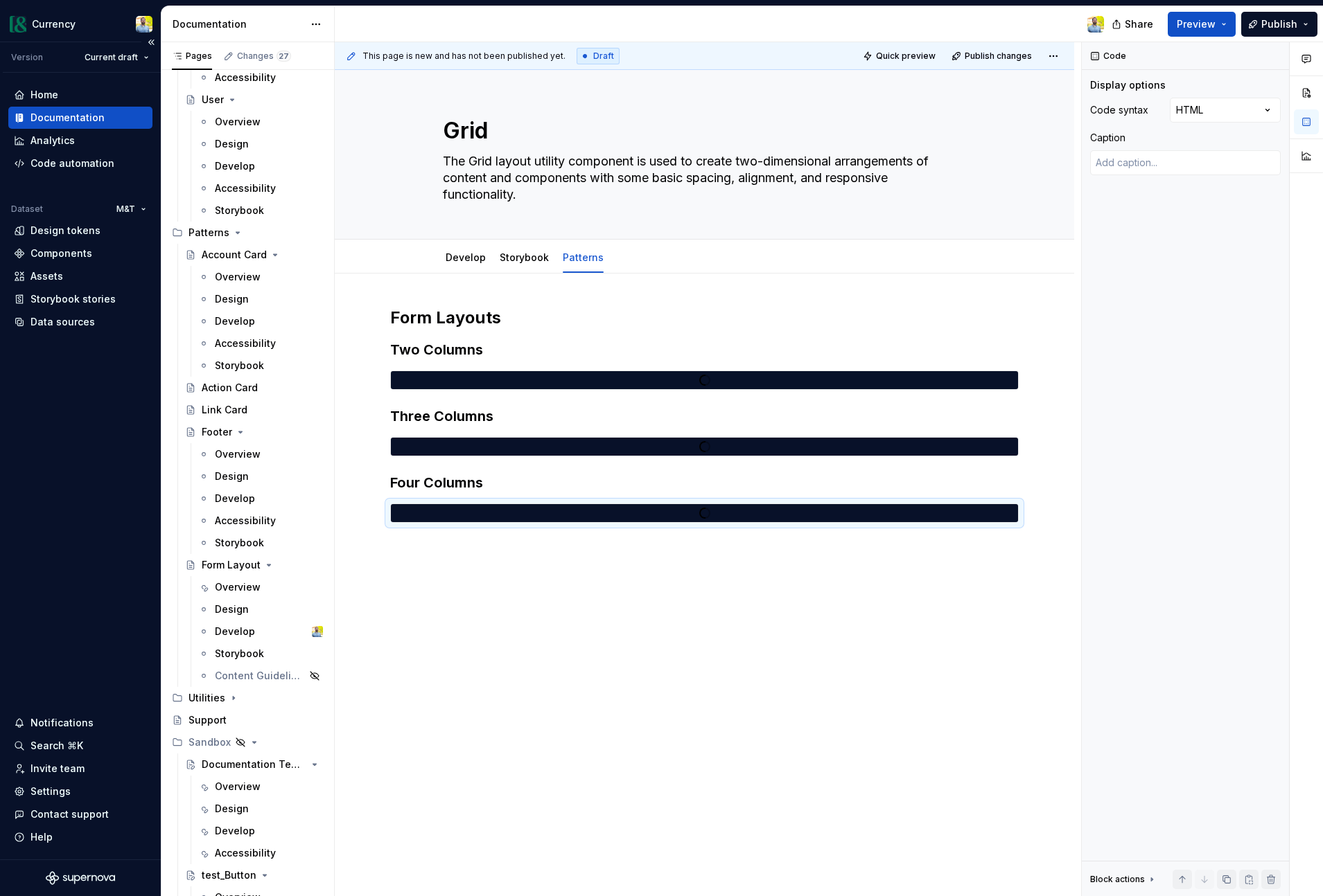
type textarea "*"
type textarea "**********"
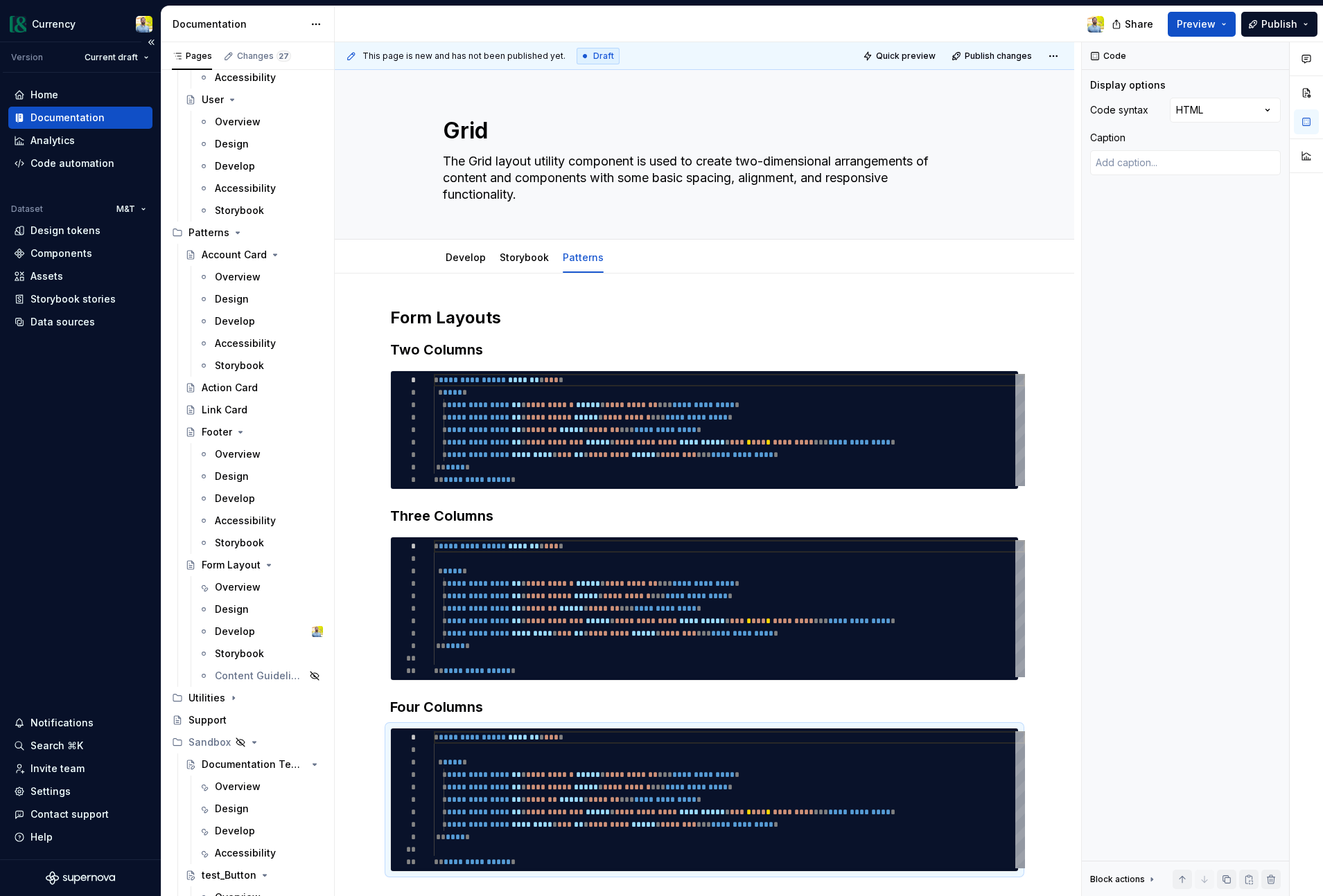
type textarea "*"
click at [518, 322] on h2 "Form Layouts" at bounding box center [704, 318] width 629 height 23
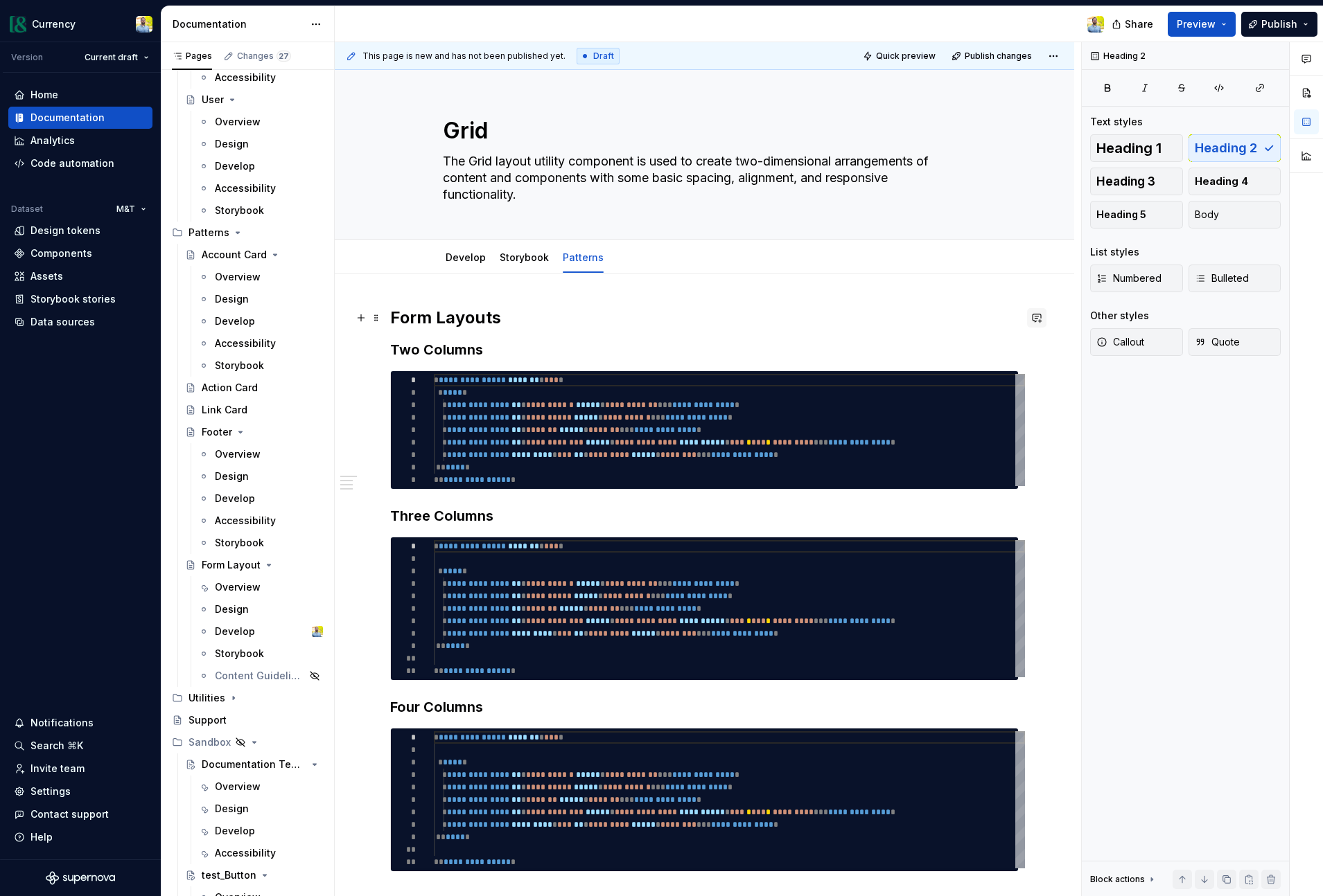
click at [1038, 320] on button "button" at bounding box center [1037, 318] width 20 height 20
click at [888, 344] on p "**********" at bounding box center [942, 342] width 204 height 14
click at [526, 315] on h2 "Form Layouts" at bounding box center [704, 318] width 629 height 23
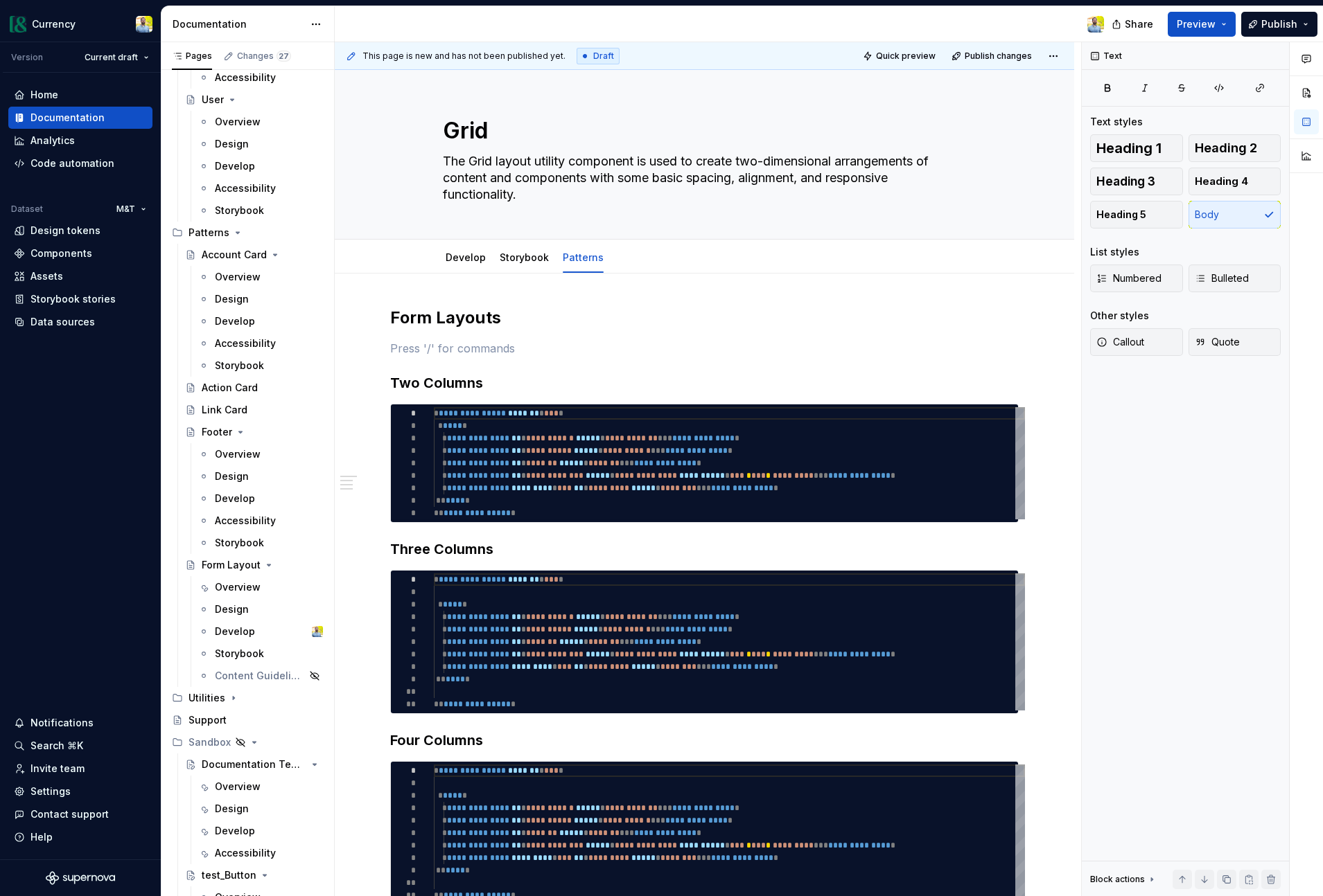
click at [402, 335] on div "**********" at bounding box center [704, 606] width 629 height 599
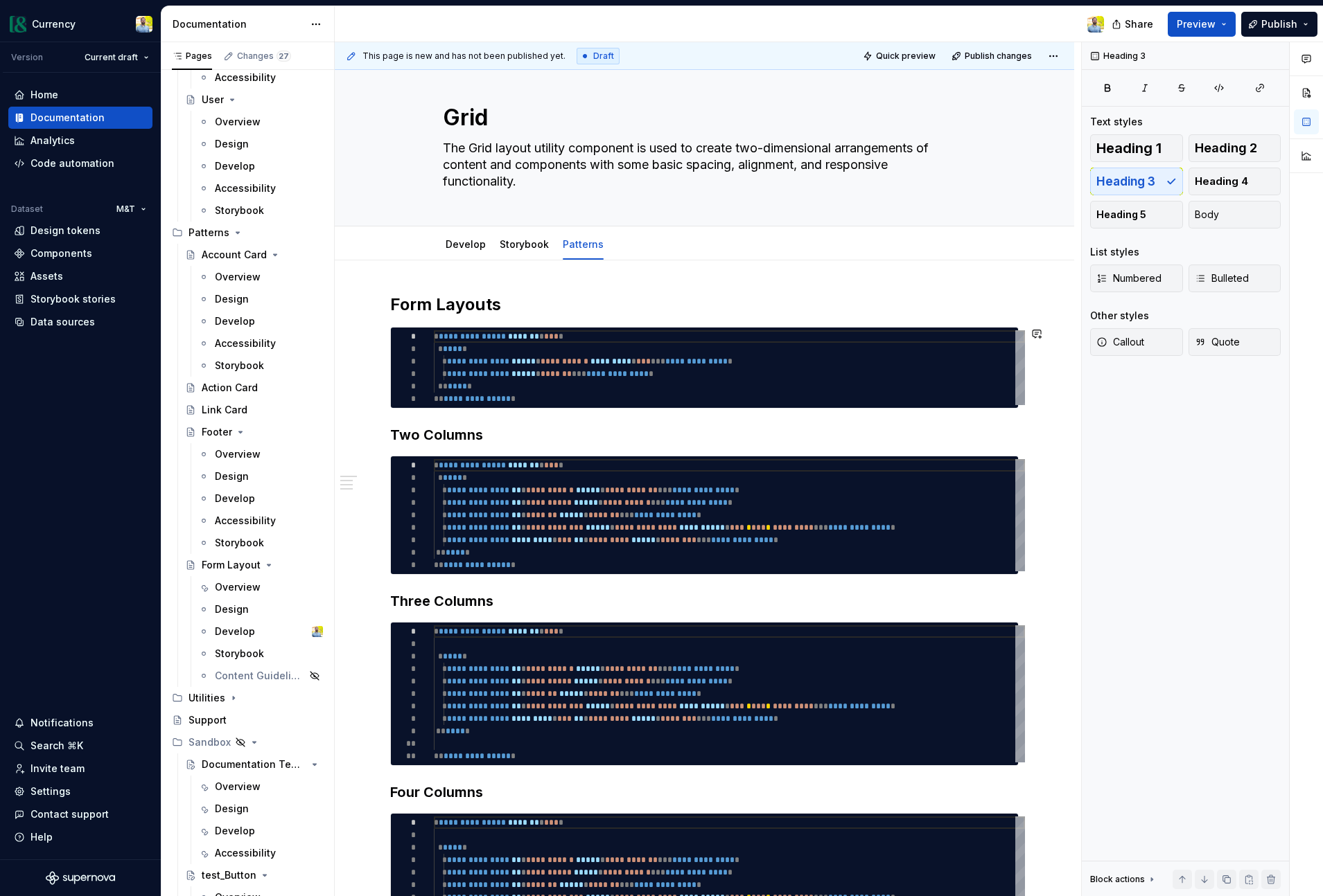
scroll to position [14, 0]
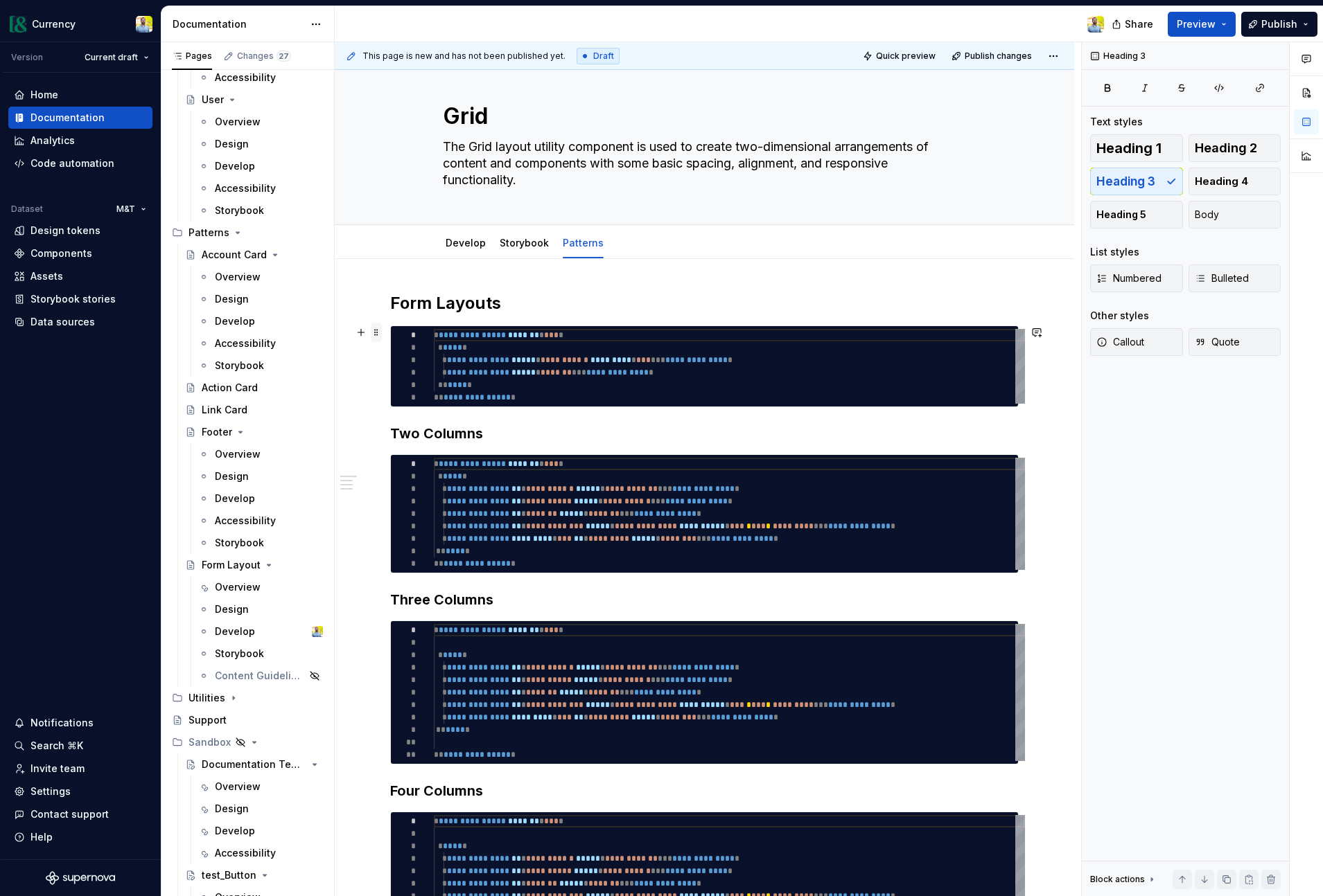
click at [378, 335] on span at bounding box center [376, 333] width 11 height 20
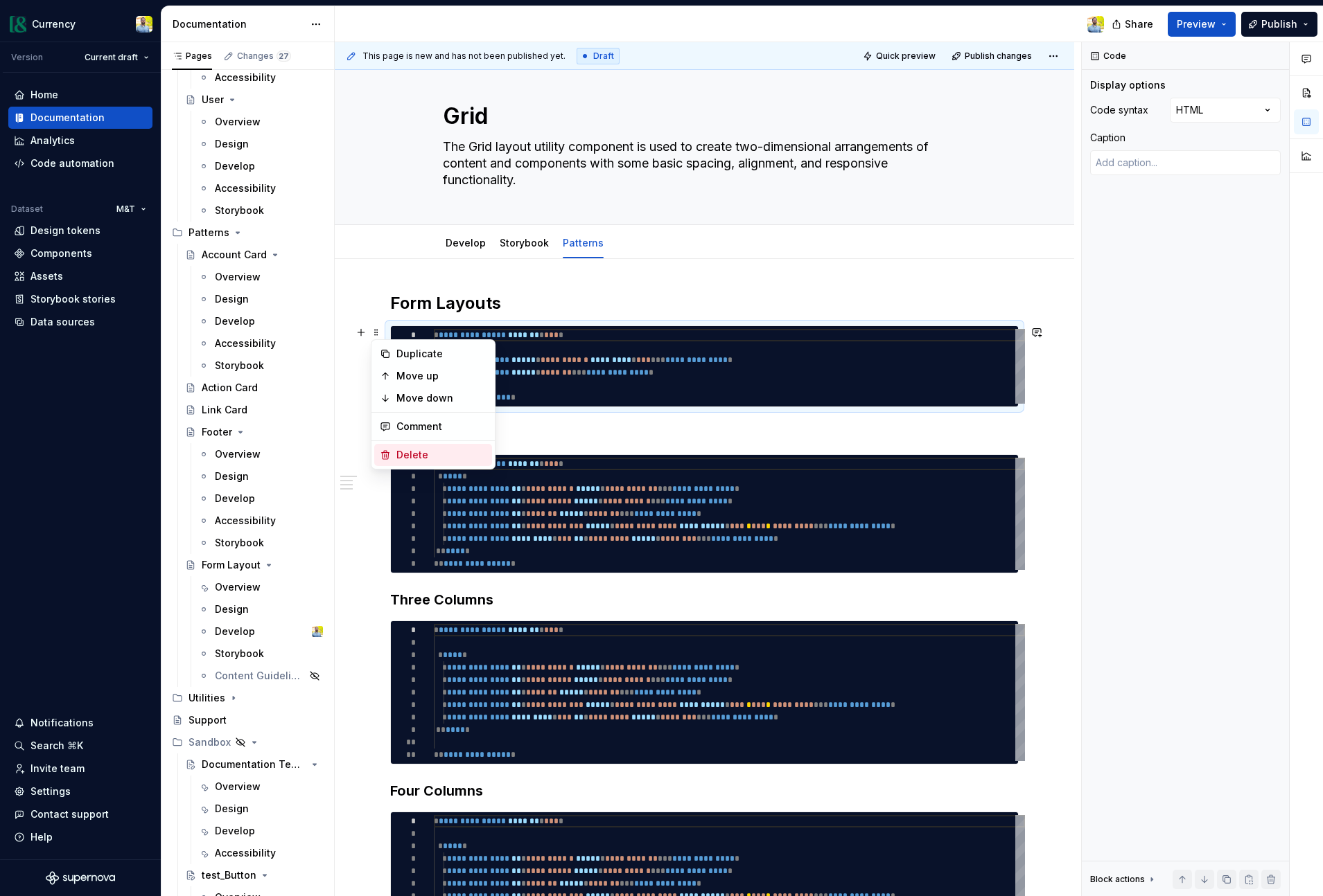
click at [410, 459] on div "Delete" at bounding box center [441, 455] width 90 height 14
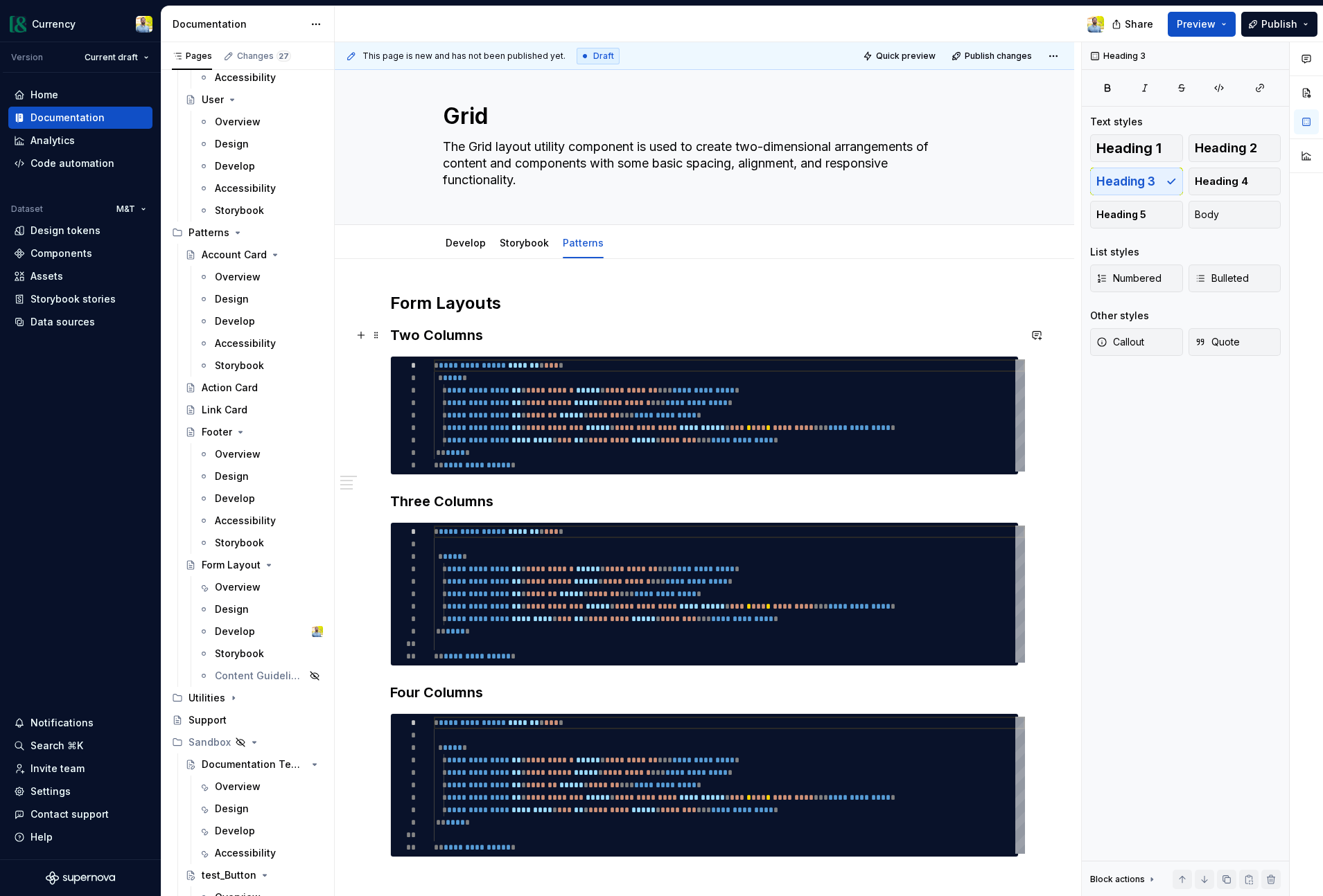
click at [448, 339] on h3 "Two Columns" at bounding box center [704, 336] width 629 height 20
click at [456, 303] on h2 "Form Layouts" at bounding box center [704, 303] width 629 height 23
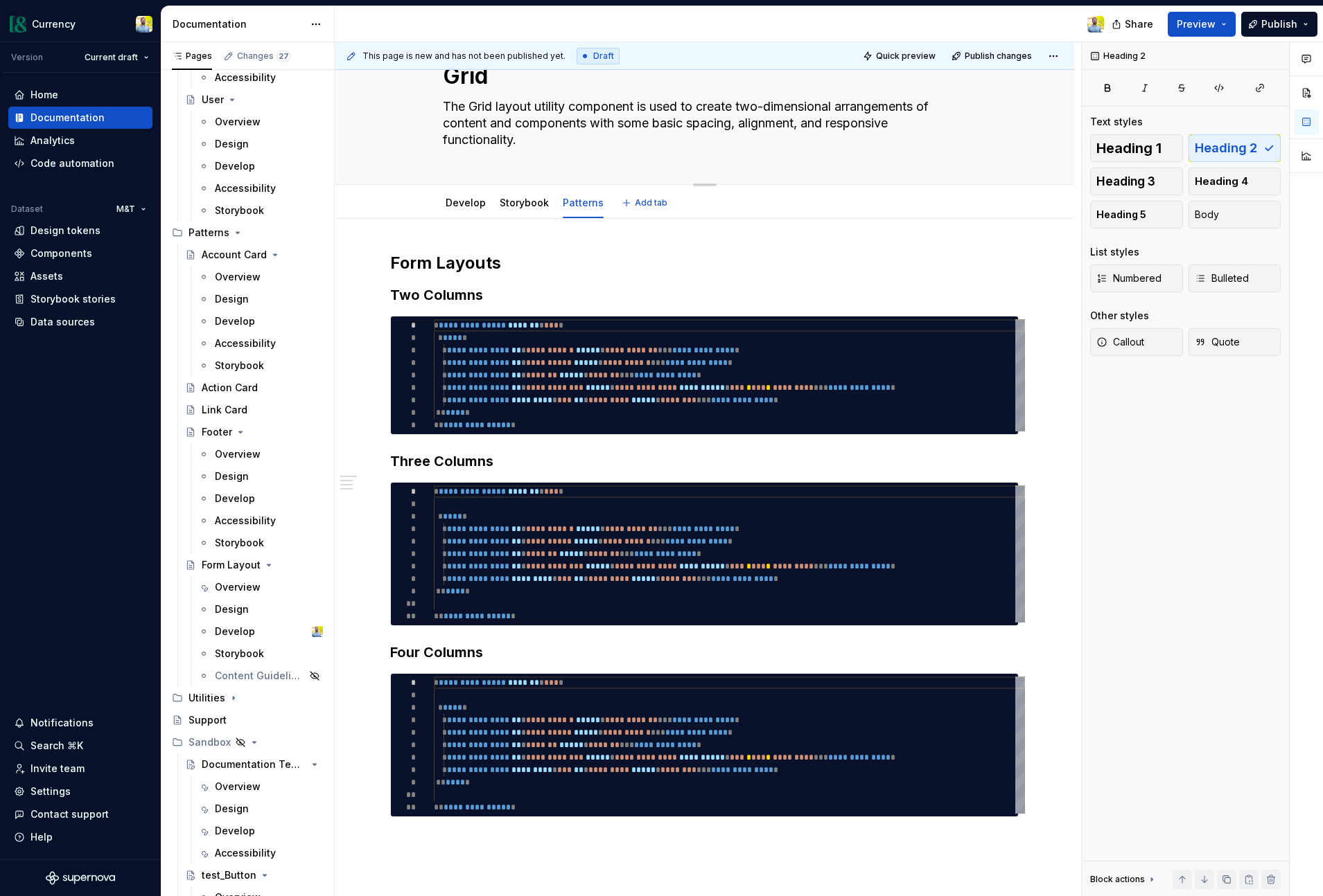
scroll to position [0, 0]
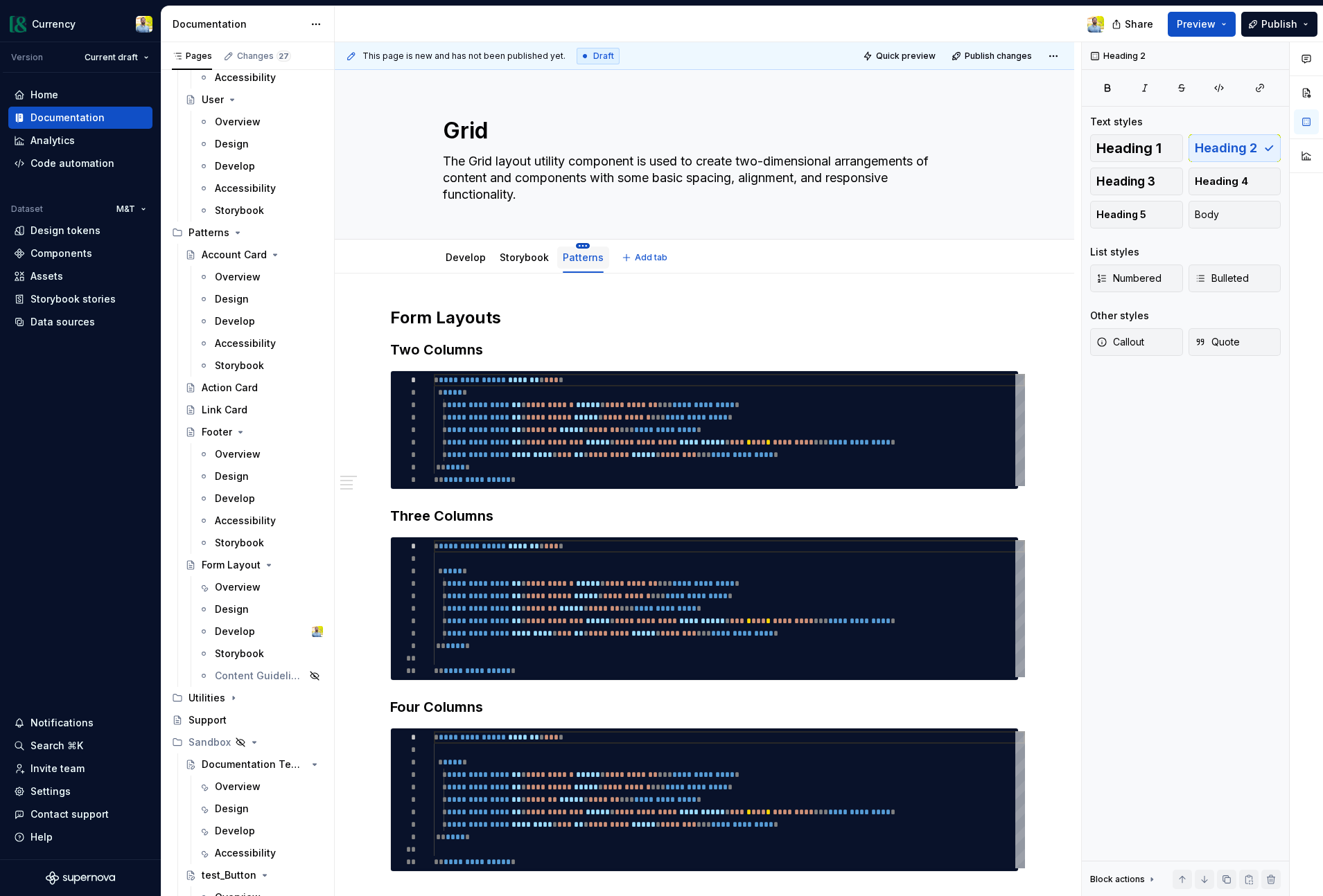
click at [581, 245] on html "Currency Version Current draft Home Documentation Analytics Code automation Dat…" at bounding box center [661, 448] width 1323 height 896
click at [606, 266] on div "Rename tab" at bounding box center [645, 266] width 90 height 14
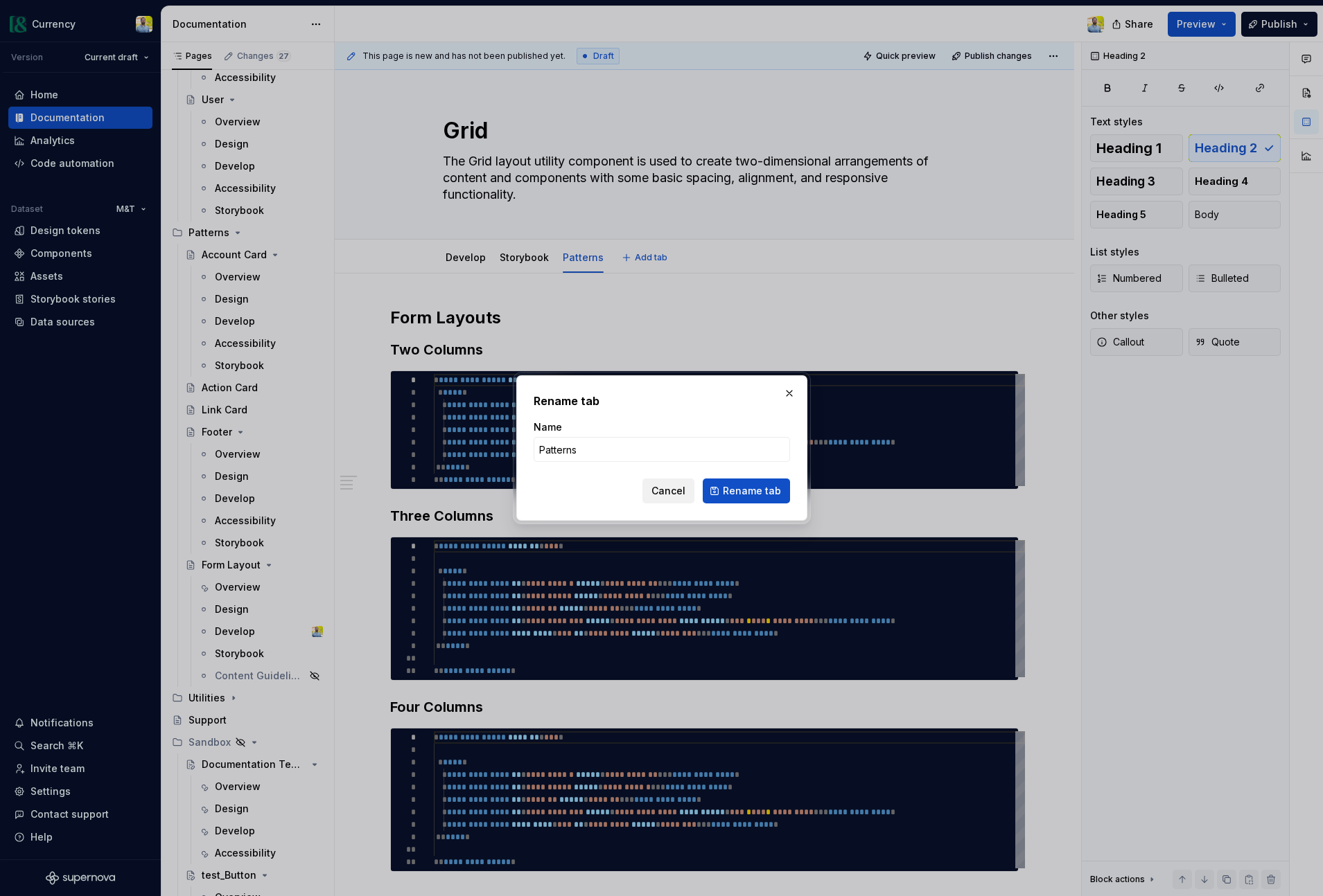
click at [677, 494] on span "Cancel" at bounding box center [668, 491] width 34 height 14
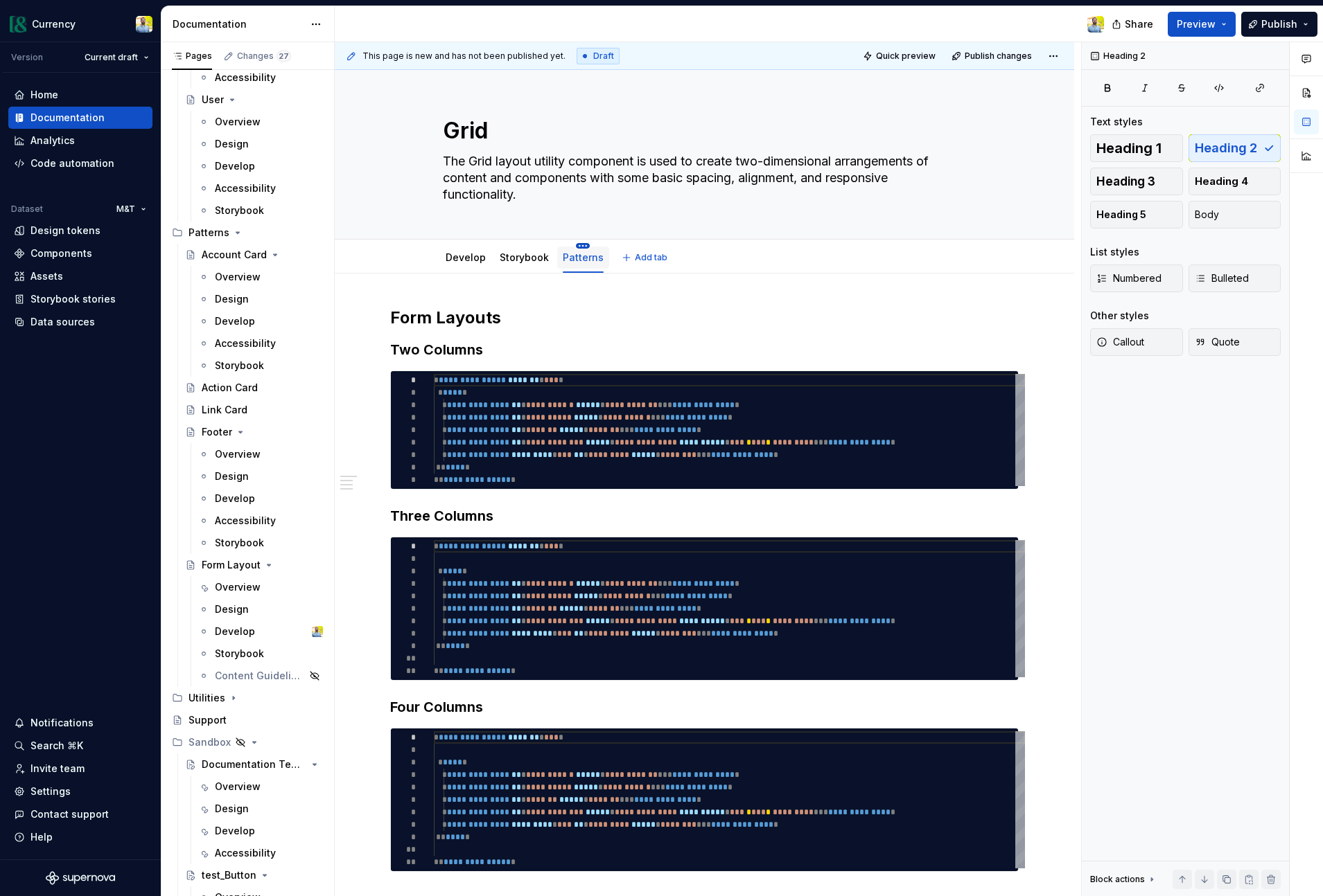
click at [584, 247] on html "Currency Version Current draft Home Documentation Analytics Code automation Dat…" at bounding box center [661, 448] width 1323 height 896
type textarea "*"
click at [613, 265] on div "Rename tab" at bounding box center [645, 266] width 90 height 14
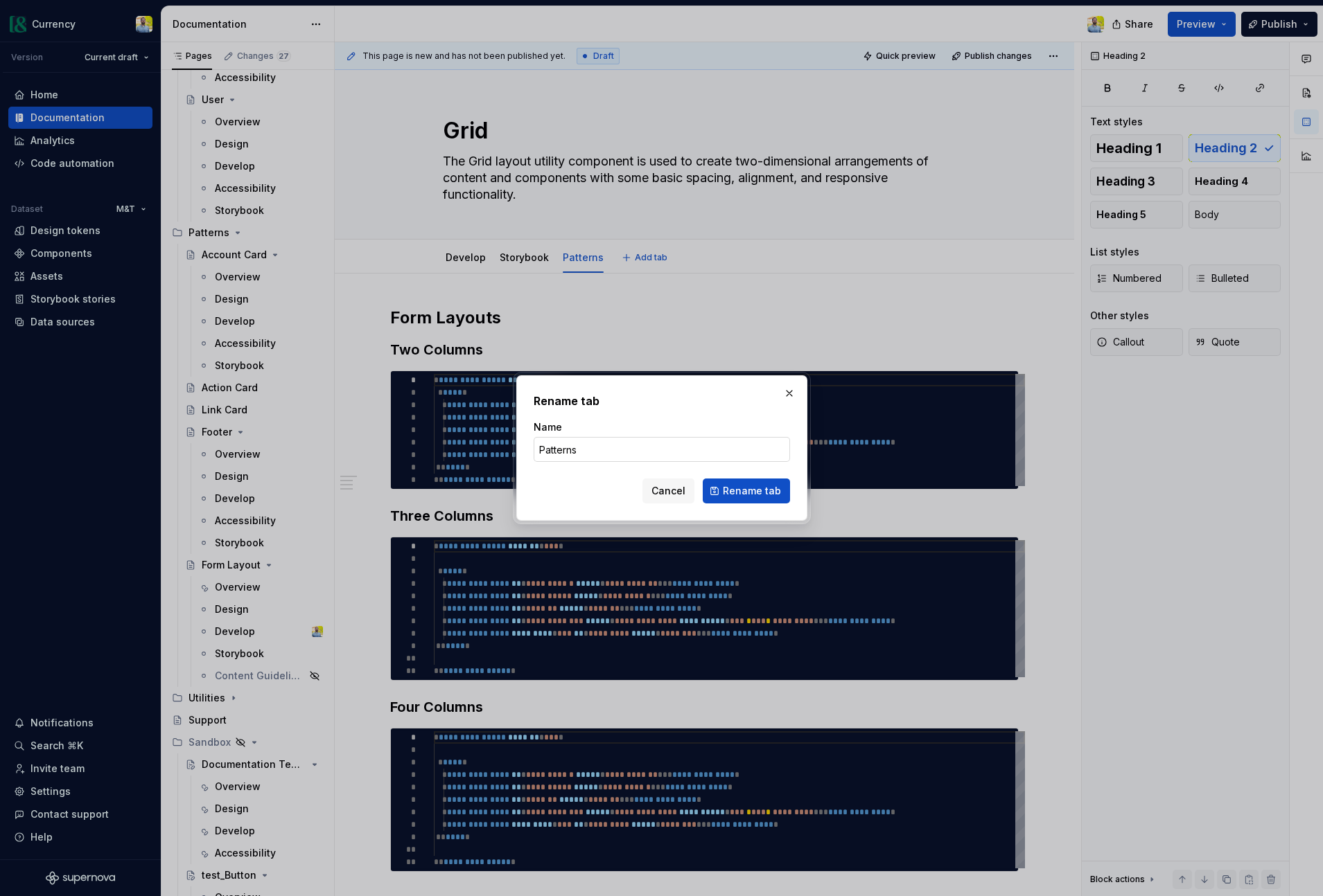
click at [536, 450] on input "Patterns" at bounding box center [661, 449] width 257 height 25
type input "Grid Patterns"
click at [747, 492] on span "Rename tab" at bounding box center [751, 491] width 59 height 14
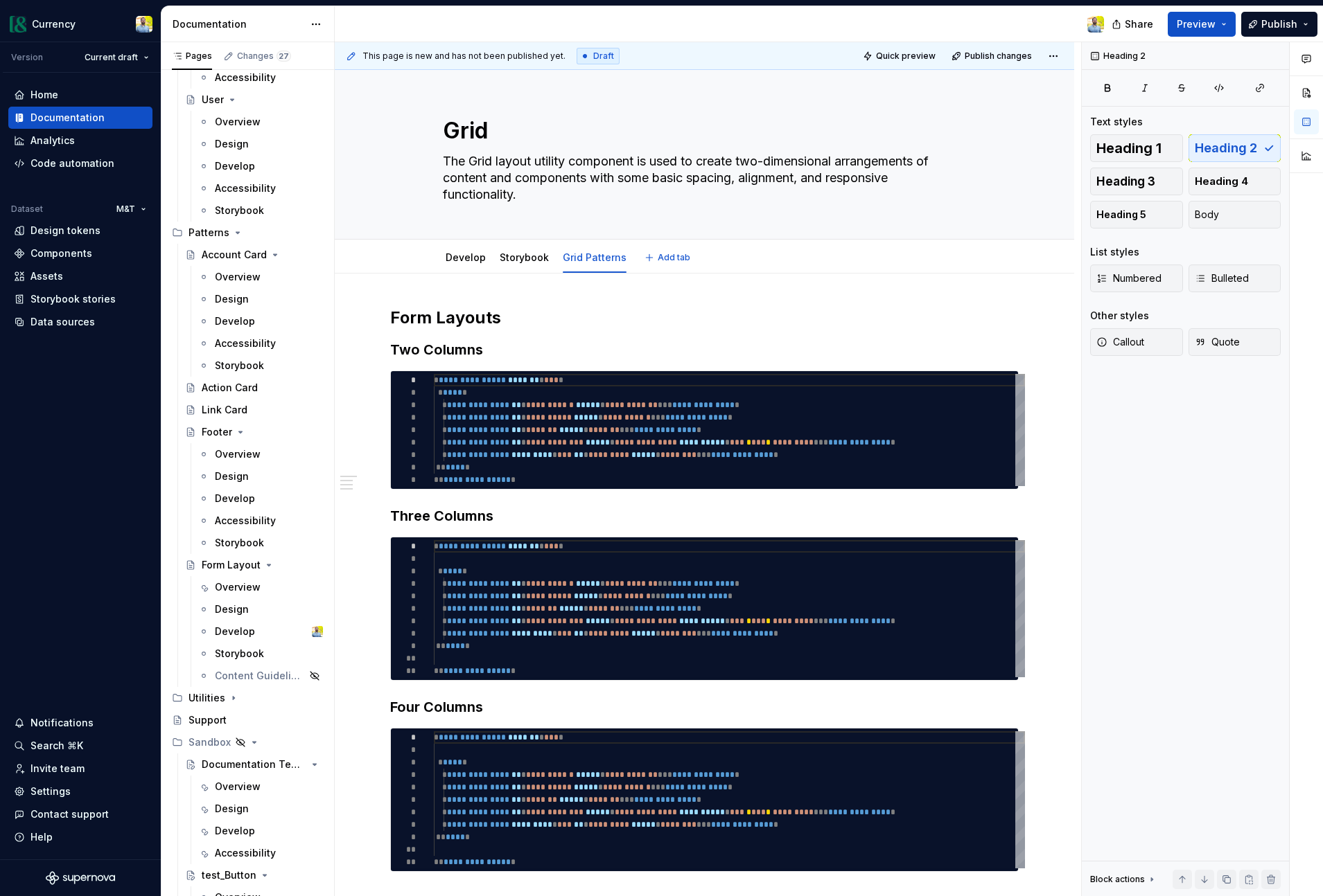
type textarea "*"
click at [499, 311] on h2 "Form Layouts" at bounding box center [704, 318] width 629 height 23
click at [1039, 318] on button "button" at bounding box center [1037, 318] width 20 height 20
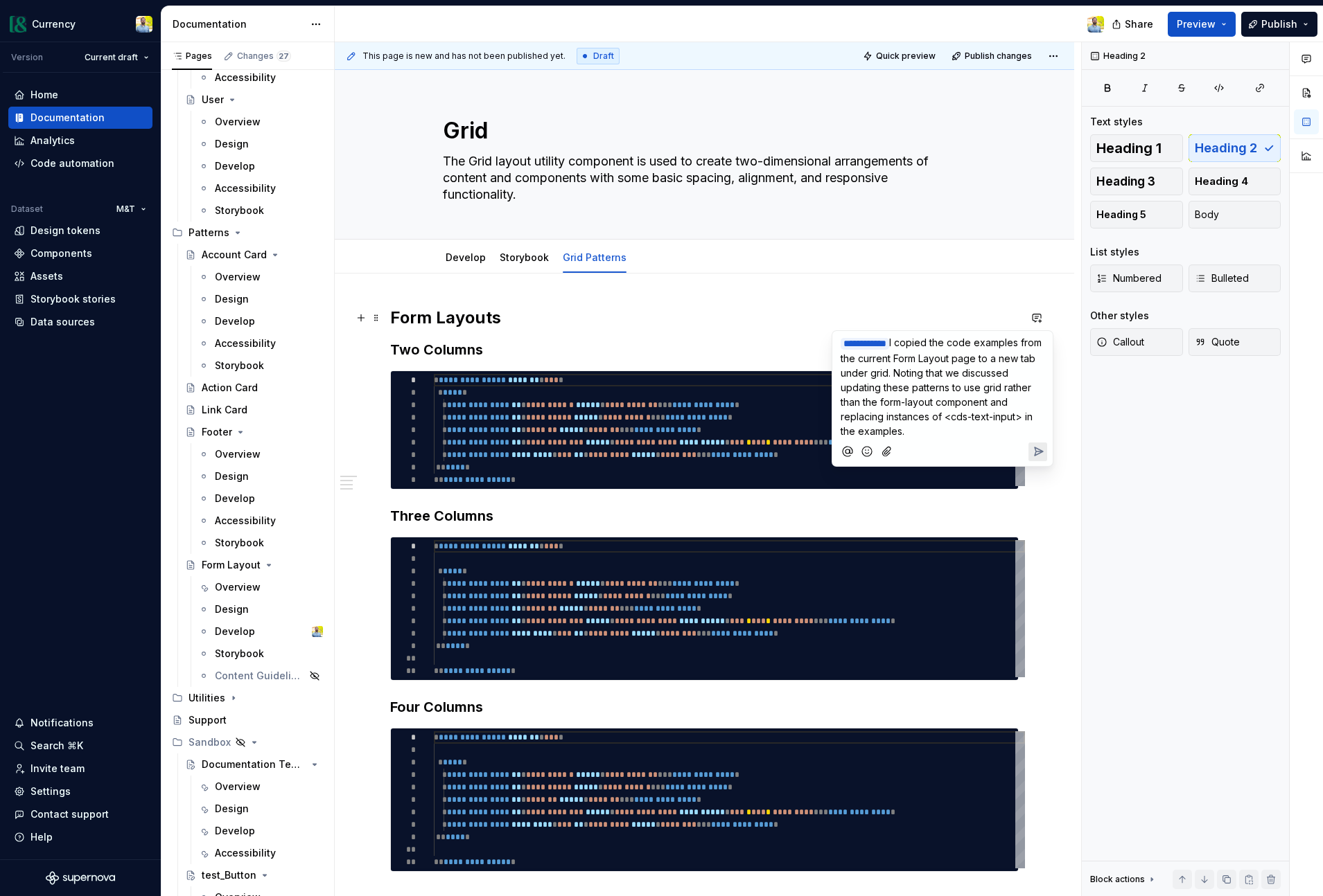
click at [993, 386] on span "I copied the code examples from the current Form Layout page to a new tab under…" at bounding box center [942, 387] width 204 height 101
click at [1028, 375] on span "I copied the code examples from the current Form Layout page to a new tab under…" at bounding box center [942, 387] width 204 height 101
click at [1035, 453] on icon "Send" at bounding box center [1038, 451] width 8 height 8
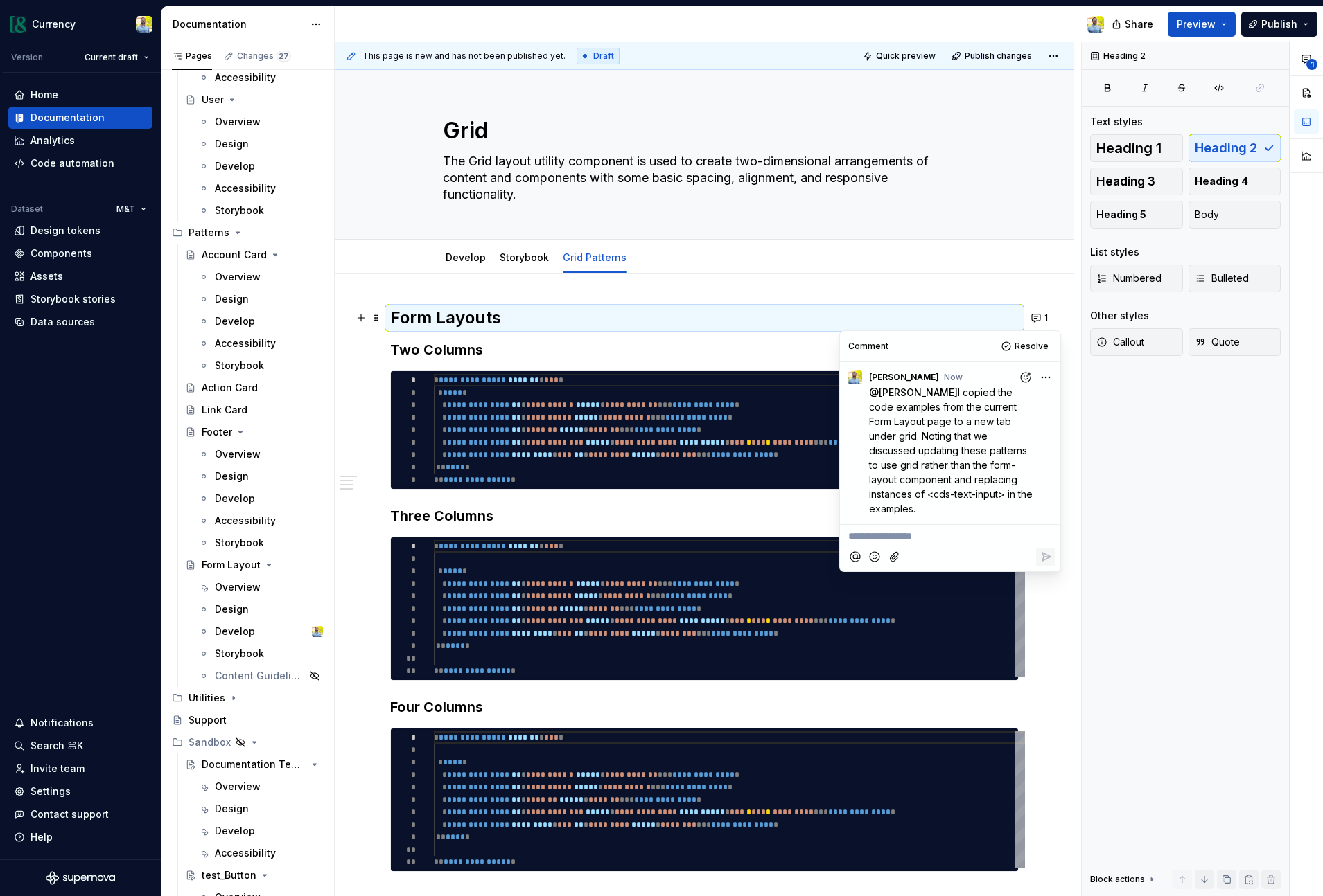
click at [538, 320] on h2 "Form Layouts" at bounding box center [704, 318] width 629 height 23
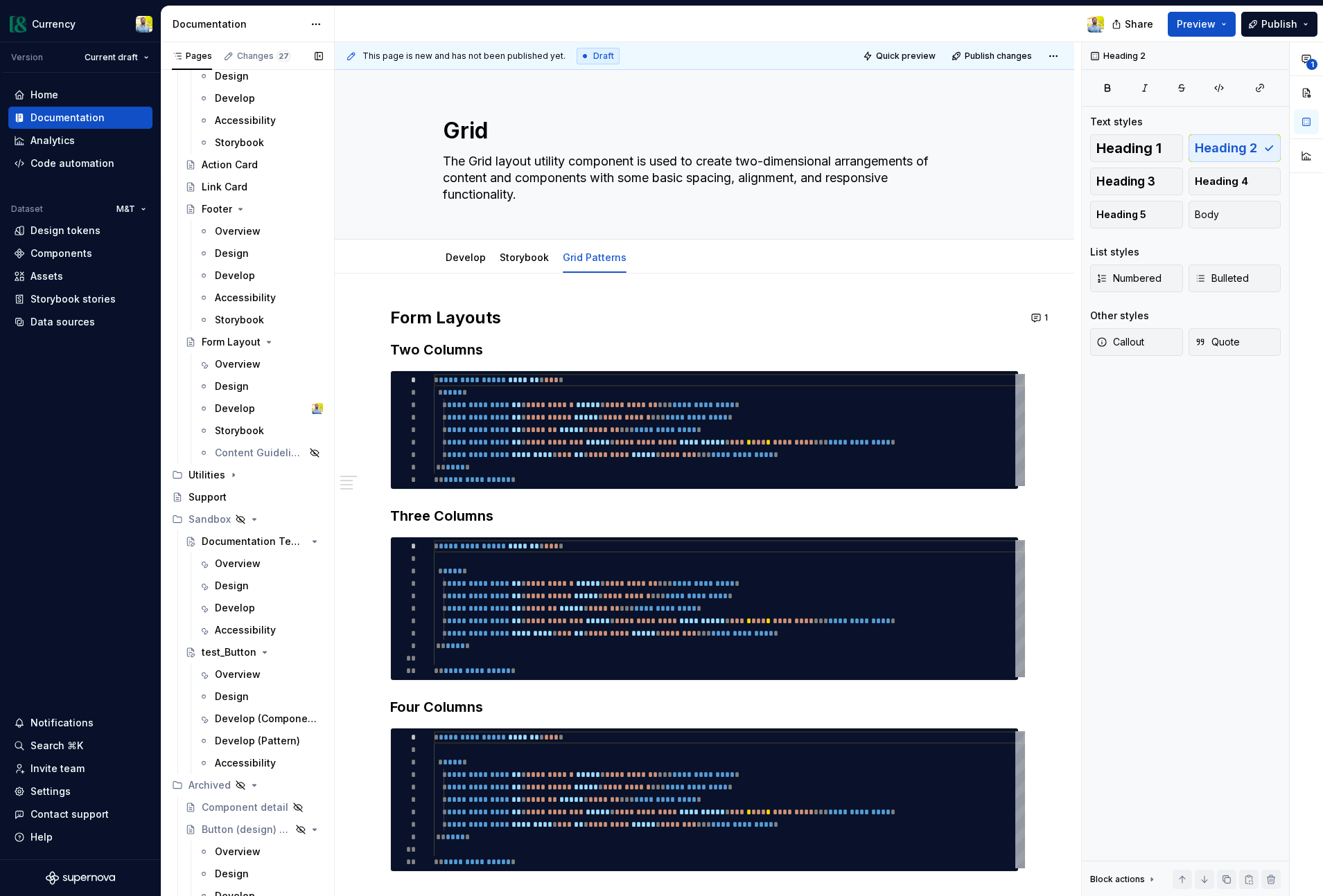
scroll to position [7323, 0]
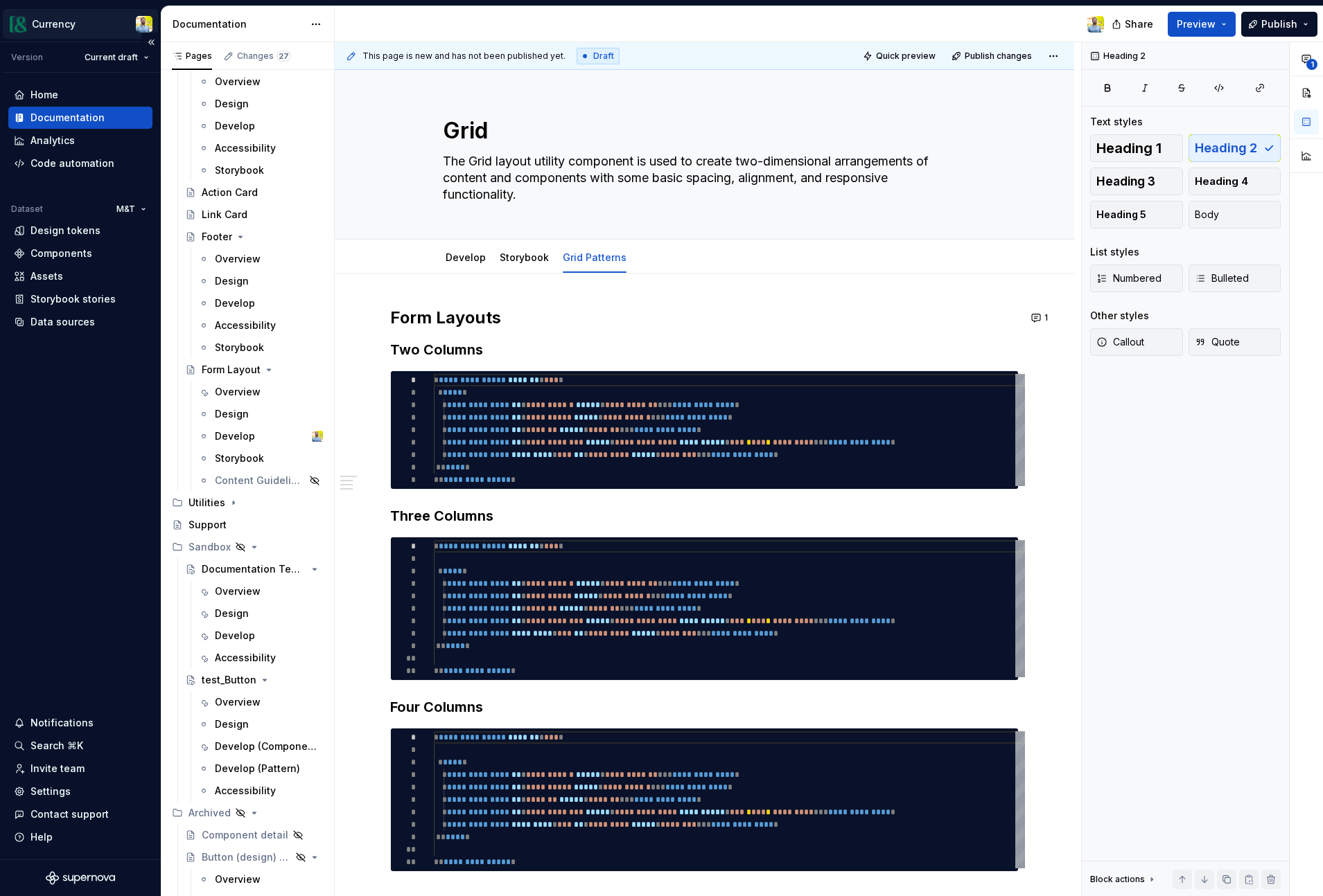
type textarea "*"
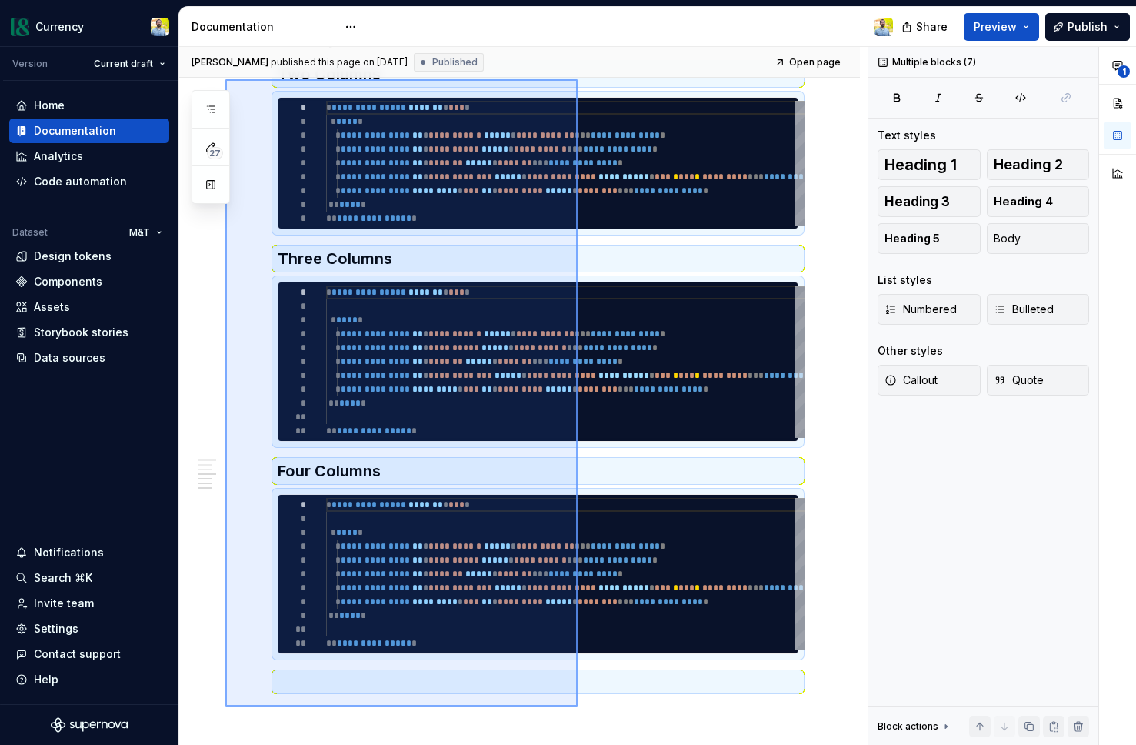
scroll to position [908, 0]
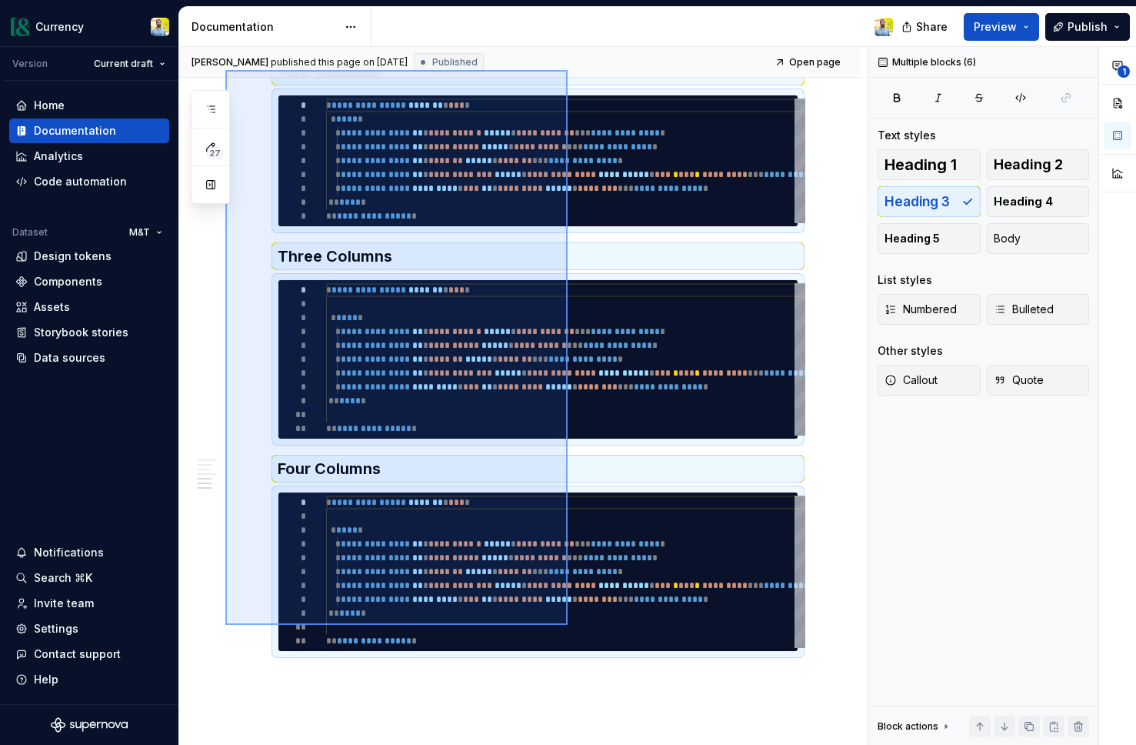
drag, startPoint x: 225, startPoint y: 215, endPoint x: 567, endPoint y: 625, distance: 533.7
click at [567, 625] on div "**********" at bounding box center [523, 396] width 689 height 699
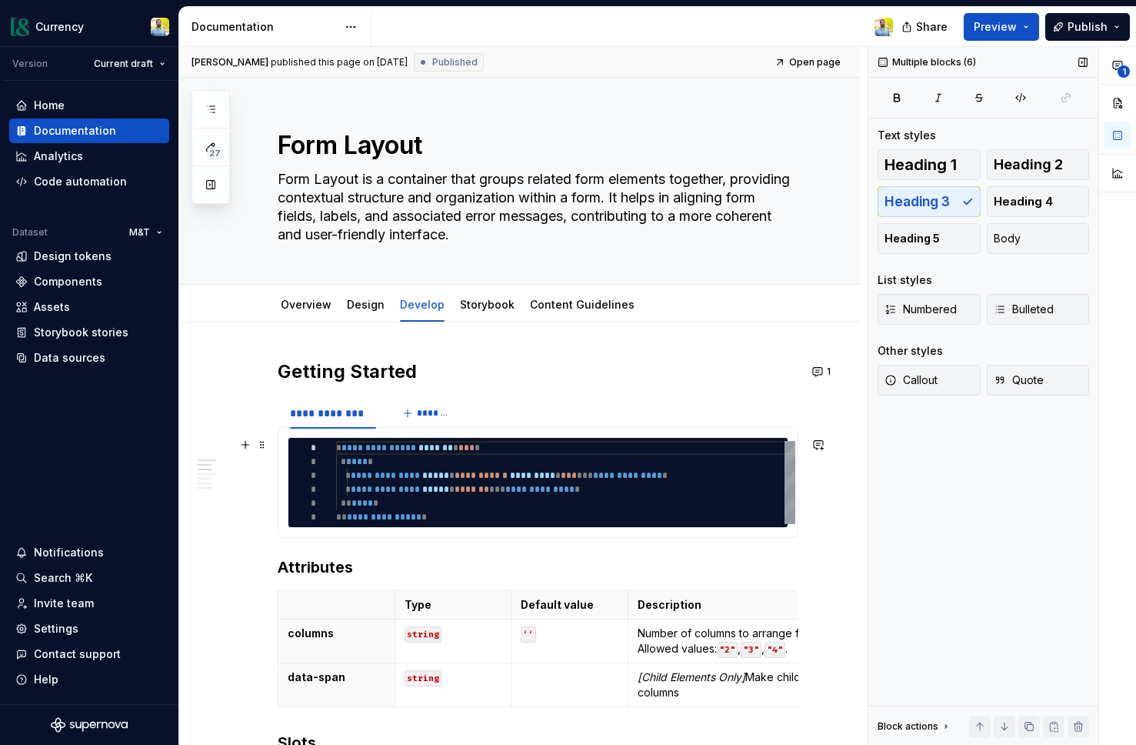
scroll to position [68, 0]
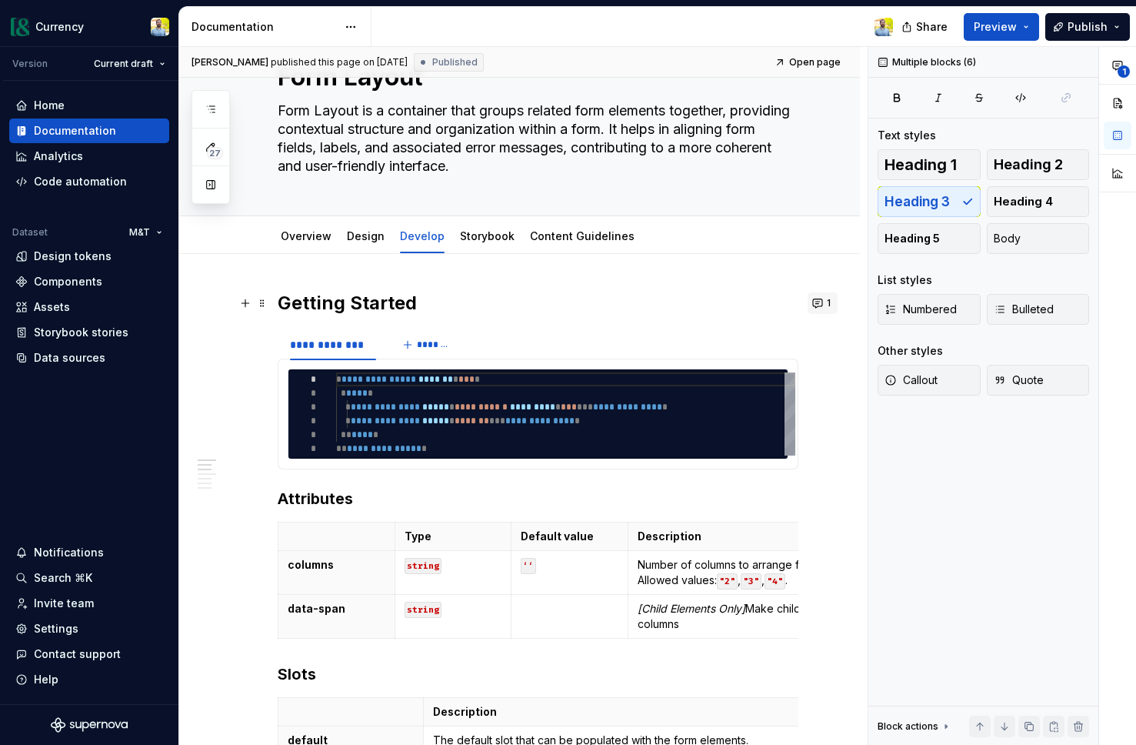
click at [829, 302] on button "1" at bounding box center [823, 303] width 30 height 22
drag, startPoint x: 412, startPoint y: 499, endPoint x: 435, endPoint y: 469, distance: 37.4
click at [412, 499] on h3 "Attributes" at bounding box center [538, 499] width 521 height 22
click at [261, 374] on span at bounding box center [262, 376] width 12 height 22
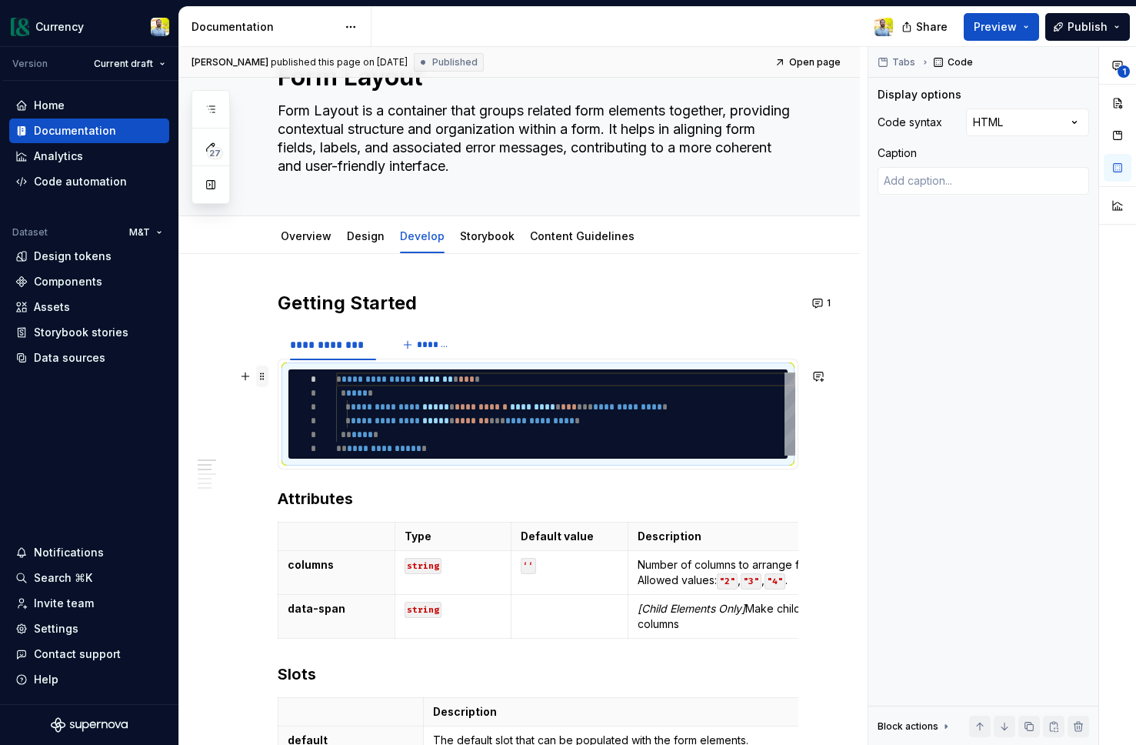
click at [263, 379] on span at bounding box center [262, 376] width 12 height 22
click at [1053, 725] on button "button" at bounding box center [1054, 726] width 22 height 22
click at [836, 295] on button "1" at bounding box center [823, 303] width 30 height 22
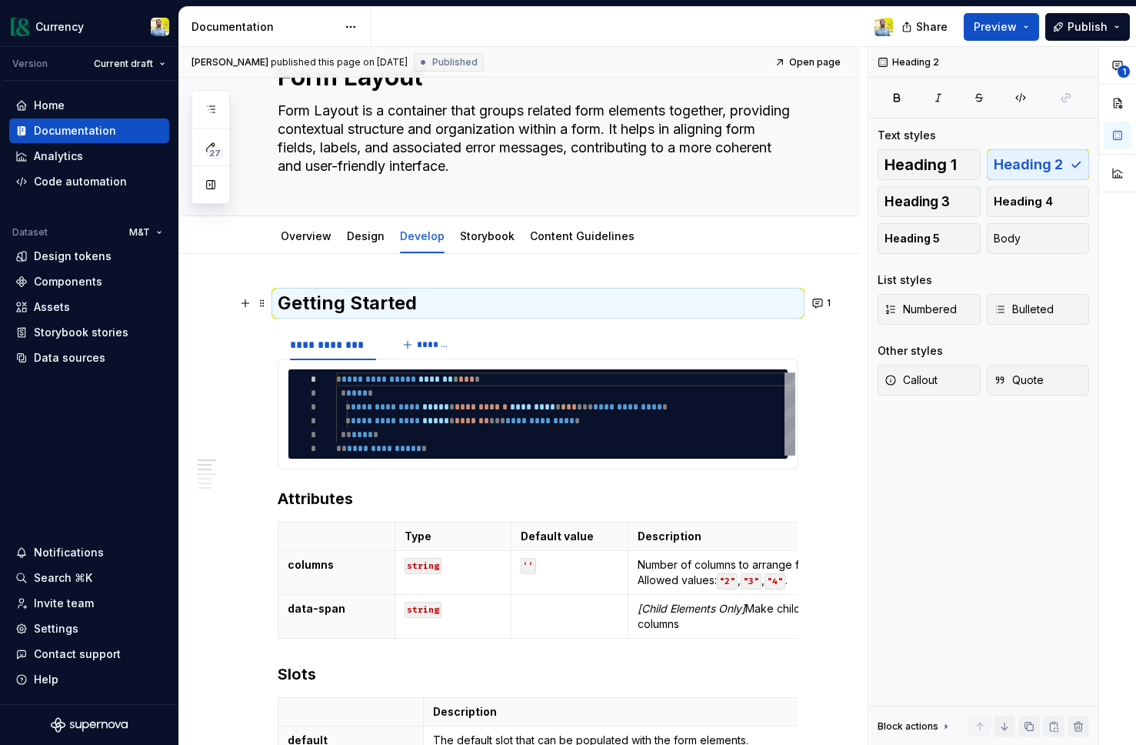
type textarea "*"
